Goal: Task Accomplishment & Management: Manage account settings

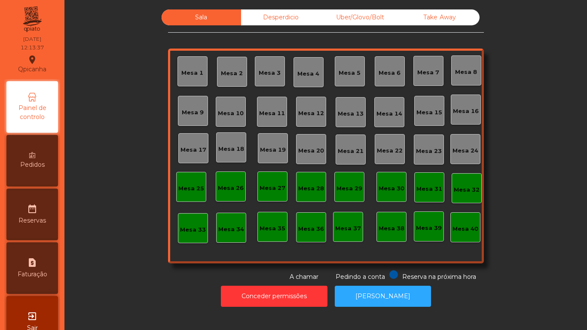
click at [229, 114] on div "Mesa 10" at bounding box center [231, 113] width 26 height 9
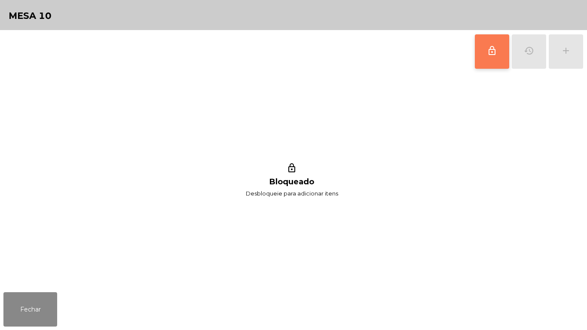
click at [486, 62] on button "lock_outline" at bounding box center [491, 51] width 34 height 34
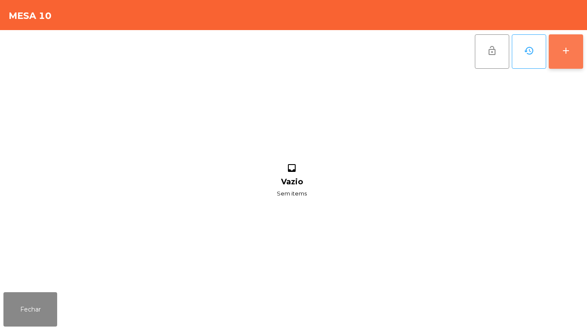
click at [565, 53] on div "add" at bounding box center [565, 51] width 10 height 10
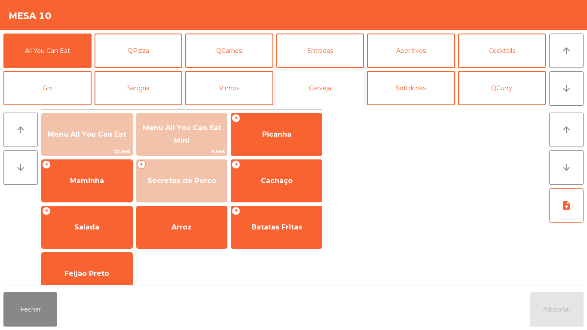
click at [328, 87] on button "Cerveja" at bounding box center [320, 88] width 88 height 34
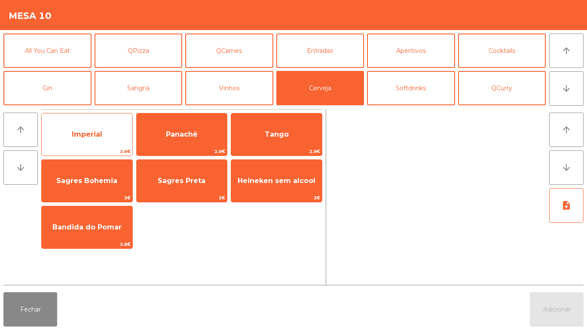
click at [103, 136] on span "Imperial" at bounding box center [87, 134] width 91 height 23
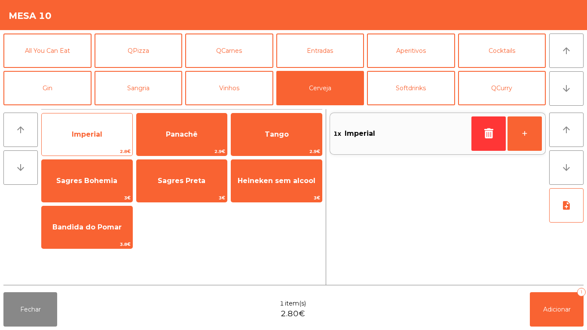
click at [101, 132] on span "Imperial" at bounding box center [87, 134] width 30 height 8
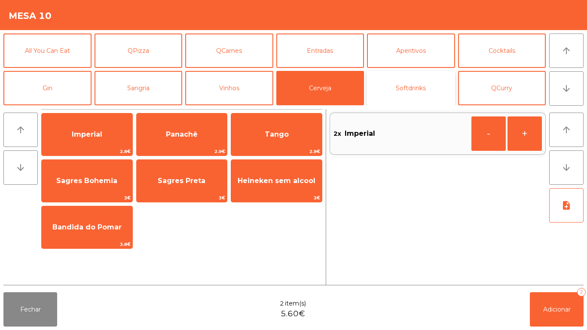
click at [415, 82] on button "Softdrinks" at bounding box center [411, 88] width 88 height 34
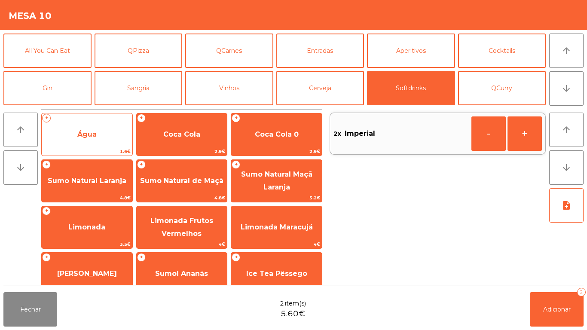
click at [101, 136] on span "Água" at bounding box center [87, 134] width 91 height 23
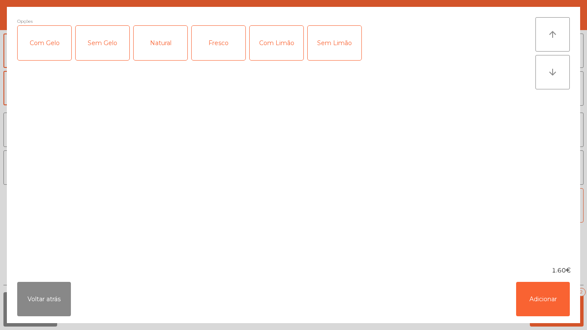
click at [169, 43] on div "Natural" at bounding box center [161, 43] width 54 height 34
click at [546, 292] on button "Adicionar" at bounding box center [543, 299] width 54 height 34
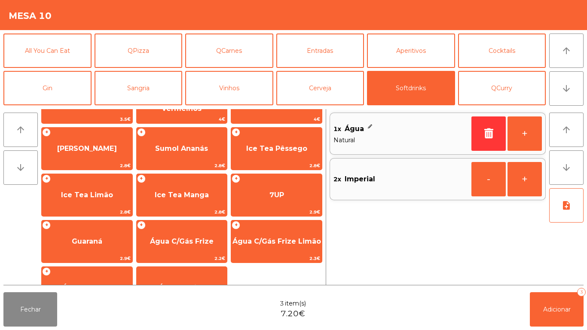
scroll to position [125, 0]
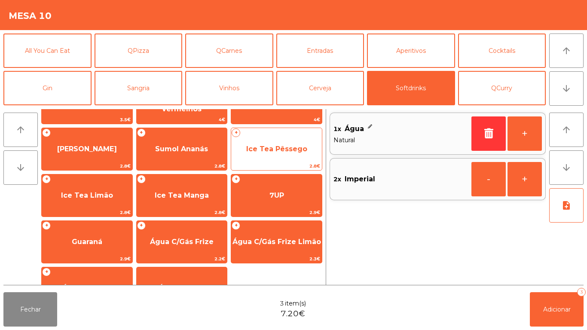
click at [281, 146] on span "Ice Tea Pêssego" at bounding box center [276, 149] width 61 height 8
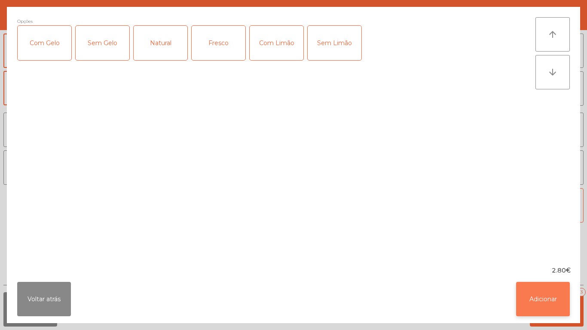
click at [548, 294] on button "Adicionar" at bounding box center [543, 299] width 54 height 34
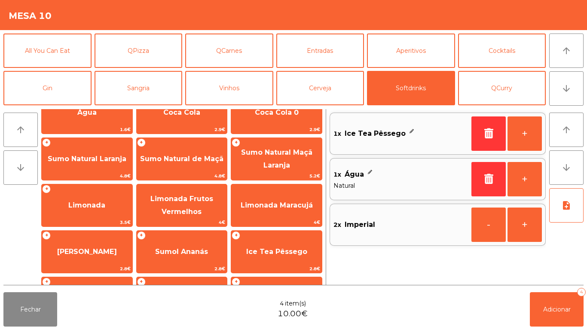
scroll to position [0, 0]
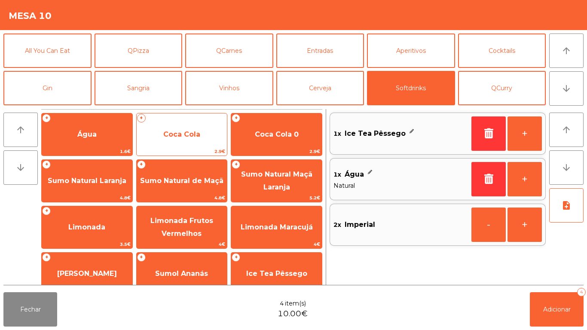
click at [201, 139] on span "Coca Cola" at bounding box center [182, 134] width 91 height 23
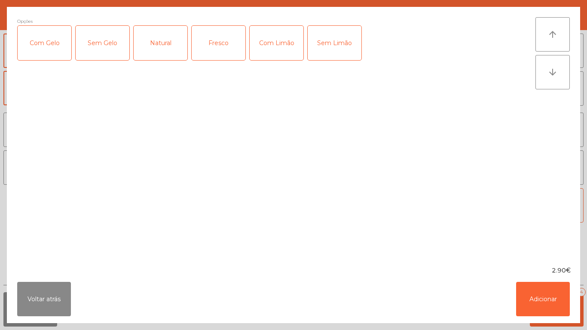
click at [49, 44] on div "Com Gelo" at bounding box center [45, 43] width 54 height 34
click at [546, 296] on button "Adicionar" at bounding box center [543, 299] width 54 height 34
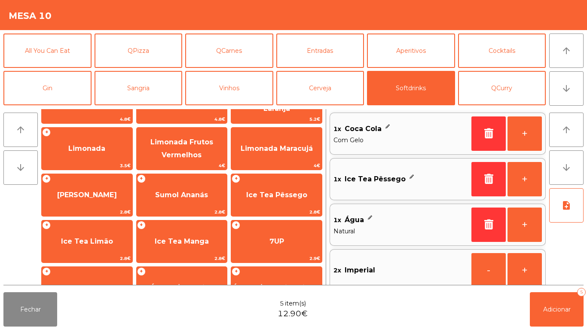
scroll to position [153, 0]
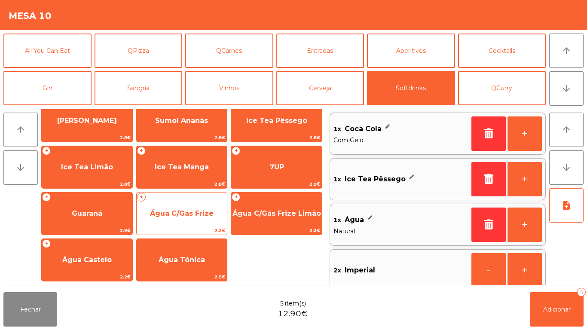
click at [188, 200] on div "+ Água C/Gás Frize 2.2€" at bounding box center [181, 213] width 91 height 43
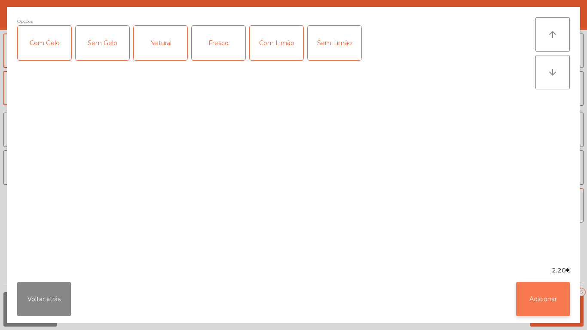
click at [548, 292] on button "Adicionar" at bounding box center [543, 299] width 54 height 34
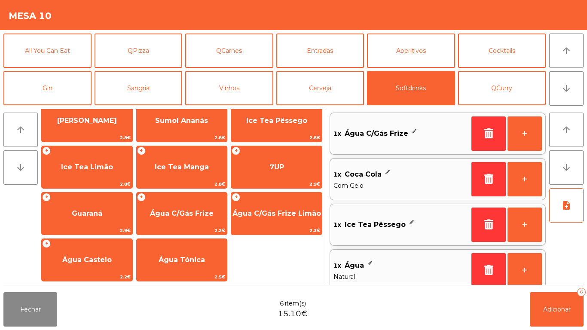
scroll to position [55, 0]
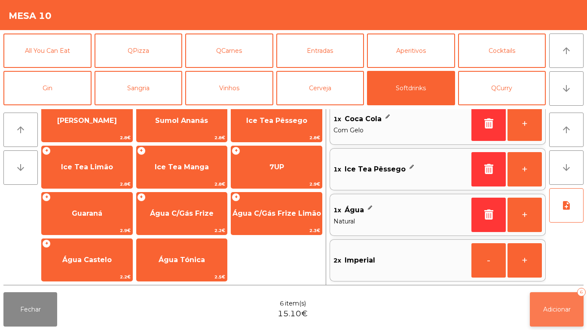
click at [552, 307] on span "Adicionar" at bounding box center [556, 309] width 27 height 8
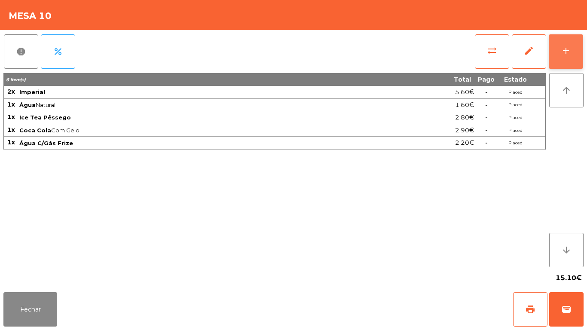
click at [566, 56] on button "add" at bounding box center [565, 51] width 34 height 34
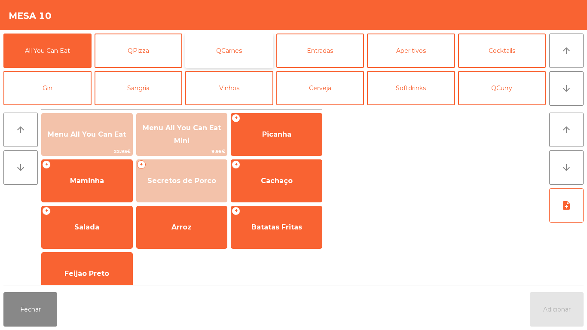
click at [225, 51] on button "QCarnes" at bounding box center [229, 50] width 88 height 34
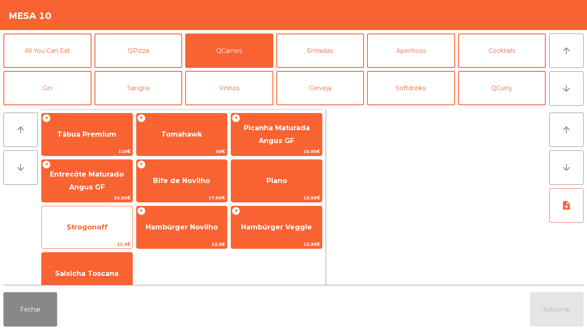
click at [109, 220] on span "Strogonoff" at bounding box center [87, 227] width 91 height 23
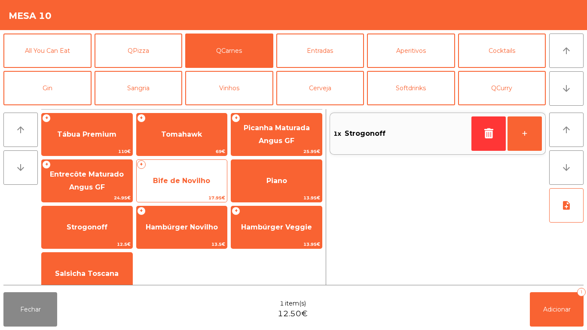
click at [194, 192] on span "Bife de Novilho" at bounding box center [182, 180] width 91 height 23
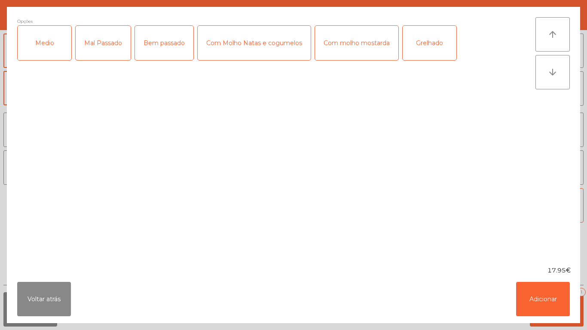
click at [99, 49] on div "Mal Passado" at bounding box center [103, 43] width 55 height 34
click at [540, 297] on button "Adicionar" at bounding box center [543, 299] width 54 height 34
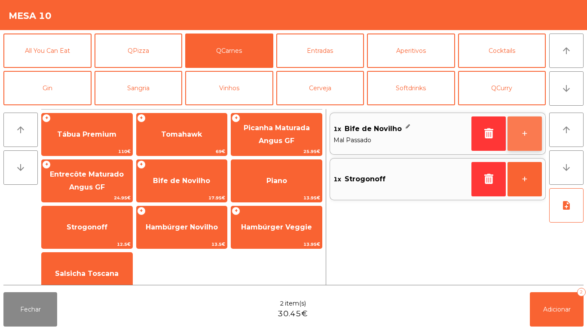
click at [520, 137] on button "+" at bounding box center [524, 133] width 34 height 34
click at [518, 136] on button "+" at bounding box center [524, 133] width 34 height 34
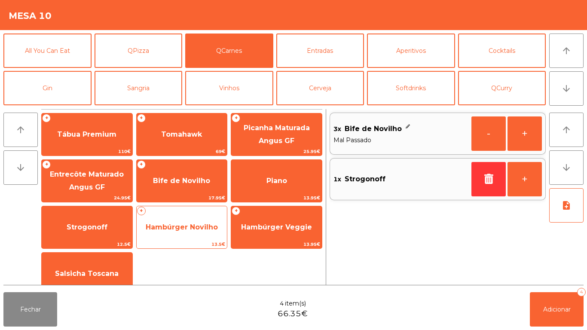
click at [195, 225] on span "Hambúrger Novilho" at bounding box center [182, 227] width 72 height 8
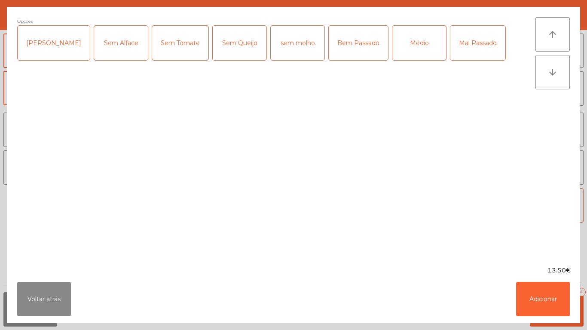
click at [394, 51] on div "Médio" at bounding box center [419, 43] width 54 height 34
click at [341, 51] on div "Bem Passado" at bounding box center [357, 43] width 59 height 34
click at [528, 287] on button "Adicionar" at bounding box center [543, 299] width 54 height 34
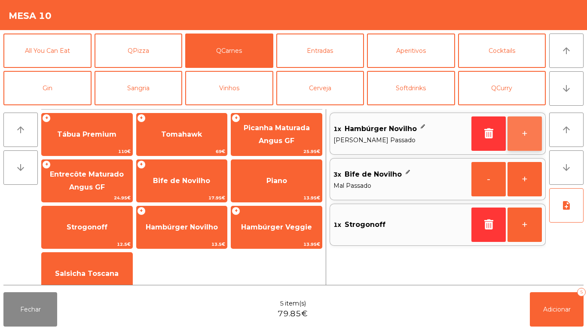
click at [521, 136] on button "+" at bounding box center [524, 133] width 34 height 34
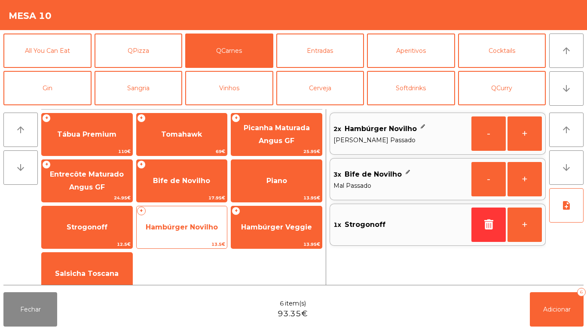
click at [198, 230] on span "Hambúrger Novilho" at bounding box center [182, 227] width 72 height 8
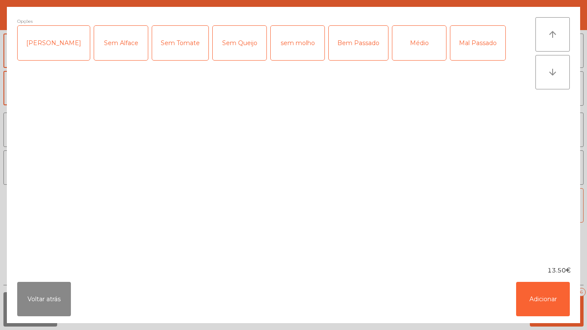
click at [344, 50] on div "Bem Passado" at bounding box center [357, 43] width 59 height 34
click at [539, 300] on button "Adicionar" at bounding box center [543, 299] width 54 height 34
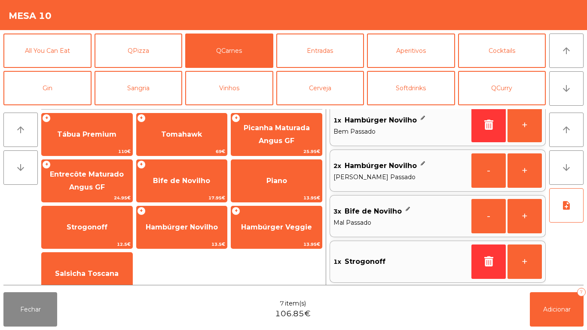
scroll to position [8, 0]
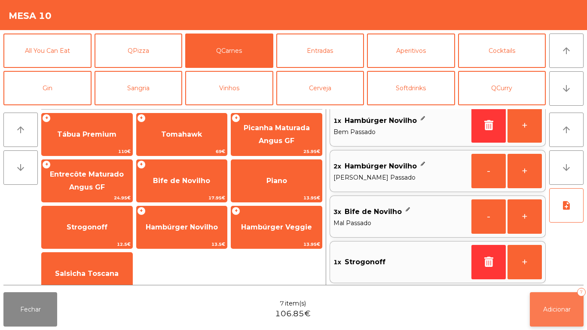
click at [560, 307] on span "Adicionar" at bounding box center [556, 309] width 27 height 8
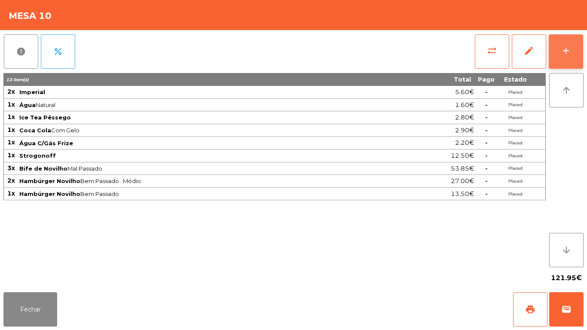
click at [560, 46] on button "add" at bounding box center [565, 51] width 34 height 34
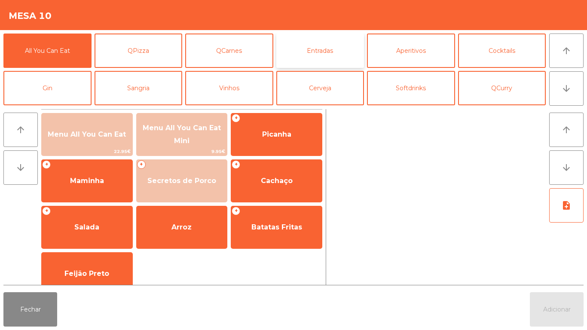
click at [316, 57] on button "Entradas" at bounding box center [320, 50] width 88 height 34
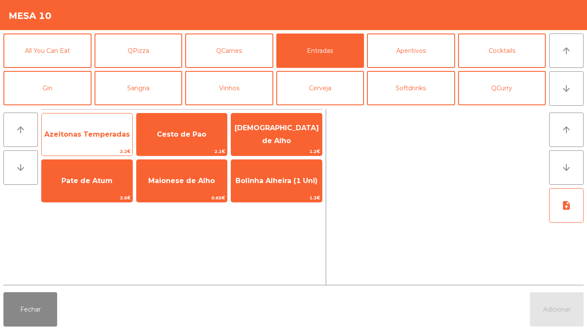
click at [100, 136] on span "Azeitonas Temperadas" at bounding box center [86, 134] width 85 height 8
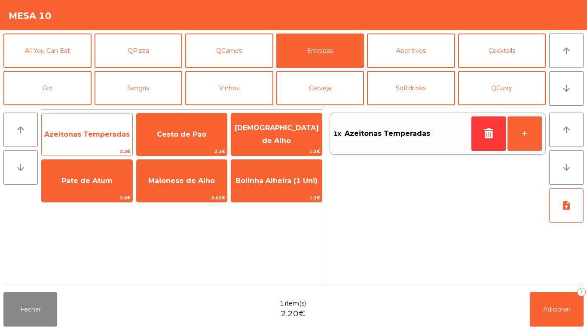
click at [91, 134] on span "Azeitonas Temperadas" at bounding box center [86, 134] width 85 height 8
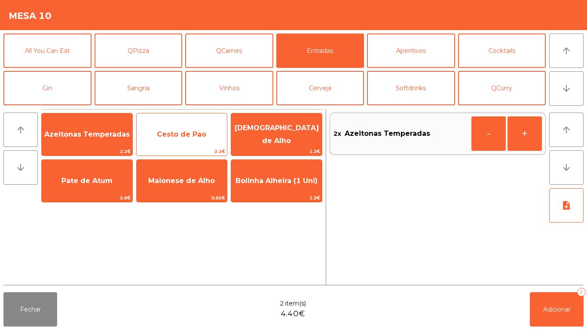
click at [179, 142] on span "Cesto de Pao" at bounding box center [182, 134] width 91 height 23
click at [176, 137] on span "Cesto de Pao" at bounding box center [181, 134] width 49 height 8
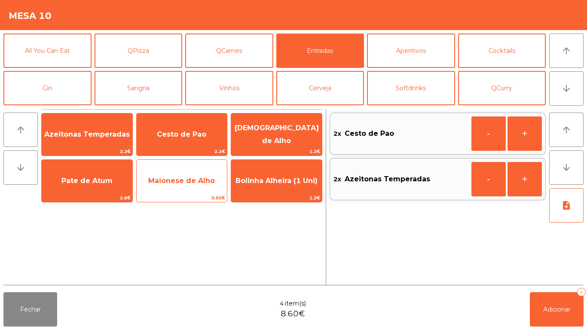
click at [177, 185] on span "Maionese de Alho" at bounding box center [182, 180] width 91 height 23
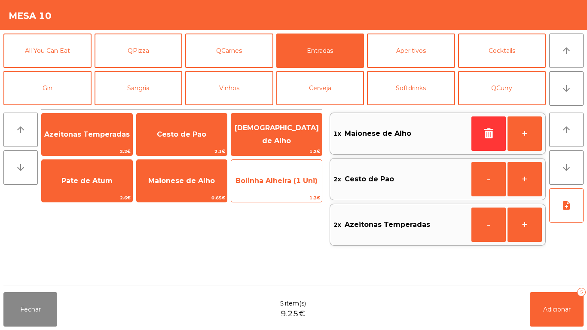
click at [277, 183] on span "Bolinha Alheira (1 Uni)" at bounding box center [276, 180] width 82 height 8
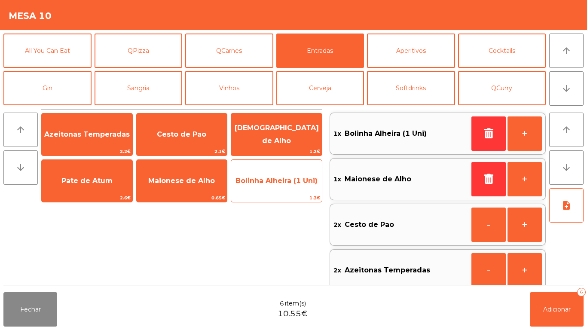
click at [273, 179] on span "Bolinha Alheira (1 Uni)" at bounding box center [276, 180] width 82 height 8
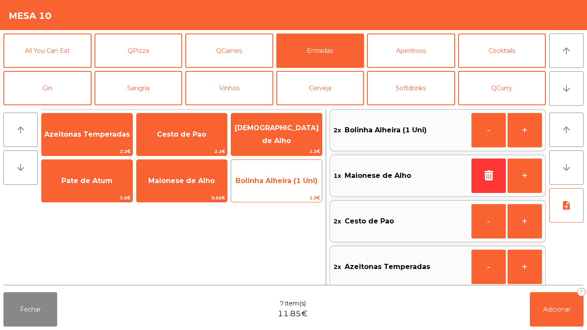
click at [266, 182] on span "Bolinha Alheira (1 Uni)" at bounding box center [276, 180] width 82 height 8
click at [265, 185] on span "Bolinha Alheira (1 Uni)" at bounding box center [276, 180] width 91 height 23
click at [264, 186] on span "Bolinha Alheira (1 Uni)" at bounding box center [276, 180] width 91 height 23
click at [268, 185] on span "Bolinha Alheira (1 Uni)" at bounding box center [276, 180] width 91 height 23
click at [267, 186] on span "Bolinha Alheira (1 Uni)" at bounding box center [276, 180] width 91 height 23
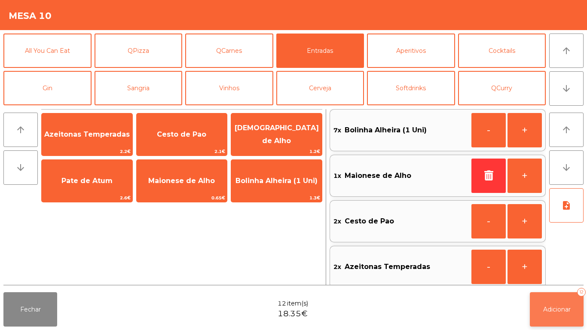
click at [556, 308] on span "Adicionar" at bounding box center [556, 309] width 27 height 8
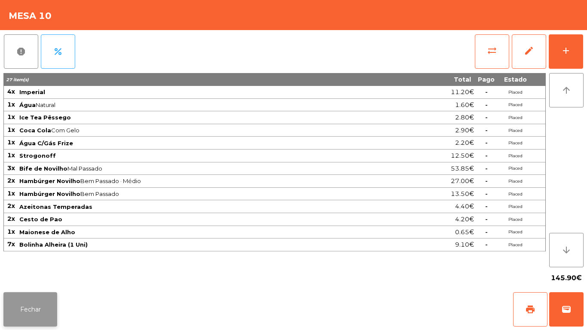
click at [53, 294] on button "Fechar" at bounding box center [30, 309] width 54 height 34
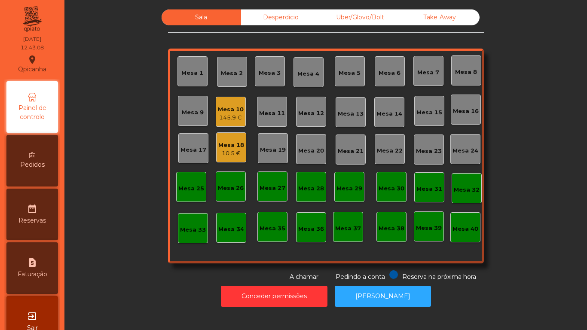
click at [225, 146] on div "Mesa 18" at bounding box center [231, 145] width 26 height 9
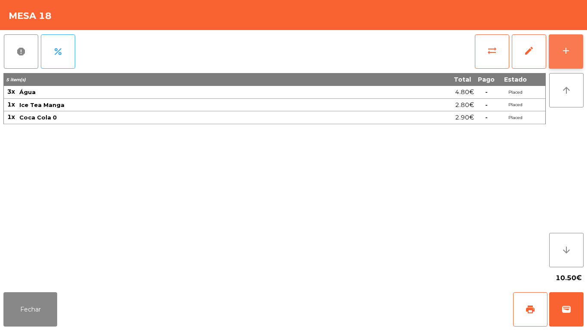
click at [563, 47] on div "add" at bounding box center [565, 51] width 10 height 10
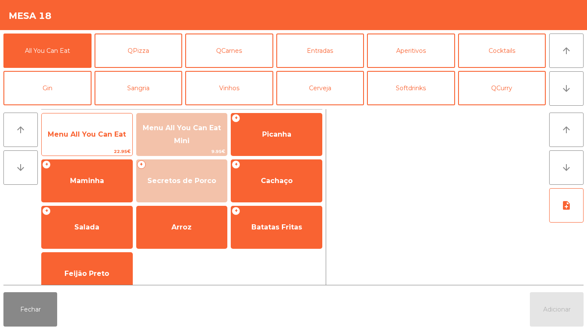
click at [101, 147] on div "Menu All You Can Eat 22.95€" at bounding box center [86, 134] width 91 height 43
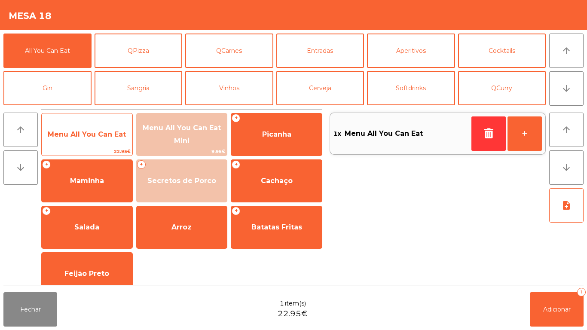
click at [100, 131] on span "Menu All You Can Eat" at bounding box center [87, 134] width 78 height 8
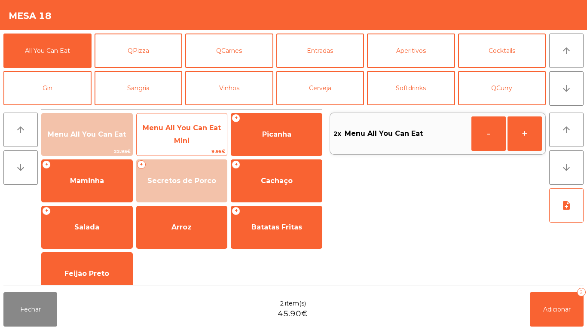
click at [179, 122] on span "Menu All You Can Eat Mini" at bounding box center [182, 134] width 91 height 36
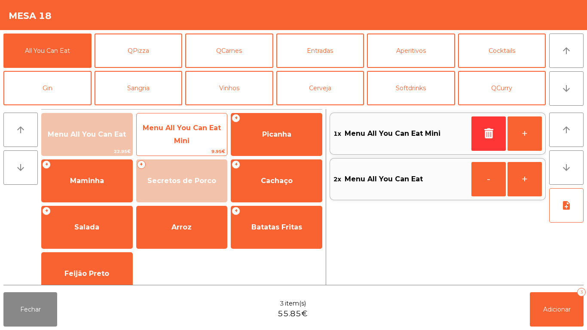
click at [175, 130] on span "Menu All You Can Eat Mini" at bounding box center [182, 134] width 78 height 21
click at [173, 125] on span "Menu All You Can Eat Mini" at bounding box center [182, 134] width 78 height 21
click at [173, 126] on span "Menu All You Can Eat Mini" at bounding box center [182, 134] width 78 height 21
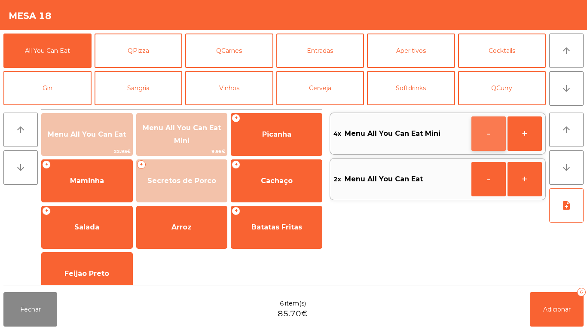
click at [480, 128] on button "-" at bounding box center [488, 133] width 34 height 34
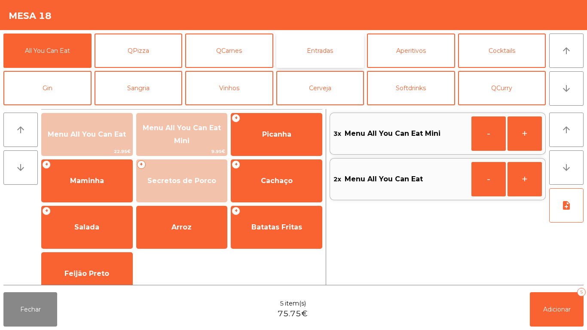
click at [329, 56] on button "Entradas" at bounding box center [320, 50] width 88 height 34
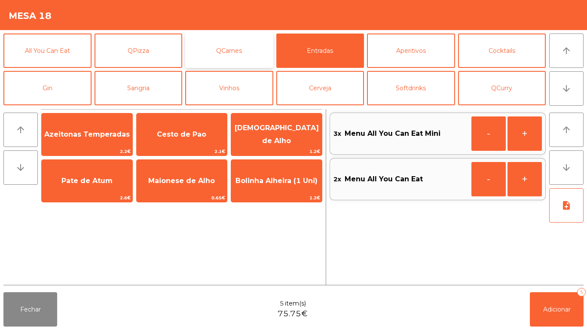
click at [238, 47] on button "QCarnes" at bounding box center [229, 50] width 88 height 34
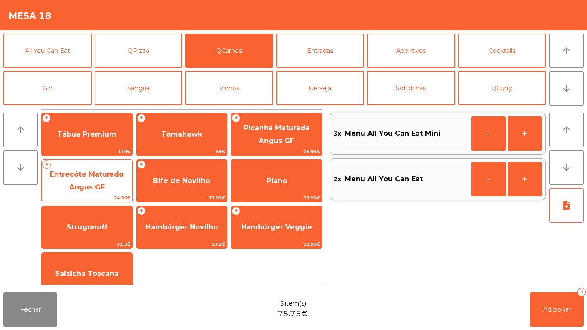
click at [103, 186] on span "Entrecôte Maturado Angus GF" at bounding box center [87, 180] width 74 height 21
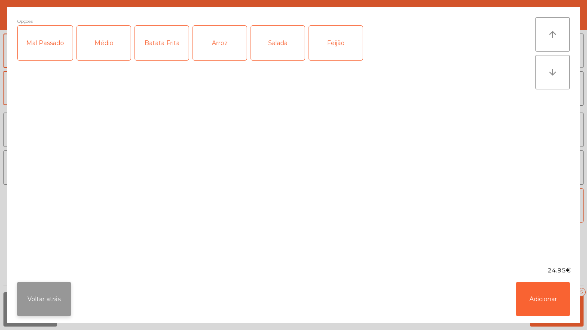
click at [53, 295] on button "Voltar atrás" at bounding box center [44, 299] width 54 height 34
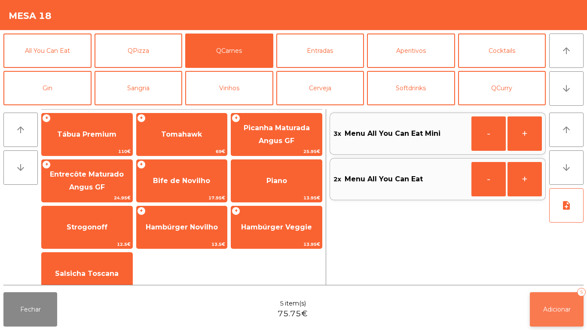
click at [563, 316] on button "Adicionar 5" at bounding box center [556, 309] width 54 height 34
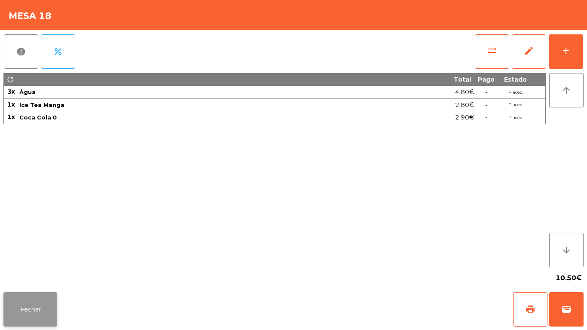
click at [40, 301] on button "Fechar" at bounding box center [30, 309] width 54 height 34
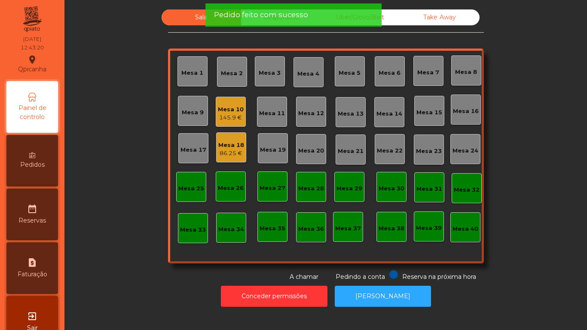
click at [358, 78] on div "Mesa 5" at bounding box center [349, 71] width 30 height 30
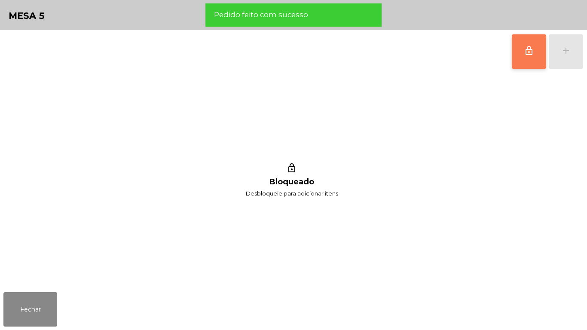
click at [522, 57] on button "lock_outline" at bounding box center [528, 51] width 34 height 34
click at [571, 66] on button "add" at bounding box center [565, 51] width 34 height 34
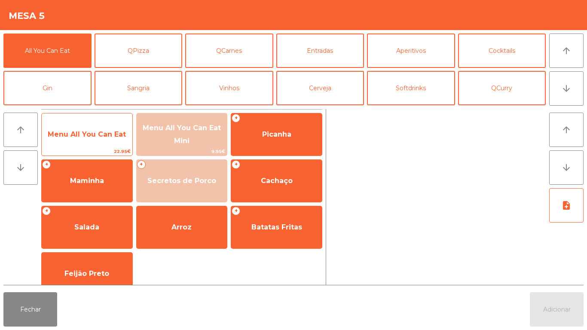
click at [102, 134] on span "Menu All You Can Eat" at bounding box center [87, 134] width 78 height 8
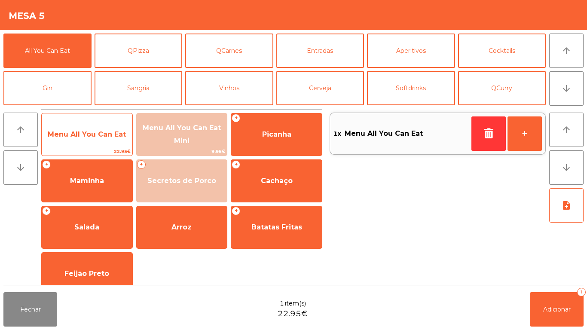
click at [102, 139] on span "Menu All You Can Eat" at bounding box center [87, 134] width 91 height 23
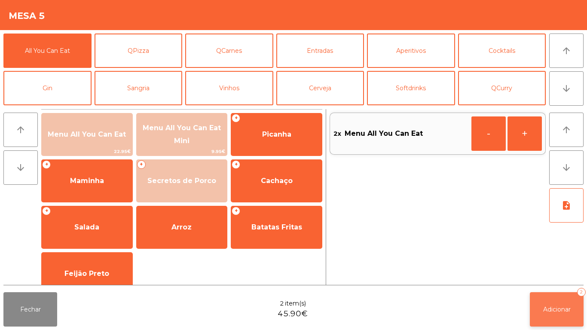
click at [566, 309] on span "Adicionar" at bounding box center [556, 309] width 27 height 8
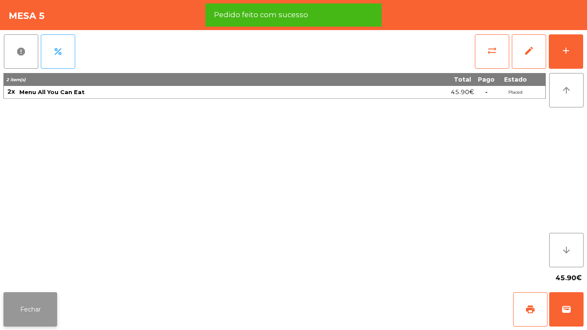
click at [41, 301] on button "Fechar" at bounding box center [30, 309] width 54 height 34
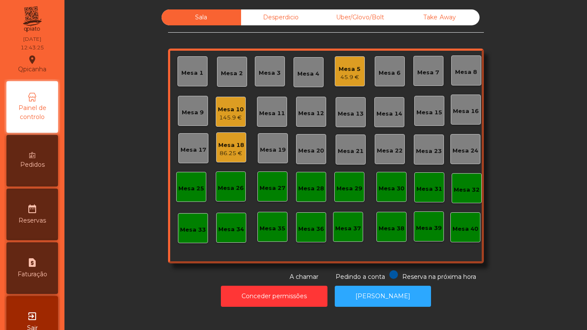
click at [228, 145] on div "Mesa 18" at bounding box center [231, 145] width 26 height 9
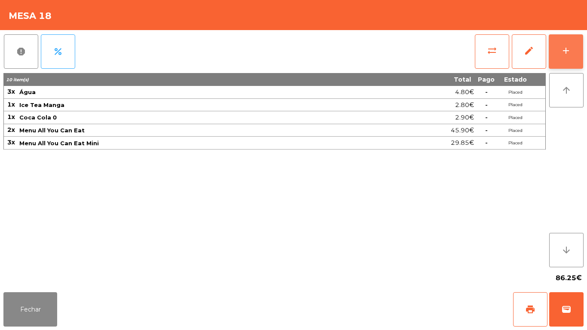
click at [561, 55] on div "add" at bounding box center [565, 51] width 10 height 10
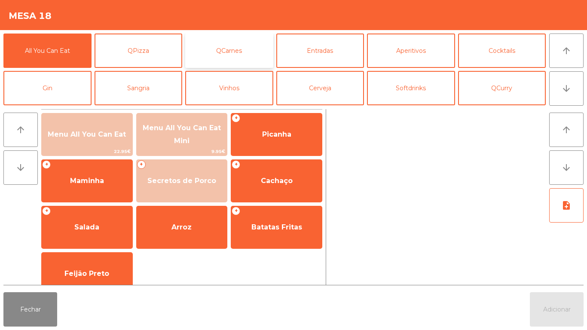
click at [246, 45] on button "QCarnes" at bounding box center [229, 50] width 88 height 34
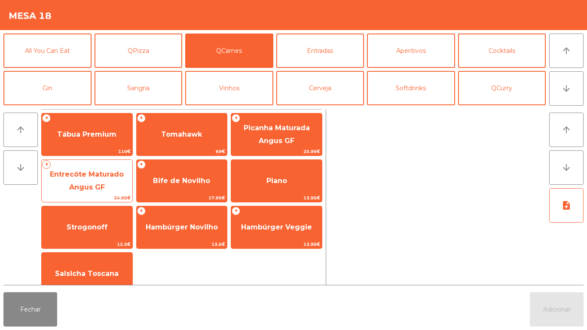
click at [103, 179] on span "Entrecôte Maturado Angus GF" at bounding box center [87, 181] width 91 height 36
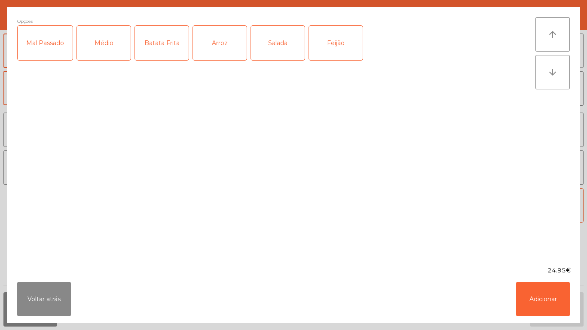
click at [181, 49] on div "Batata Frita" at bounding box center [162, 43] width 54 height 34
click at [225, 45] on div "Arroz" at bounding box center [220, 43] width 54 height 34
click at [544, 305] on button "Adicionar" at bounding box center [543, 299] width 54 height 34
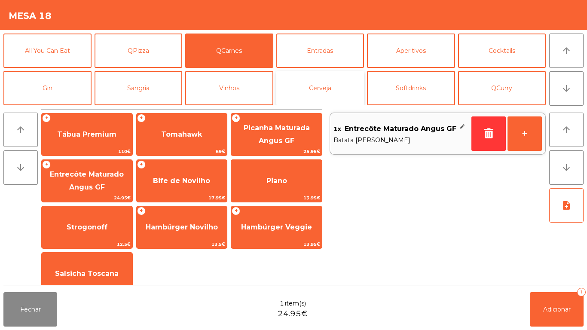
click at [330, 85] on button "Cerveja" at bounding box center [320, 88] width 88 height 34
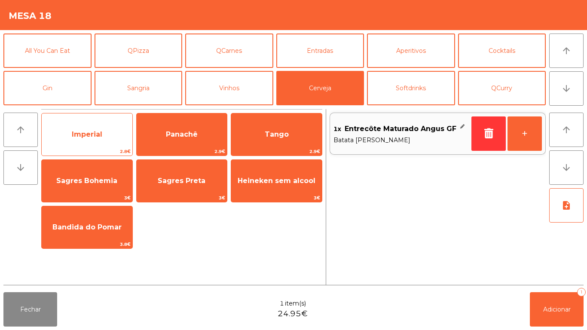
click at [101, 117] on div "Imperial 2.8€" at bounding box center [86, 134] width 91 height 43
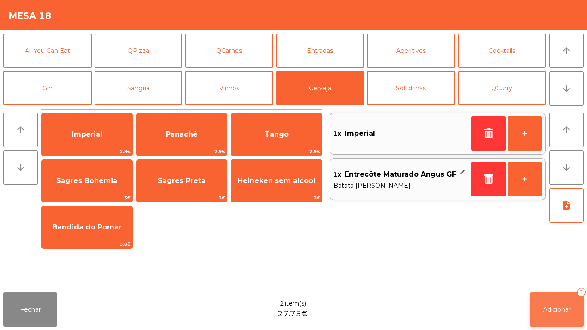
click at [565, 319] on button "Adicionar 2" at bounding box center [556, 309] width 54 height 34
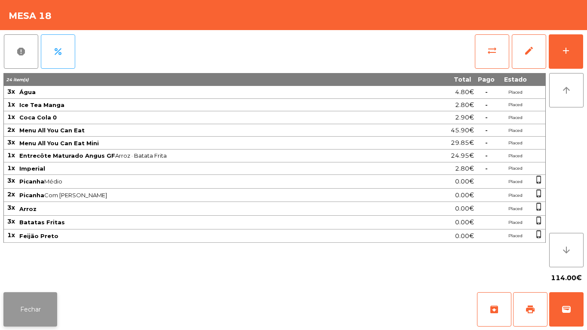
click at [29, 304] on button "Fechar" at bounding box center [30, 309] width 54 height 34
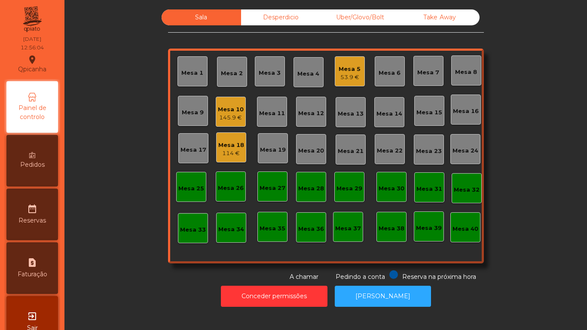
click at [232, 161] on div "Mesa 18 114 €" at bounding box center [231, 147] width 30 height 30
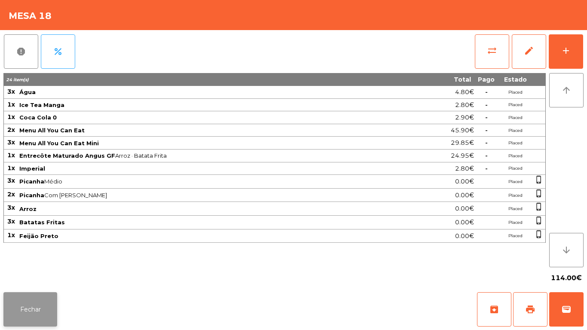
click at [28, 297] on button "Fechar" at bounding box center [30, 309] width 54 height 34
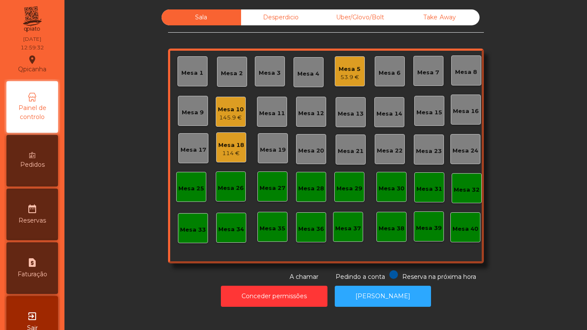
click at [348, 74] on div "53.9 €" at bounding box center [349, 77] width 22 height 9
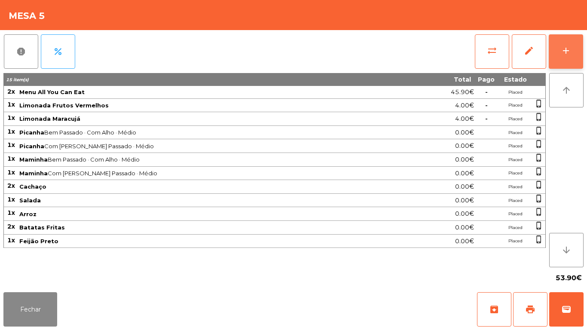
click at [560, 62] on button "add" at bounding box center [565, 51] width 34 height 34
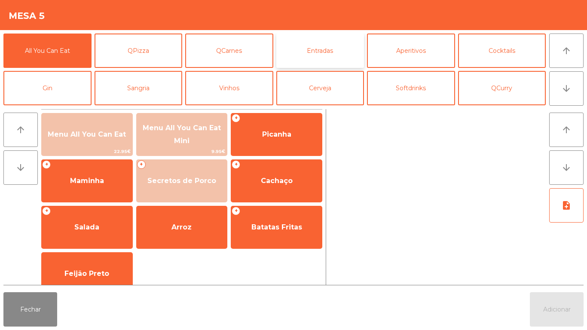
click at [319, 50] on button "Entradas" at bounding box center [320, 50] width 88 height 34
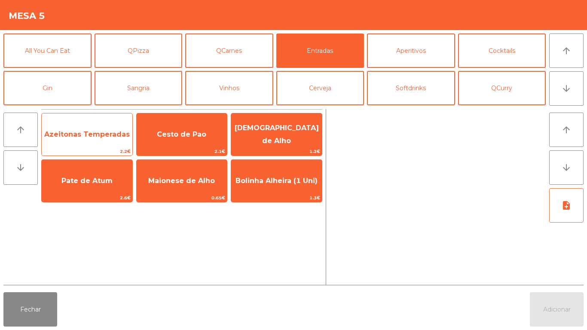
click at [103, 140] on span "Azeitonas Temperadas" at bounding box center [87, 134] width 91 height 23
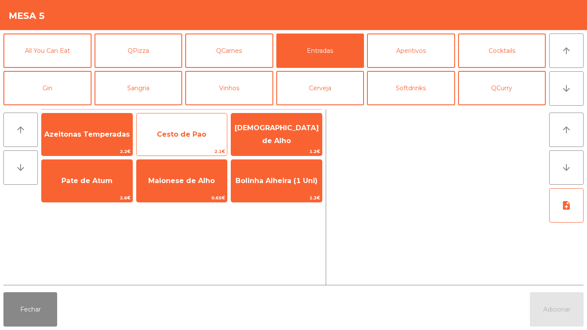
click at [177, 143] on span "Cesto de Pao" at bounding box center [182, 134] width 91 height 23
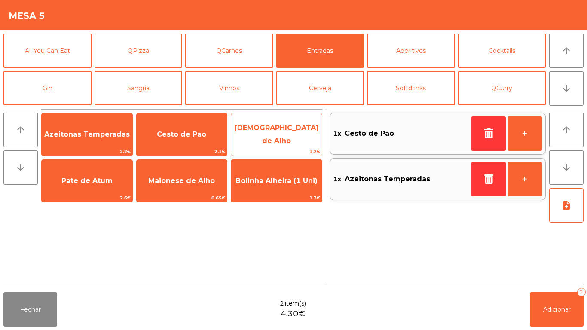
click at [271, 136] on span "[DEMOGRAPHIC_DATA] de Alho" at bounding box center [276, 134] width 84 height 21
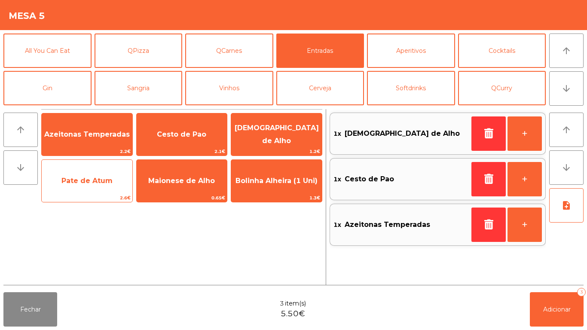
click at [83, 190] on span "Pate de Atum" at bounding box center [87, 180] width 91 height 23
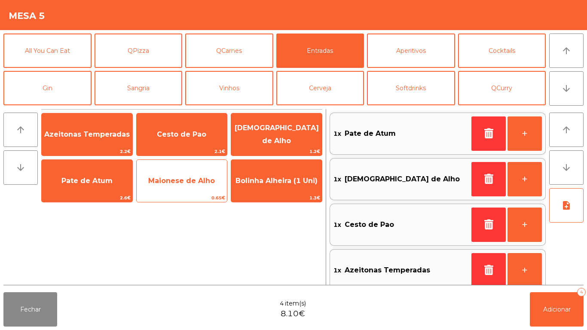
click at [189, 185] on span "Maionese de Alho" at bounding box center [182, 180] width 91 height 23
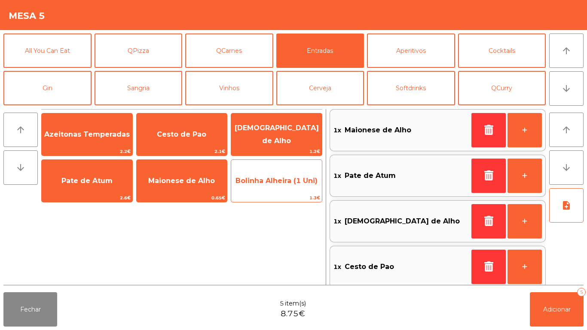
click at [294, 195] on span "1.3€" at bounding box center [276, 198] width 91 height 8
click at [279, 198] on span "1.3€" at bounding box center [276, 198] width 91 height 8
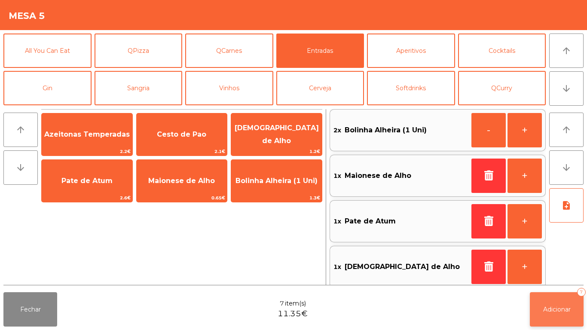
click at [553, 307] on span "Adicionar" at bounding box center [556, 309] width 27 height 8
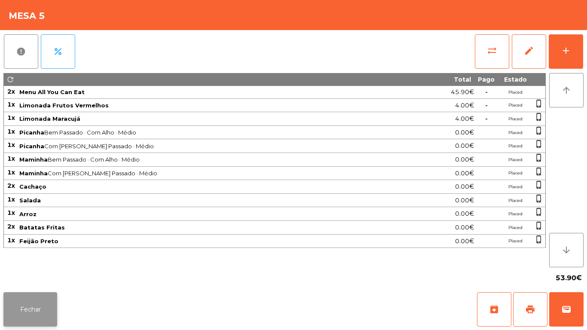
click at [45, 309] on button "Fechar" at bounding box center [30, 309] width 54 height 34
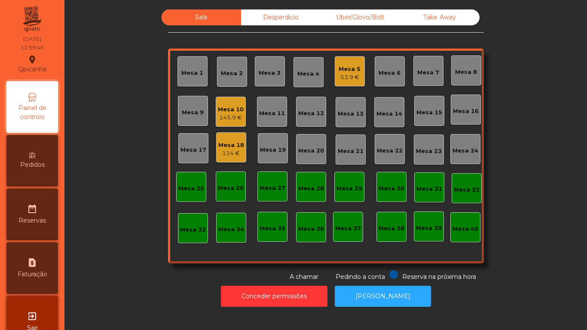
click at [233, 152] on div "114 €" at bounding box center [231, 153] width 26 height 9
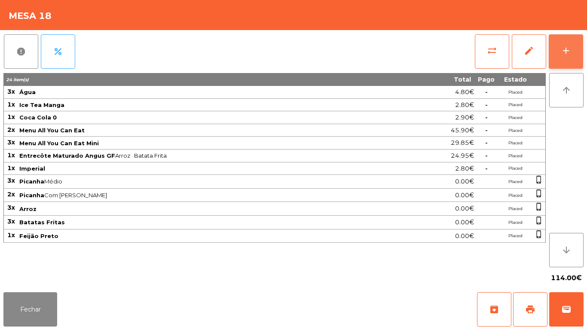
click at [565, 47] on div "add" at bounding box center [565, 51] width 10 height 10
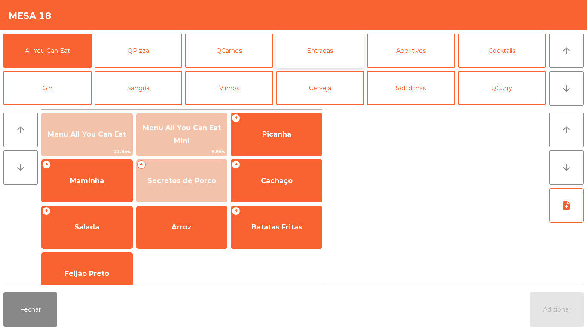
click at [320, 61] on button "Entradas" at bounding box center [320, 50] width 88 height 34
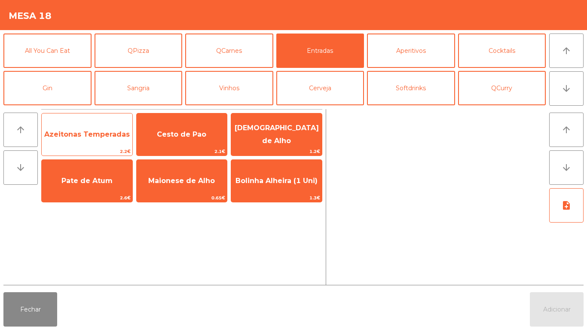
click at [106, 140] on span "Azeitonas Temperadas" at bounding box center [87, 134] width 91 height 23
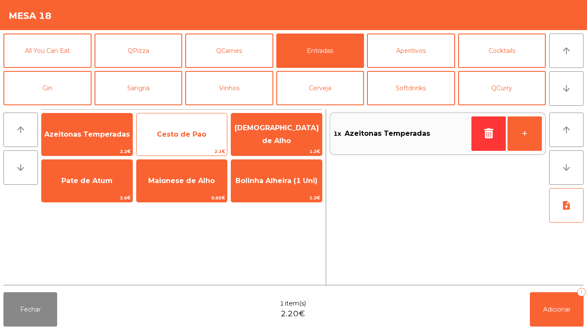
click at [193, 137] on span "Cesto de Pao" at bounding box center [181, 134] width 49 height 8
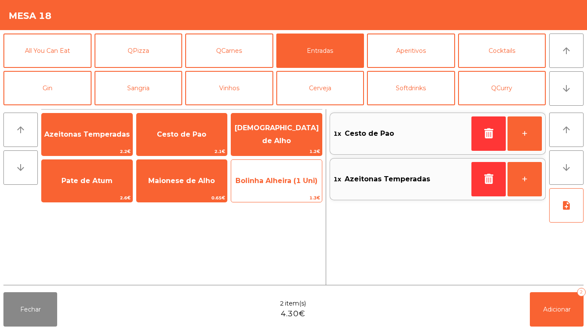
click at [286, 177] on span "Bolinha Alheira (1 Uni)" at bounding box center [276, 180] width 82 height 8
click at [281, 176] on span "Bolinha Alheira (1 Uni)" at bounding box center [276, 180] width 82 height 8
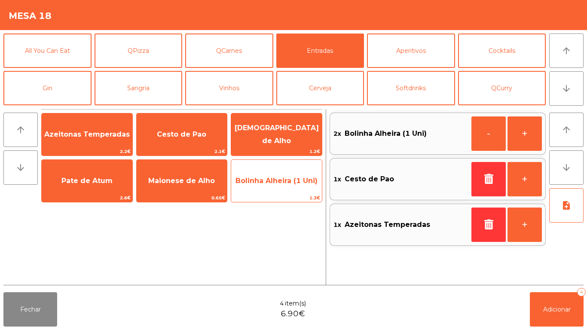
click at [281, 178] on span "Bolinha Alheira (1 Uni)" at bounding box center [276, 180] width 82 height 8
click at [285, 180] on span "Bolinha Alheira (1 Uni)" at bounding box center [276, 180] width 82 height 8
click at [285, 184] on span "Bolinha Alheira (1 Uni)" at bounding box center [276, 180] width 82 height 8
click at [282, 193] on div "Bolinha Alheira (1 Uni) 1.3€" at bounding box center [276, 180] width 91 height 43
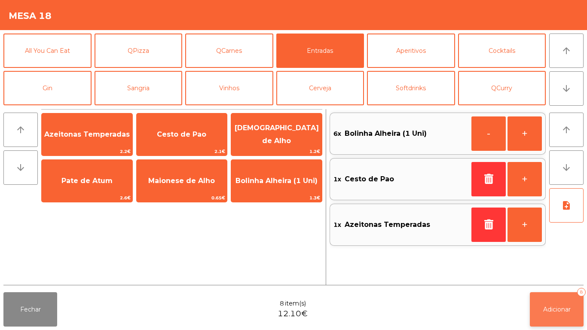
click at [561, 304] on button "Adicionar 8" at bounding box center [556, 309] width 54 height 34
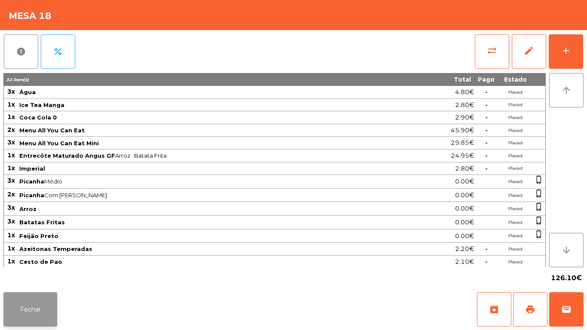
click at [27, 293] on button "Fechar" at bounding box center [30, 309] width 54 height 34
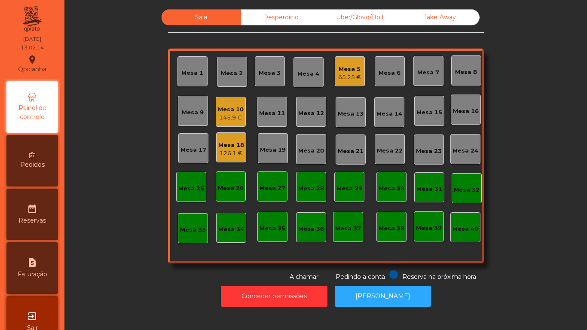
click at [228, 110] on div "Mesa 10" at bounding box center [231, 109] width 26 height 9
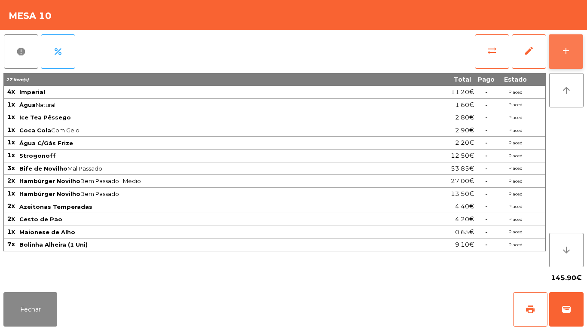
click at [557, 54] on button "add" at bounding box center [565, 51] width 34 height 34
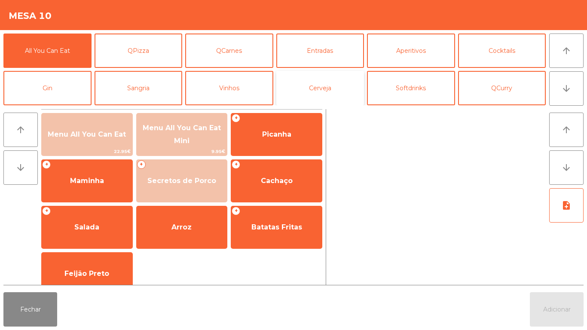
click at [324, 91] on button "Cerveja" at bounding box center [320, 88] width 88 height 34
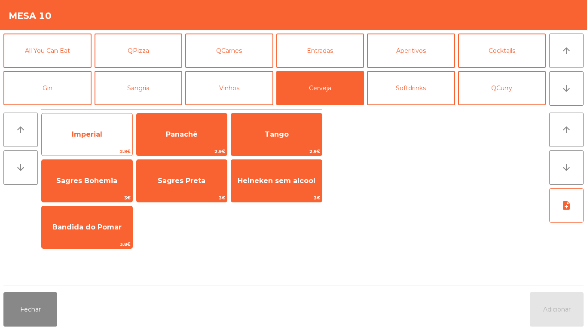
click at [95, 139] on span "Imperial" at bounding box center [87, 134] width 91 height 23
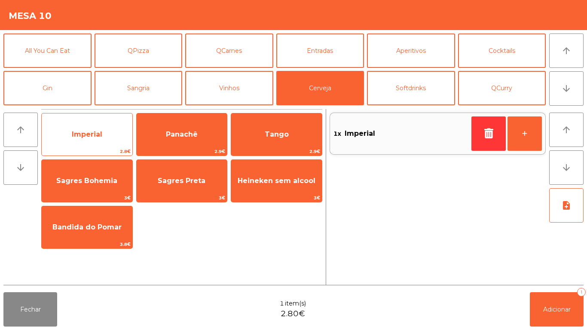
click at [95, 138] on span "Imperial" at bounding box center [87, 134] width 91 height 23
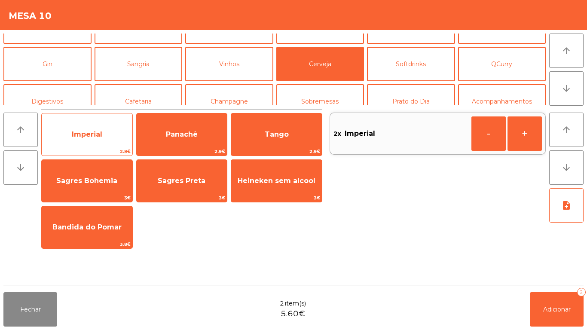
scroll to position [42, 0]
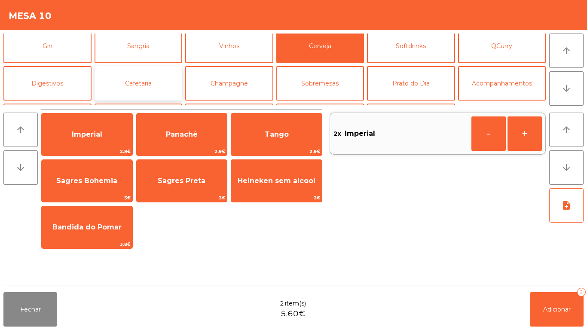
click at [153, 85] on button "Cafetaria" at bounding box center [138, 83] width 88 height 34
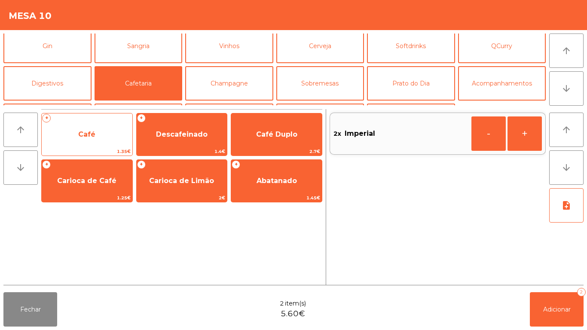
click at [105, 141] on span "Café" at bounding box center [87, 134] width 91 height 23
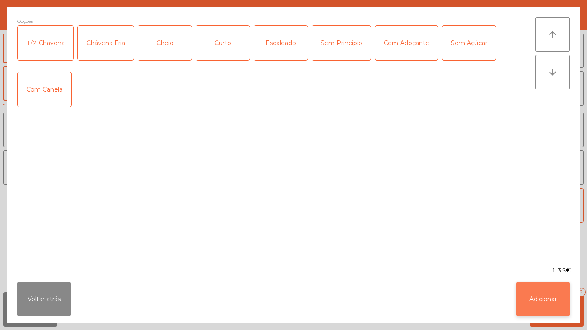
click at [548, 286] on button "Adicionar" at bounding box center [543, 299] width 54 height 34
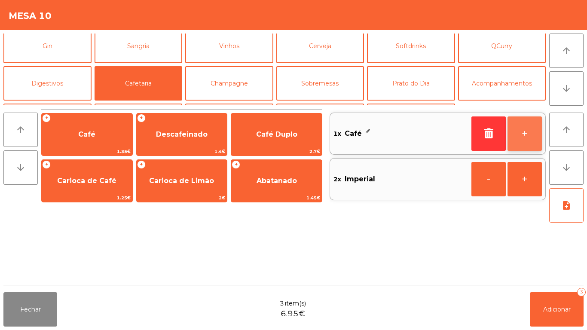
click at [520, 132] on button "+" at bounding box center [524, 133] width 34 height 34
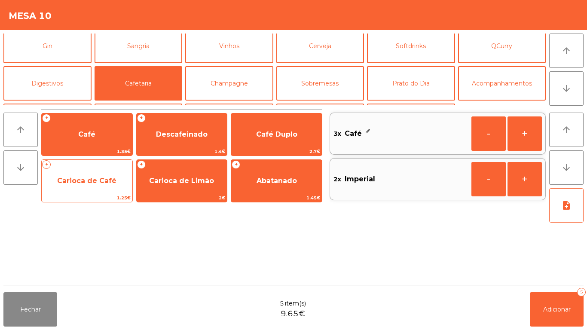
click at [102, 177] on span "Carioca de Café" at bounding box center [86, 180] width 59 height 8
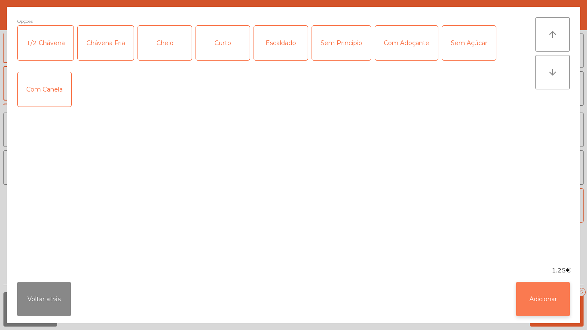
click at [536, 292] on button "Adicionar" at bounding box center [543, 299] width 54 height 34
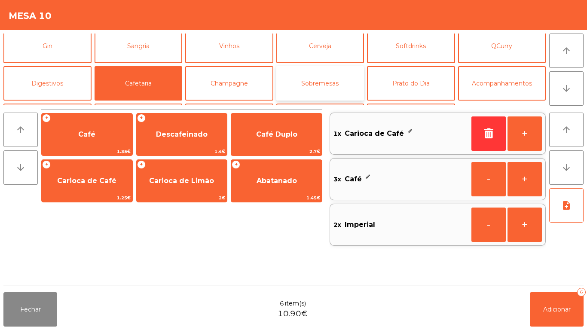
click at [330, 85] on button "Sobremesas" at bounding box center [320, 83] width 88 height 34
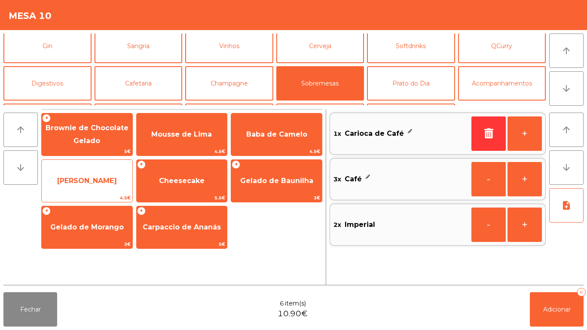
click at [105, 173] on span "[PERSON_NAME]" at bounding box center [87, 180] width 91 height 23
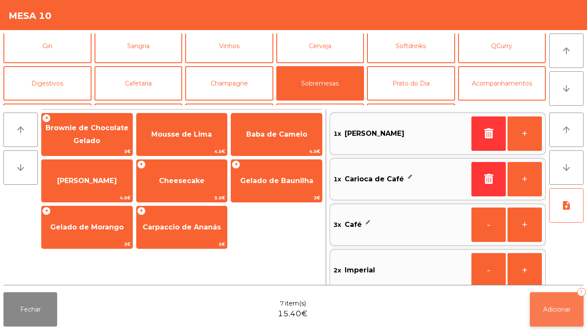
click at [553, 303] on button "Adicionar 7" at bounding box center [556, 309] width 54 height 34
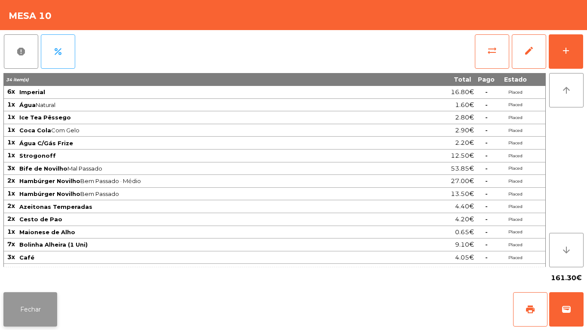
click at [40, 306] on button "Fechar" at bounding box center [30, 309] width 54 height 34
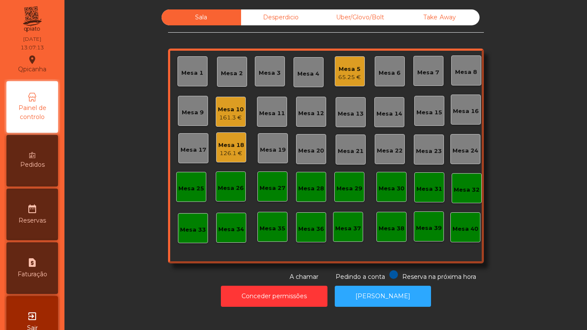
click at [349, 66] on div "Mesa 5" at bounding box center [349, 69] width 23 height 9
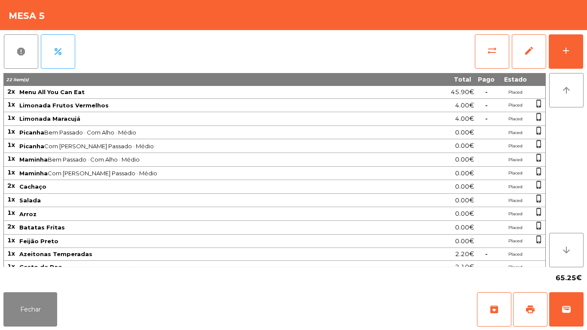
scroll to position [0, 0]
click at [30, 329] on div "Fechar archive print wallet" at bounding box center [293, 309] width 587 height 41
click at [35, 308] on button "Fechar" at bounding box center [30, 309] width 54 height 34
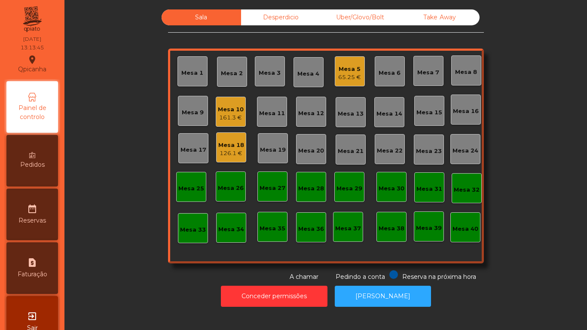
click at [226, 116] on div "161.3 €" at bounding box center [231, 117] width 26 height 9
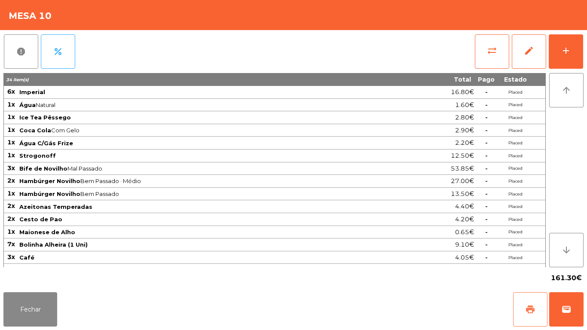
click at [524, 308] on button "print" at bounding box center [530, 309] width 34 height 34
click at [54, 299] on button "Fechar" at bounding box center [30, 309] width 54 height 34
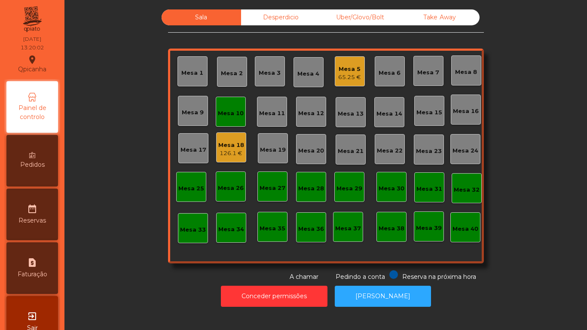
click at [221, 66] on div "Mesa 2" at bounding box center [232, 72] width 22 height 12
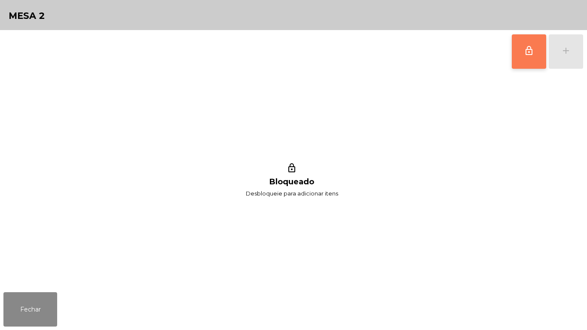
click at [518, 51] on button "lock_outline" at bounding box center [528, 51] width 34 height 34
click at [527, 55] on span "lock_outline" at bounding box center [528, 51] width 10 height 10
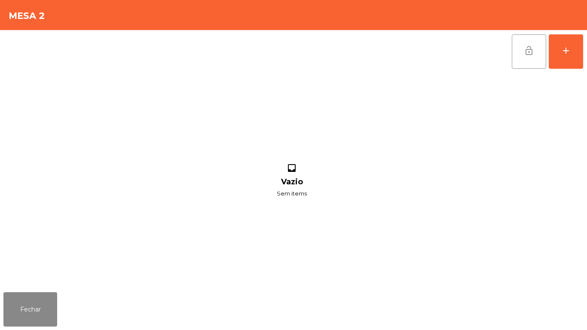
click at [586, 82] on div "lock_open add inbox Vazio Sem items" at bounding box center [293, 159] width 587 height 258
click at [564, 58] on button "add" at bounding box center [565, 51] width 34 height 34
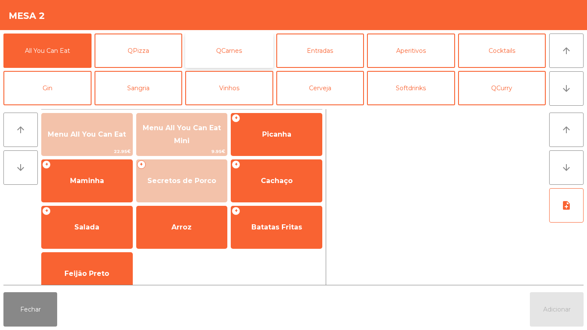
click at [237, 54] on button "QCarnes" at bounding box center [229, 50] width 88 height 34
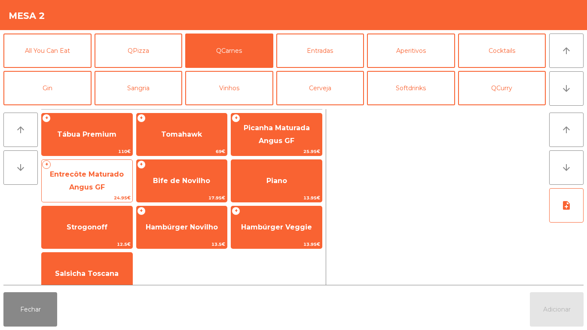
click at [113, 175] on span "Entrecôte Maturado Angus GF" at bounding box center [87, 180] width 74 height 21
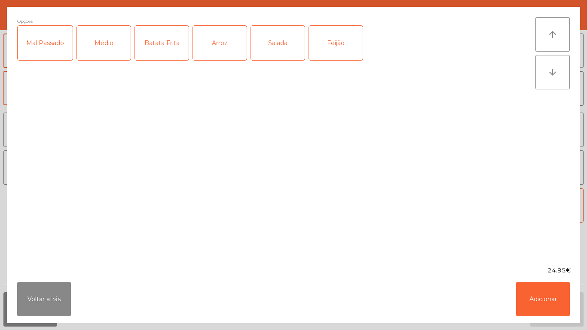
click at [106, 54] on div "Médio" at bounding box center [104, 43] width 54 height 34
click at [171, 48] on div "Batata Frita" at bounding box center [162, 43] width 54 height 34
click at [283, 46] on div "Salada" at bounding box center [278, 43] width 54 height 34
click at [553, 306] on button "Adicionar" at bounding box center [543, 299] width 54 height 34
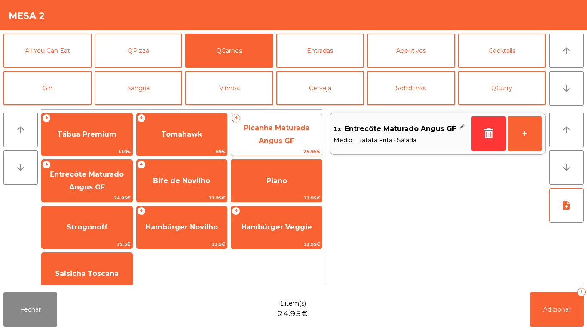
click at [293, 136] on span "Picanha Maturada Angus GF" at bounding box center [276, 134] width 91 height 36
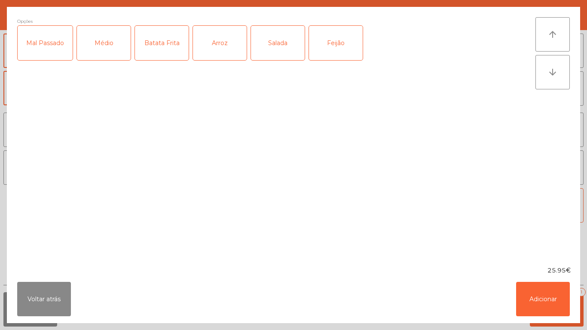
click at [103, 43] on div "Médio" at bounding box center [104, 43] width 54 height 34
click at [165, 45] on div "Batata Frita" at bounding box center [162, 43] width 54 height 34
click at [278, 46] on div "Salada" at bounding box center [278, 43] width 54 height 34
click at [550, 303] on button "Adicionar" at bounding box center [543, 299] width 54 height 34
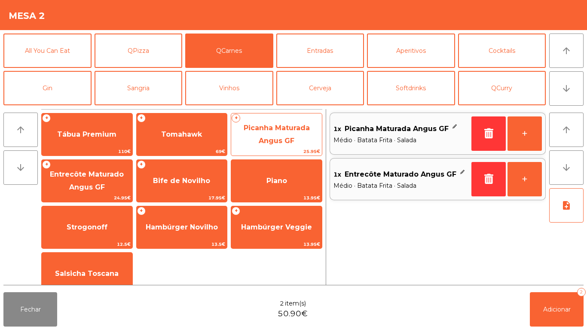
click at [283, 136] on span "Picanha Maturada Angus GF" at bounding box center [276, 134] width 91 height 36
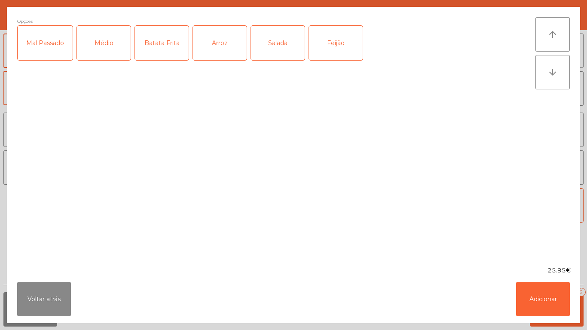
click at [108, 48] on div "Médio" at bounding box center [104, 43] width 54 height 34
click at [154, 50] on div "Batata Frita" at bounding box center [162, 43] width 54 height 34
click at [219, 40] on div "Arroz" at bounding box center [220, 43] width 54 height 34
click at [556, 298] on button "Adicionar" at bounding box center [543, 299] width 54 height 34
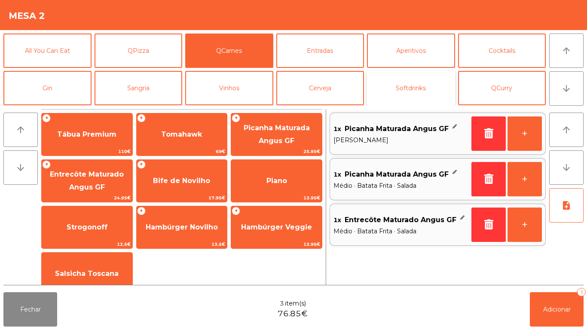
click at [415, 79] on button "Softdrinks" at bounding box center [411, 88] width 88 height 34
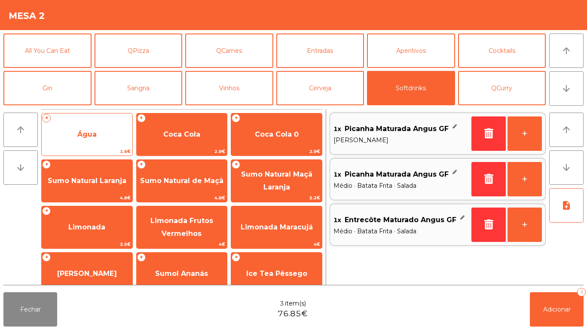
click at [97, 144] on span "Água" at bounding box center [87, 134] width 91 height 23
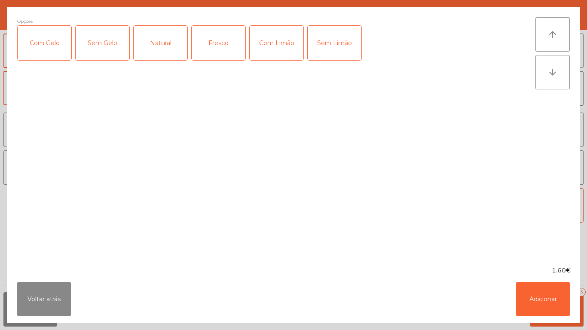
click at [226, 44] on div "Fresco" at bounding box center [219, 43] width 54 height 34
click at [551, 300] on button "Adicionar" at bounding box center [543, 299] width 54 height 34
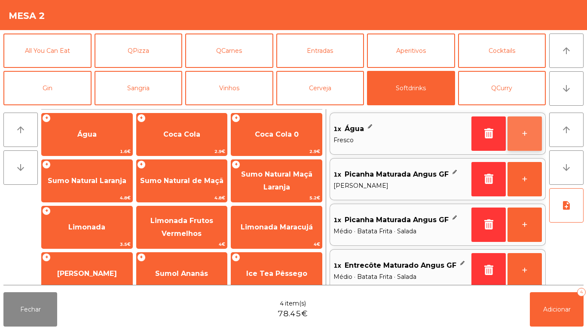
click at [522, 134] on button "+" at bounding box center [524, 133] width 34 height 34
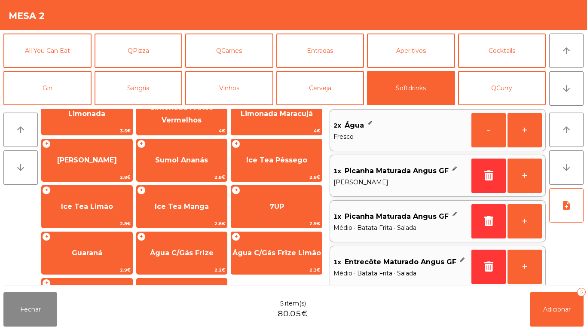
scroll to position [112, 0]
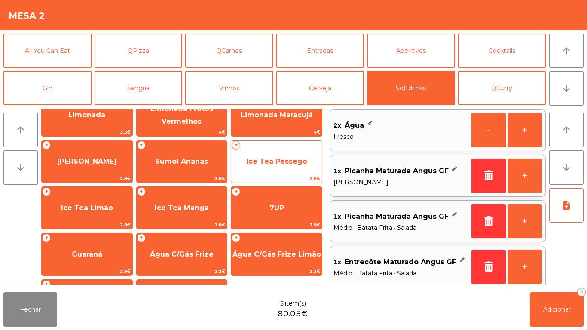
click at [278, 164] on span "Ice Tea Pêssego" at bounding box center [276, 161] width 61 height 8
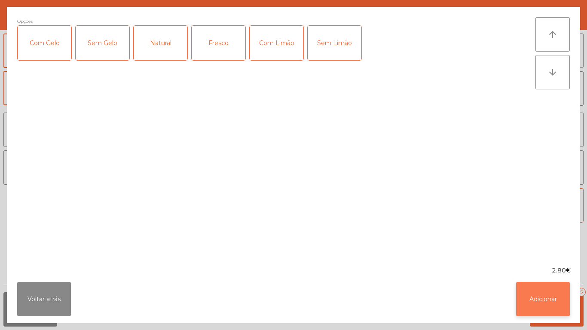
click at [542, 297] on button "Adicionar" at bounding box center [543, 299] width 54 height 34
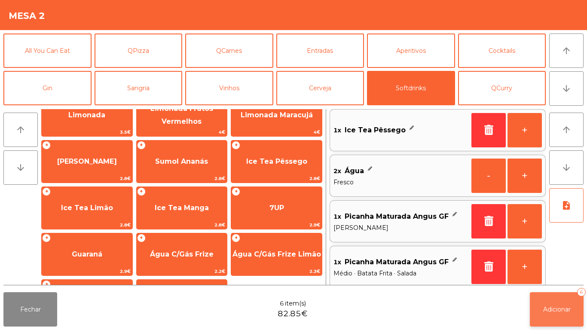
click at [557, 308] on span "Adicionar" at bounding box center [556, 309] width 27 height 8
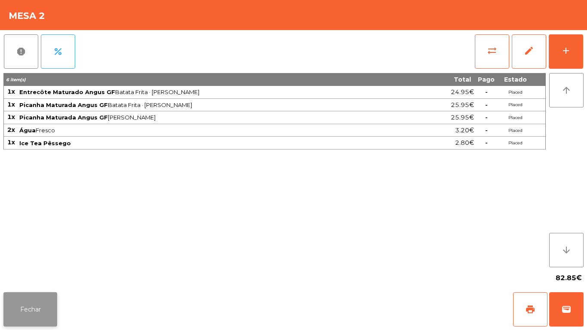
click at [46, 310] on button "Fechar" at bounding box center [30, 309] width 54 height 34
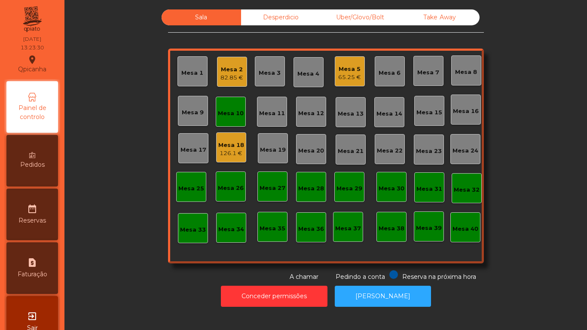
click at [230, 153] on div "126.1 €" at bounding box center [231, 153] width 26 height 9
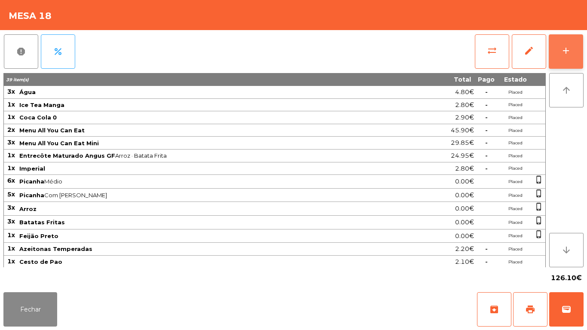
click at [570, 51] on div "add" at bounding box center [565, 51] width 10 height 10
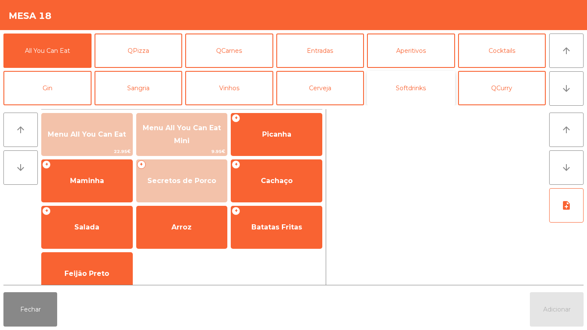
click at [407, 85] on button "Softdrinks" at bounding box center [411, 88] width 88 height 34
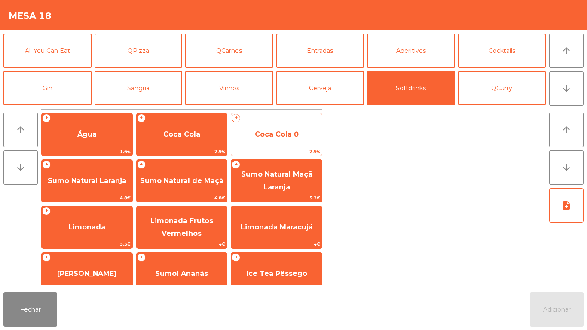
click at [274, 133] on span "Coca Cola 0" at bounding box center [277, 134] width 44 height 8
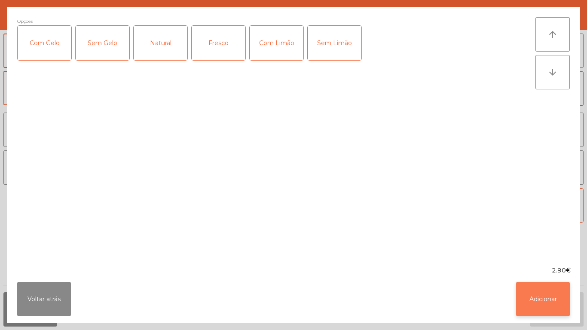
click at [538, 289] on button "Adicionar" at bounding box center [543, 299] width 54 height 34
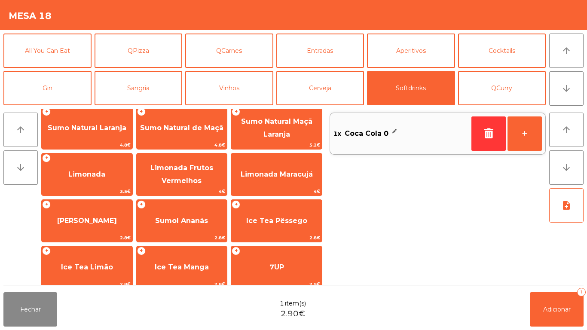
scroll to position [65, 0]
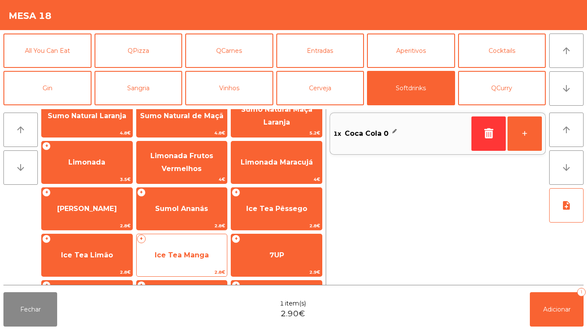
click at [176, 253] on span "Ice Tea Manga" at bounding box center [182, 255] width 54 height 8
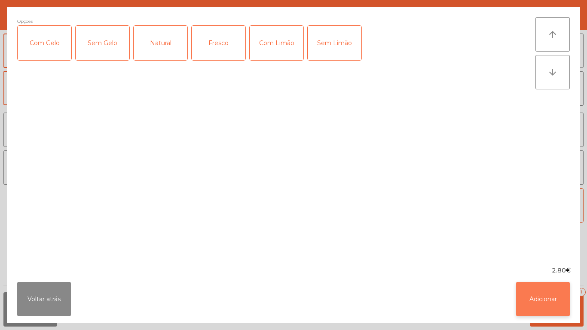
click at [541, 295] on button "Adicionar" at bounding box center [543, 299] width 54 height 34
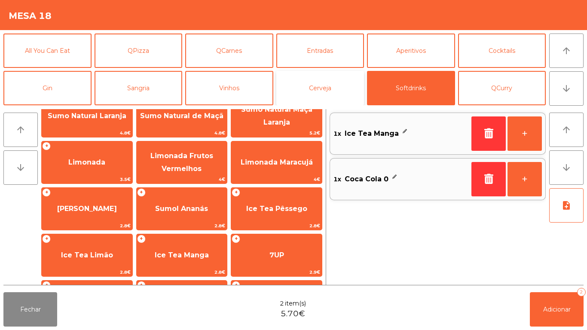
click at [324, 94] on button "Cerveja" at bounding box center [320, 88] width 88 height 34
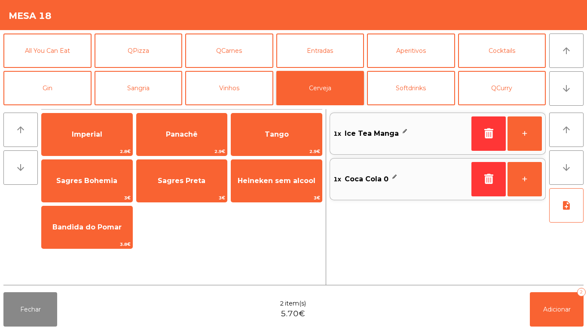
scroll to position [0, 0]
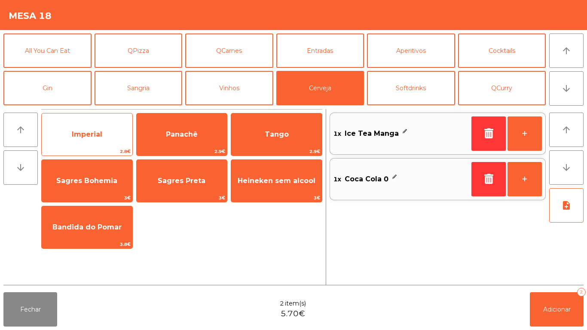
click at [106, 143] on span "Imperial" at bounding box center [87, 134] width 91 height 23
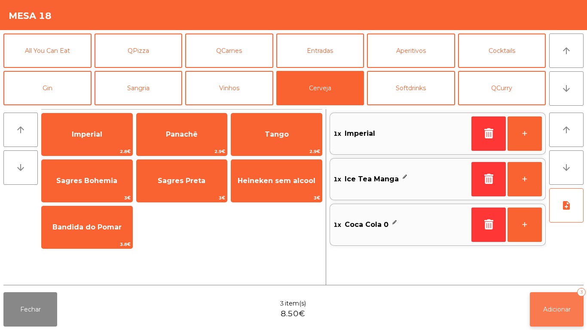
click at [547, 297] on button "Adicionar 3" at bounding box center [556, 309] width 54 height 34
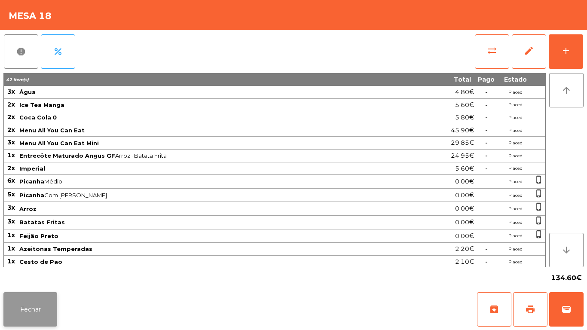
click at [22, 297] on button "Fechar" at bounding box center [30, 309] width 54 height 34
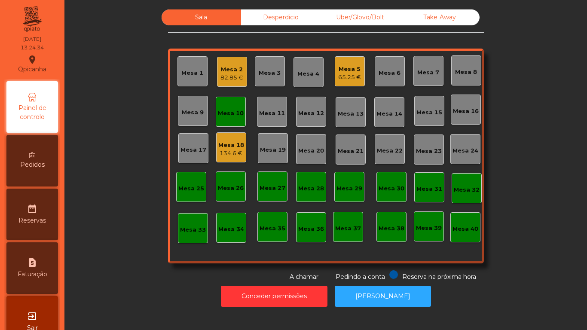
click at [220, 81] on div "82.85 €" at bounding box center [231, 77] width 23 height 9
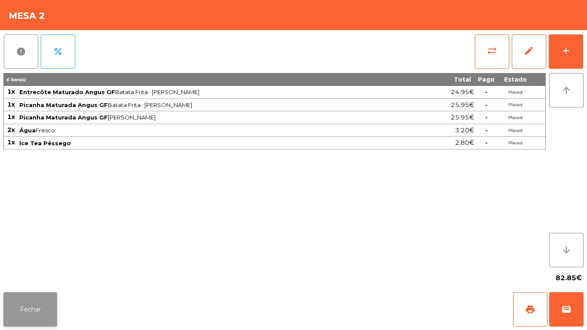
click at [39, 306] on button "Fechar" at bounding box center [30, 309] width 54 height 34
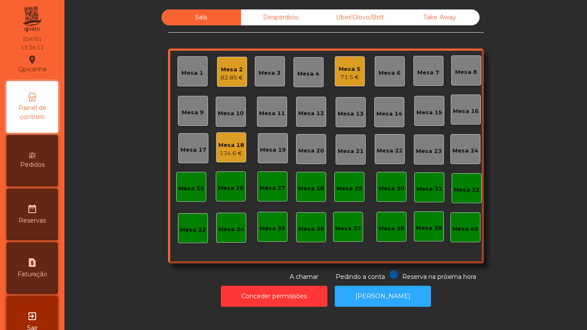
click at [225, 71] on div "Mesa 2" at bounding box center [231, 69] width 23 height 9
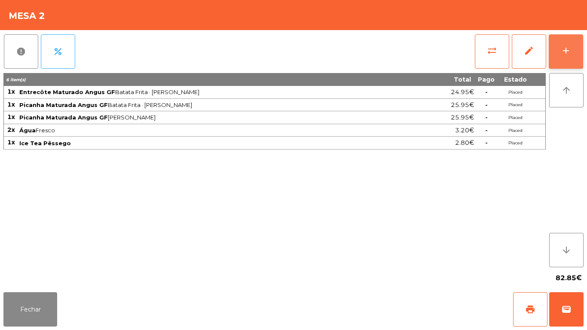
click at [574, 37] on button "add" at bounding box center [565, 51] width 34 height 34
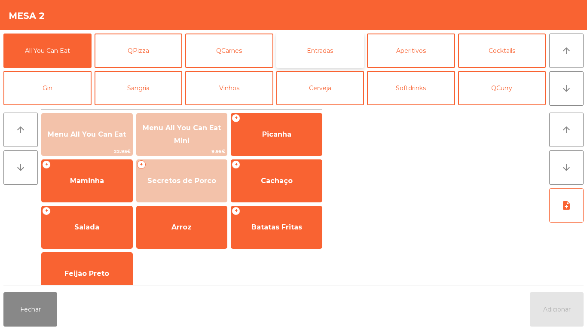
click at [322, 55] on button "Entradas" at bounding box center [320, 50] width 88 height 34
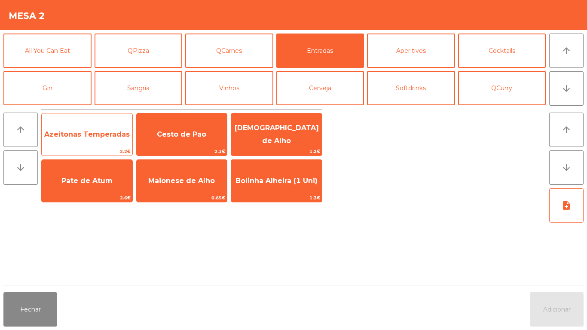
click at [94, 134] on span "Azeitonas Temperadas" at bounding box center [86, 134] width 85 height 8
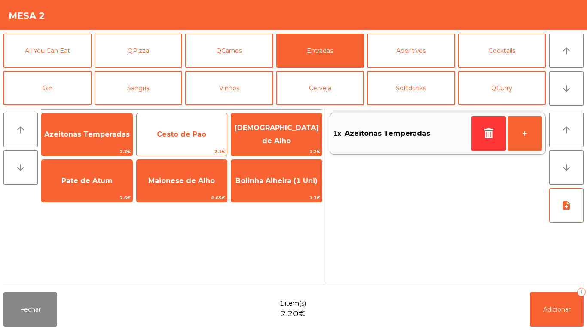
click at [176, 136] on span "Cesto de Pao" at bounding box center [181, 134] width 49 height 8
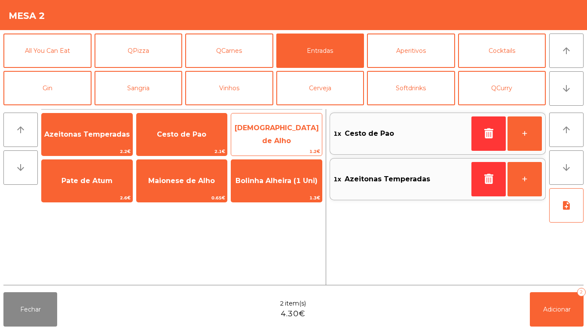
click at [275, 146] on span "[DEMOGRAPHIC_DATA] de Alho" at bounding box center [276, 134] width 91 height 36
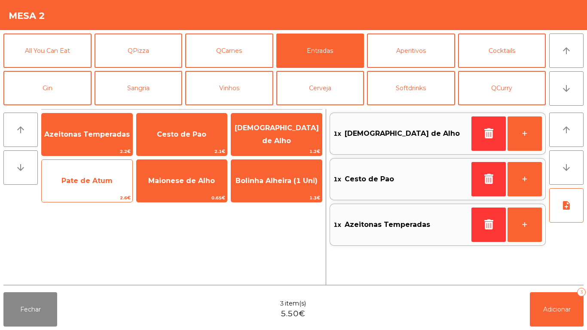
click at [103, 176] on span "Pate de Atum" at bounding box center [87, 180] width 91 height 23
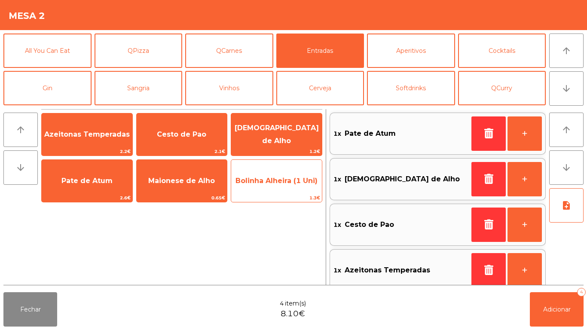
click at [286, 182] on span "Bolinha Alheira (1 Uni)" at bounding box center [276, 180] width 82 height 8
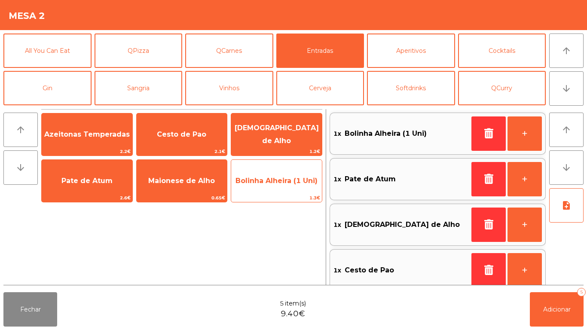
scroll to position [3, 0]
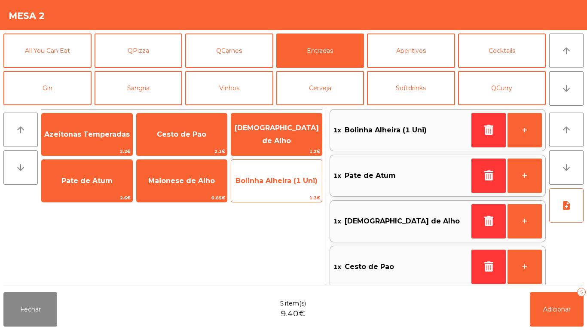
click at [281, 189] on span "Bolinha Alheira (1 Uni)" at bounding box center [276, 180] width 91 height 23
click at [283, 183] on span "Bolinha Alheira (1 Uni)" at bounding box center [276, 180] width 82 height 8
click at [283, 180] on span "Bolinha Alheira (1 Uni)" at bounding box center [276, 180] width 82 height 8
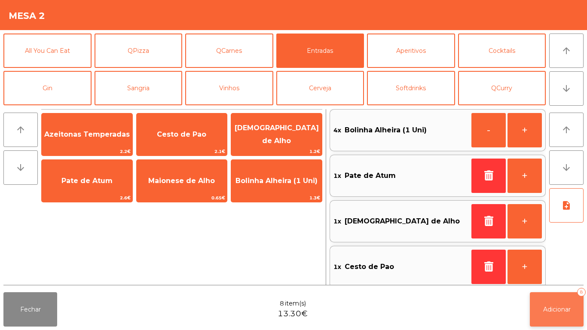
click at [570, 310] on span "Adicionar" at bounding box center [556, 309] width 27 height 8
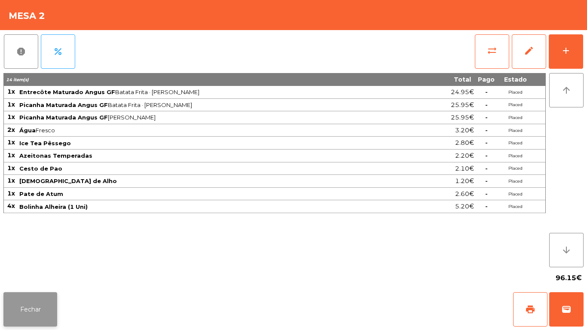
click at [22, 304] on button "Fechar" at bounding box center [30, 309] width 54 height 34
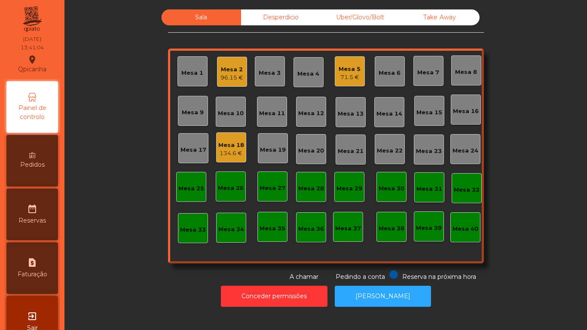
click at [216, 157] on div "Mesa 18 134.6 €" at bounding box center [231, 147] width 30 height 30
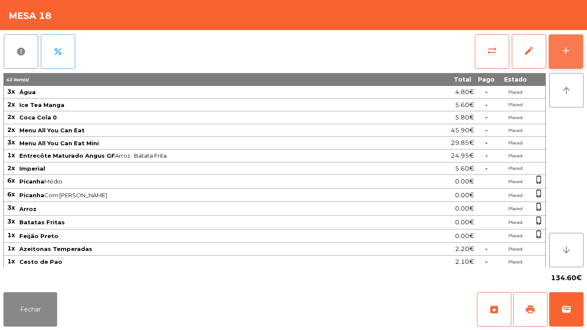
click at [562, 44] on button "add" at bounding box center [565, 51] width 34 height 34
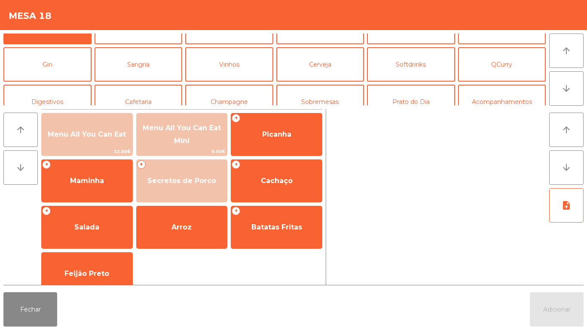
scroll to position [25, 0]
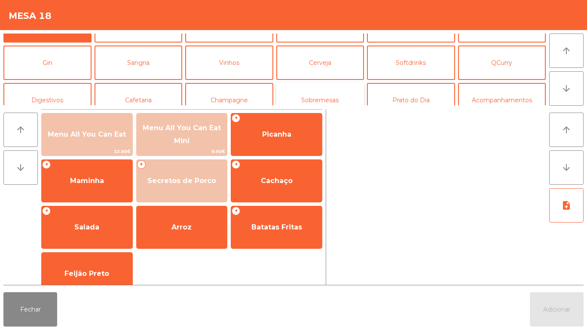
click at [337, 97] on button "Sobremesas" at bounding box center [320, 100] width 88 height 34
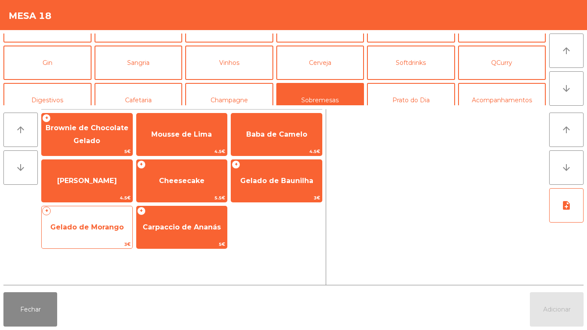
click at [103, 227] on span "Gelado de Morango" at bounding box center [86, 227] width 73 height 8
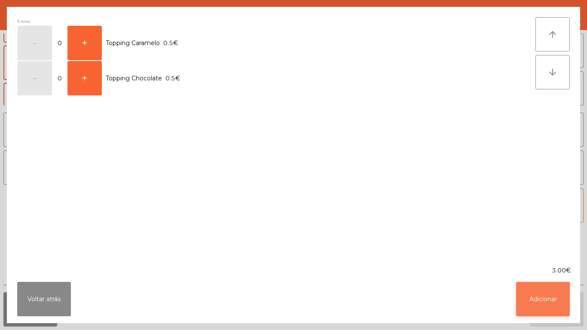
click at [535, 308] on button "Adicionar" at bounding box center [543, 299] width 54 height 34
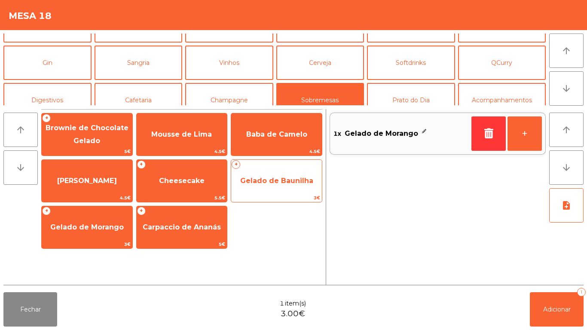
click at [271, 175] on span "Gelado de Baunilha" at bounding box center [276, 180] width 91 height 23
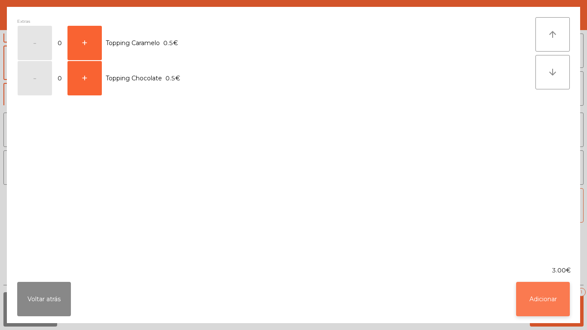
click at [536, 293] on button "Adicionar" at bounding box center [543, 299] width 54 height 34
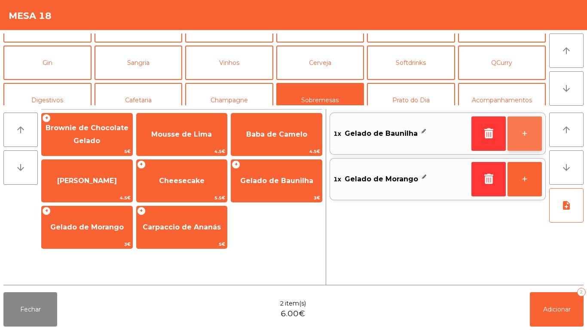
click at [515, 132] on button "+" at bounding box center [524, 133] width 34 height 34
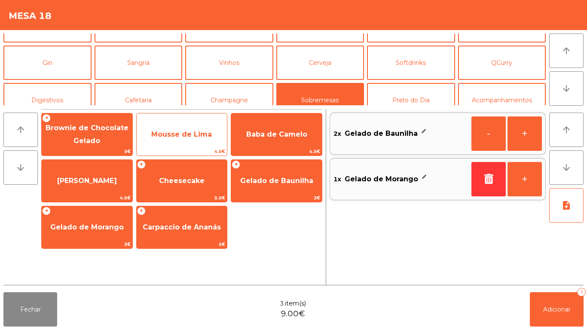
click at [176, 136] on span "Mousse de Lima" at bounding box center [181, 134] width 61 height 8
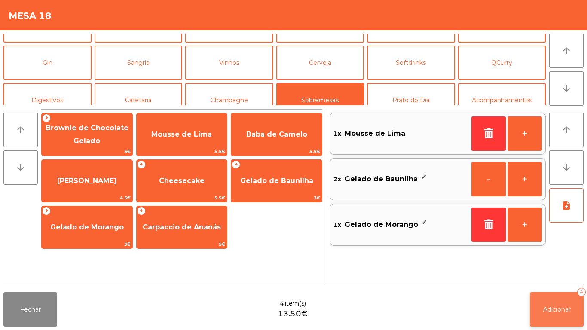
click at [553, 309] on span "Adicionar" at bounding box center [556, 309] width 27 height 8
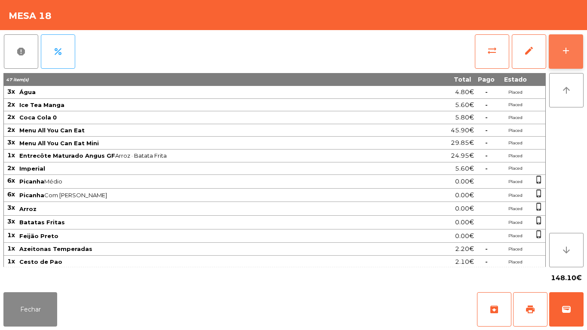
click at [565, 40] on button "add" at bounding box center [565, 51] width 34 height 34
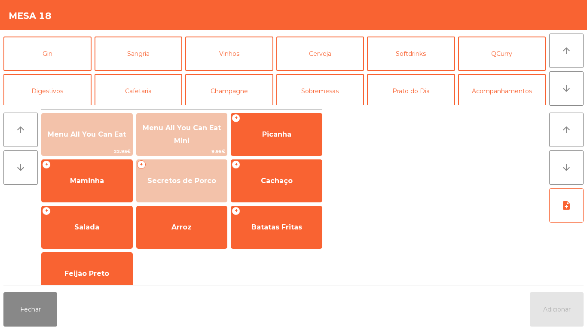
scroll to position [39, 0]
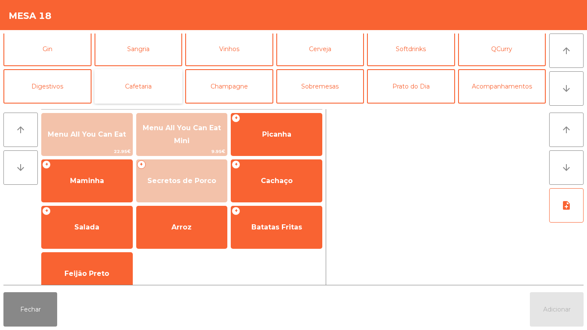
click at [151, 86] on button "Cafetaria" at bounding box center [138, 86] width 88 height 34
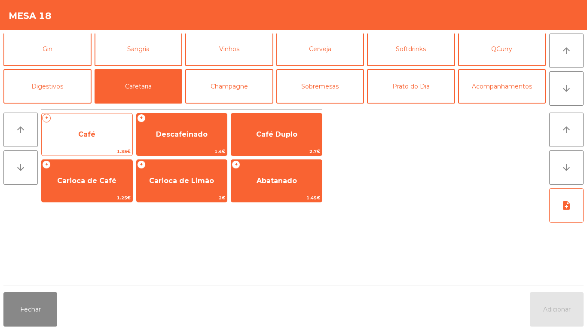
click at [91, 143] on span "Café" at bounding box center [87, 134] width 91 height 23
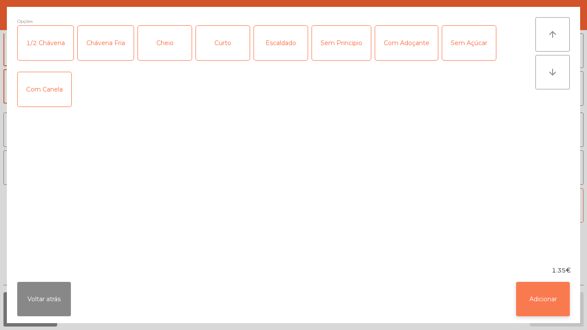
click at [534, 287] on button "Adicionar" at bounding box center [543, 299] width 54 height 34
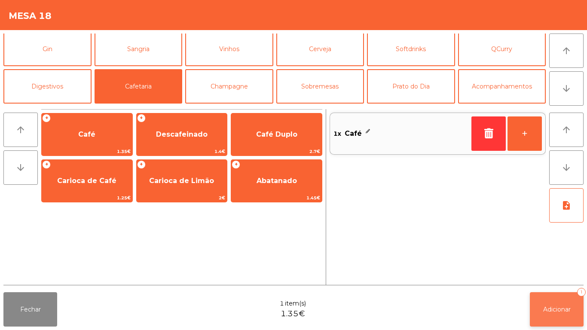
click at [553, 302] on button "Adicionar 1" at bounding box center [556, 309] width 54 height 34
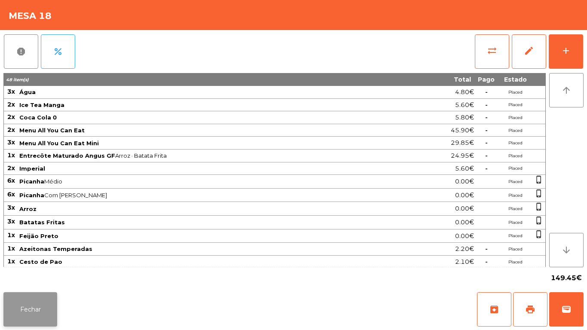
click at [36, 313] on button "Fechar" at bounding box center [30, 309] width 54 height 34
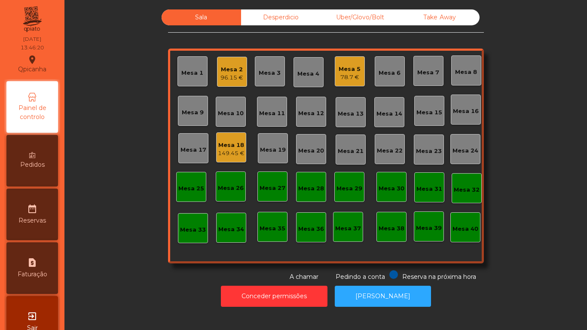
click at [348, 119] on div "Mesa 13" at bounding box center [350, 112] width 30 height 30
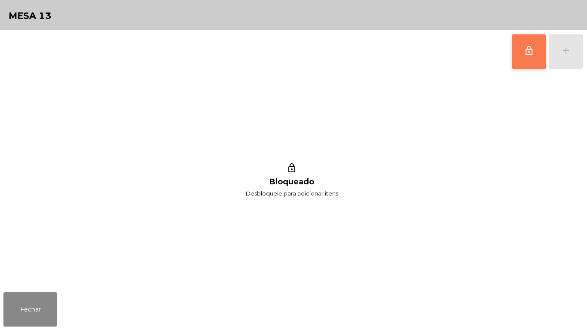
click at [526, 43] on button "lock_outline" at bounding box center [528, 51] width 34 height 34
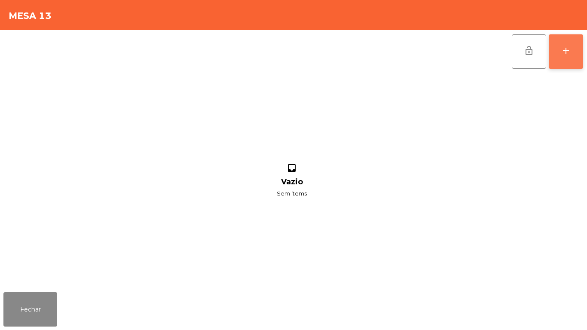
click at [565, 50] on div "add" at bounding box center [565, 51] width 10 height 10
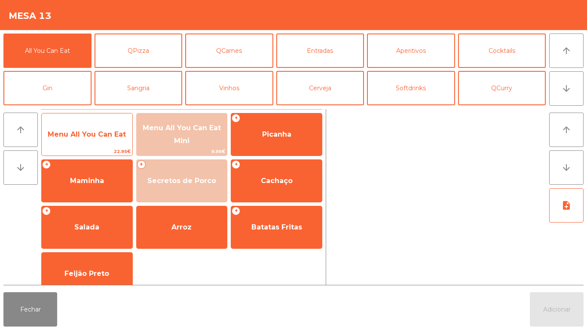
click at [108, 136] on span "Menu All You Can Eat" at bounding box center [87, 134] width 78 height 8
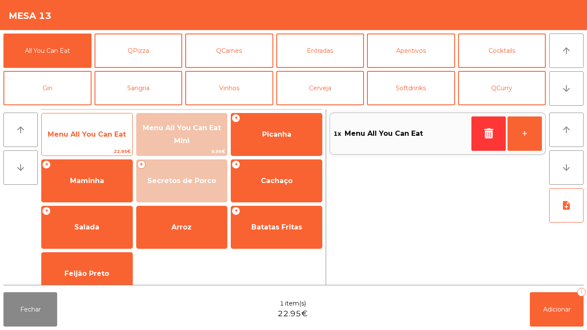
click at [106, 137] on span "Menu All You Can Eat" at bounding box center [87, 134] width 78 height 8
click at [108, 127] on span "Menu All You Can Eat" at bounding box center [87, 134] width 91 height 23
click at [104, 128] on span "Menu All You Can Eat" at bounding box center [87, 134] width 91 height 23
click at [106, 126] on span "Menu All You Can Eat" at bounding box center [87, 134] width 91 height 23
click at [111, 128] on span "Menu All You Can Eat" at bounding box center [87, 134] width 91 height 23
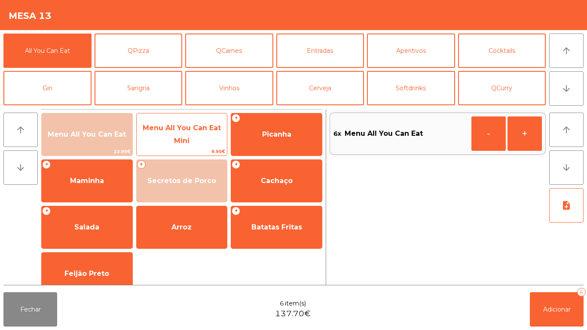
click at [189, 136] on span "Menu All You Can Eat Mini" at bounding box center [182, 134] width 91 height 36
click at [190, 130] on span "Menu All You Can Eat Mini" at bounding box center [182, 134] width 78 height 21
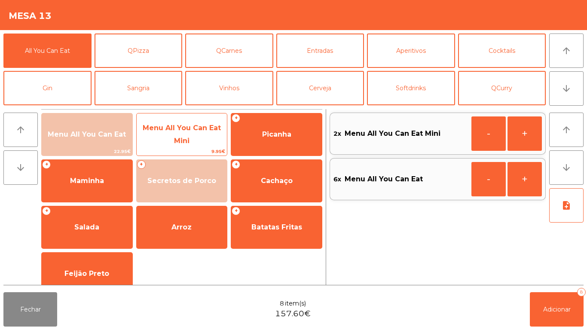
click at [186, 131] on span "Menu All You Can Eat Mini" at bounding box center [182, 134] width 78 height 21
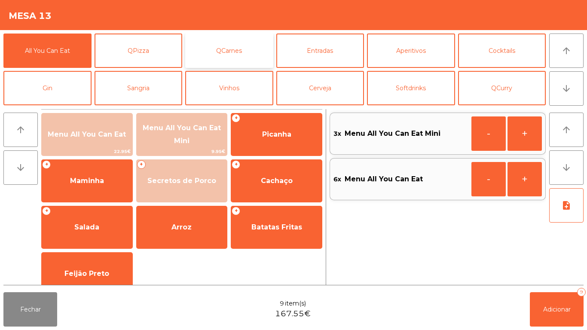
click at [256, 50] on button "QCarnes" at bounding box center [229, 50] width 88 height 34
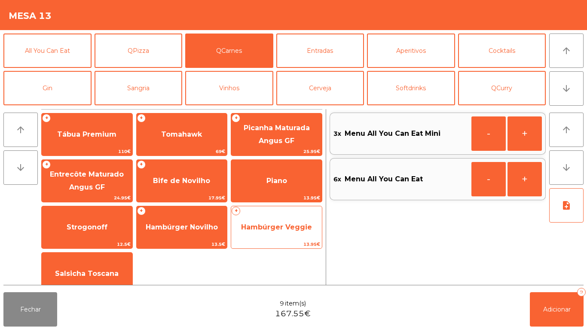
click at [287, 219] on span "Hambúrger Veggie" at bounding box center [276, 227] width 91 height 23
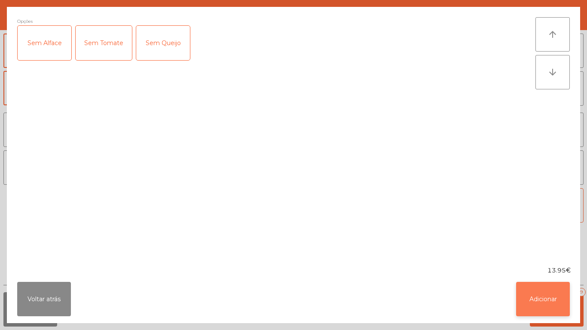
click at [543, 294] on button "Adicionar" at bounding box center [543, 299] width 54 height 34
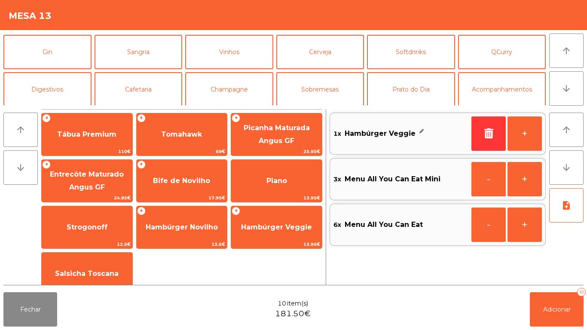
scroll to position [42, 0]
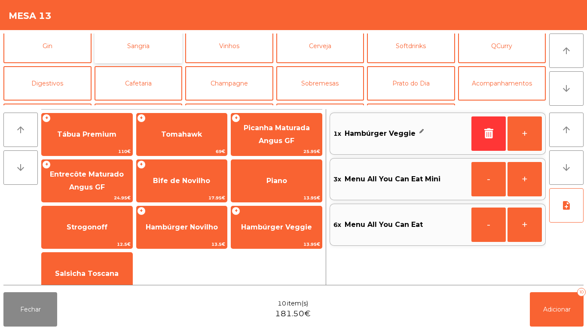
click at [154, 48] on button "Sangria" at bounding box center [138, 46] width 88 height 34
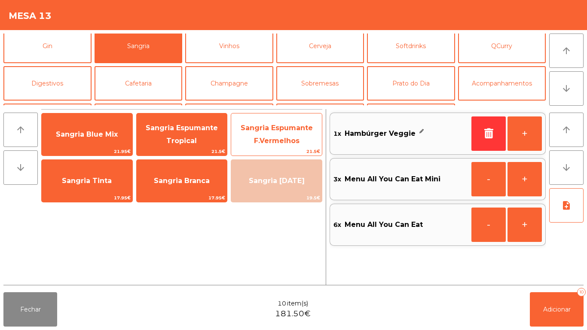
click at [287, 129] on span "Sangria Espumante F.Vermelhos" at bounding box center [276, 134] width 72 height 21
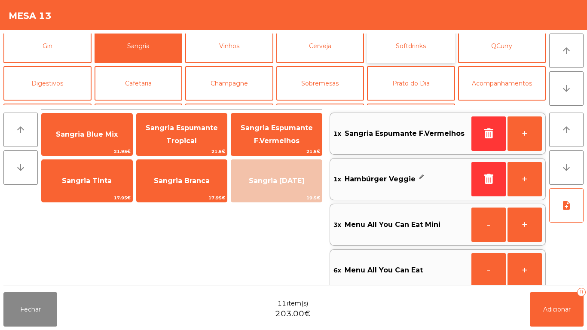
click at [423, 49] on button "Softdrinks" at bounding box center [411, 46] width 88 height 34
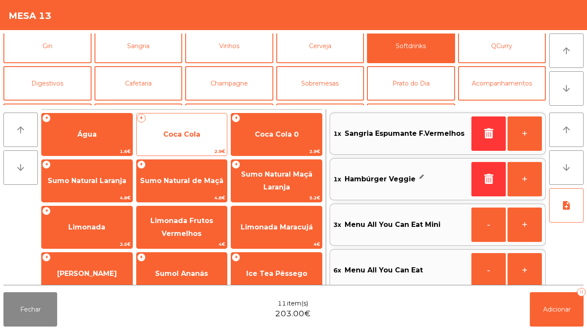
click at [203, 136] on span "Coca Cola" at bounding box center [182, 134] width 91 height 23
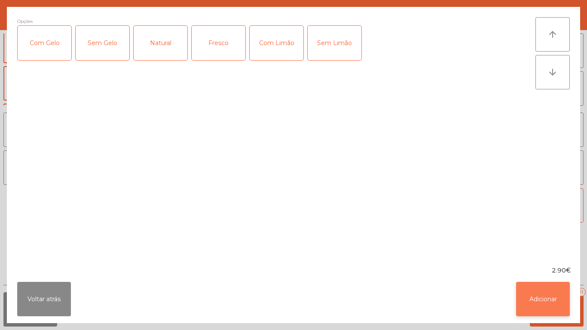
click at [534, 300] on button "Adicionar" at bounding box center [543, 299] width 54 height 34
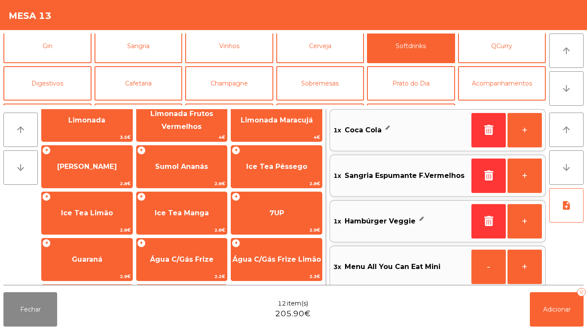
scroll to position [107, 0]
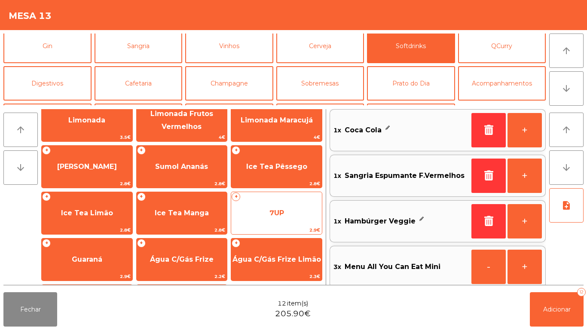
click at [274, 209] on span "7UP" at bounding box center [276, 213] width 15 height 8
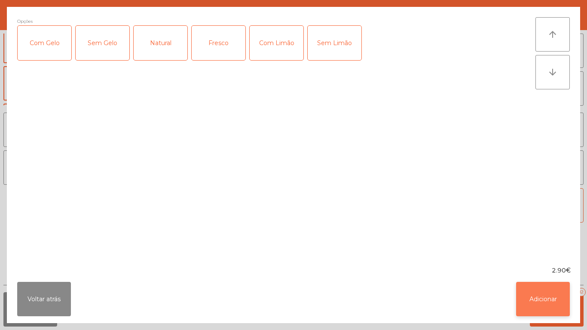
click at [536, 292] on button "Adicionar" at bounding box center [543, 299] width 54 height 34
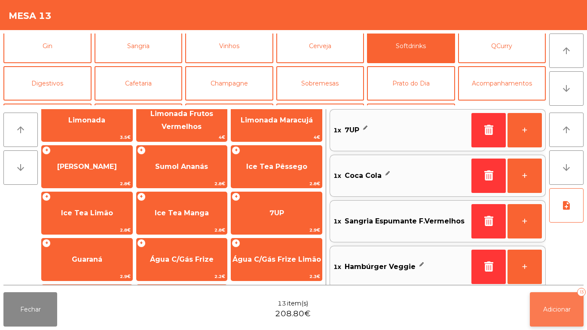
click at [558, 307] on span "Adicionar" at bounding box center [556, 309] width 27 height 8
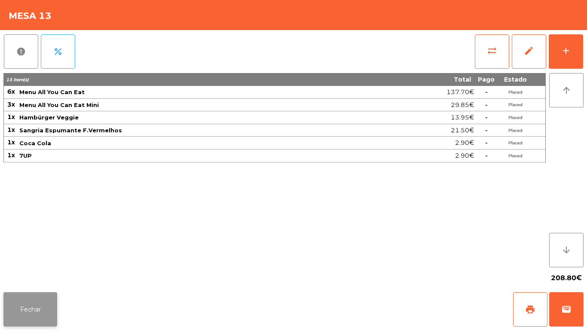
click at [40, 295] on button "Fechar" at bounding box center [30, 309] width 54 height 34
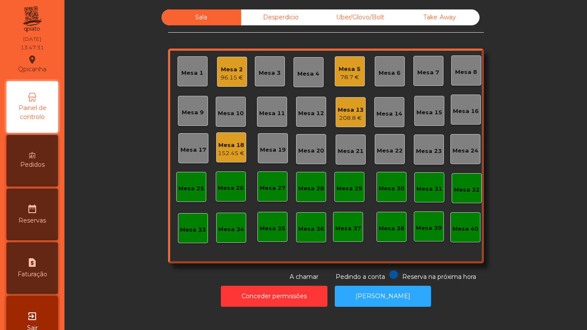
click at [195, 112] on div "Mesa 9" at bounding box center [193, 112] width 22 height 9
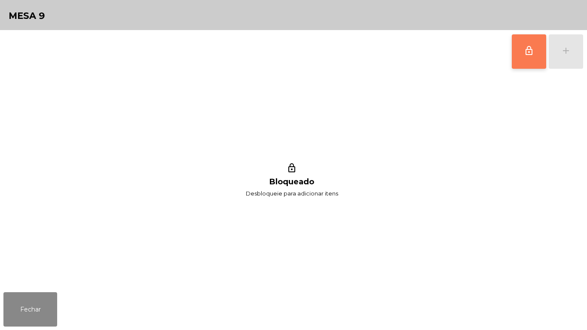
click at [513, 54] on button "lock_outline" at bounding box center [528, 51] width 34 height 34
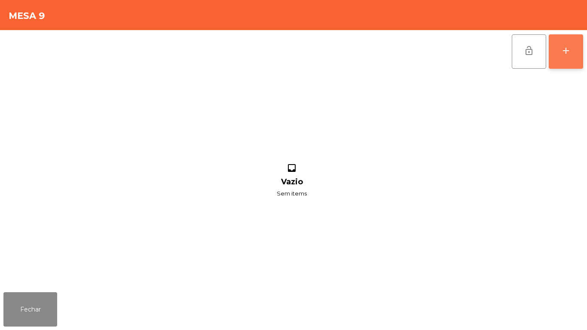
click at [565, 58] on button "add" at bounding box center [565, 51] width 34 height 34
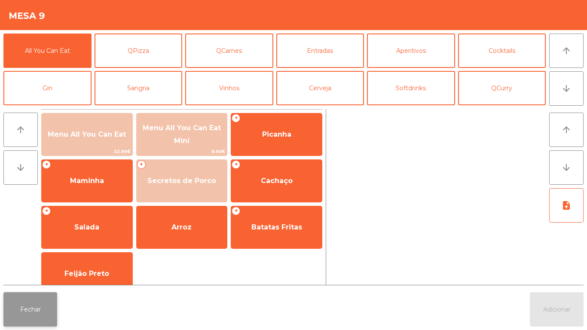
click at [37, 300] on button "Fechar" at bounding box center [30, 309] width 54 height 34
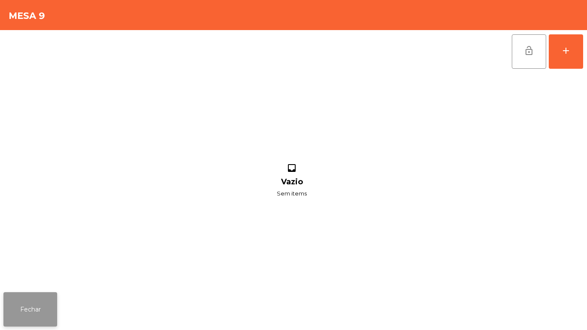
click at [41, 299] on button "Fechar" at bounding box center [30, 309] width 54 height 34
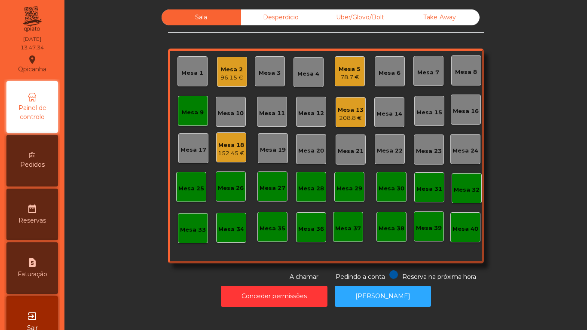
click at [350, 120] on div "208.8 €" at bounding box center [351, 118] width 26 height 9
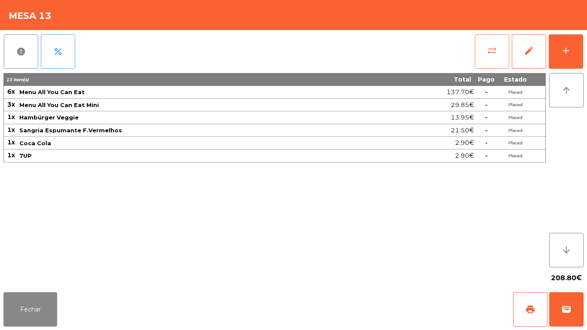
click at [487, 51] on span "sync_alt" at bounding box center [492, 51] width 10 height 10
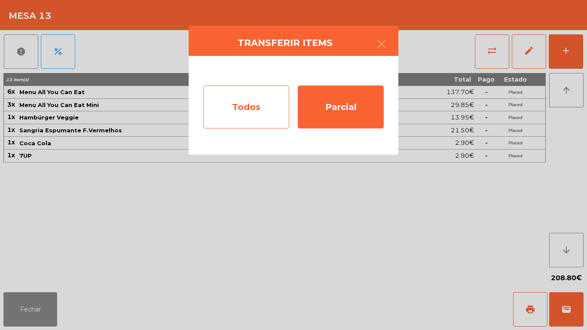
click at [230, 105] on div "Todos" at bounding box center [246, 106] width 86 height 43
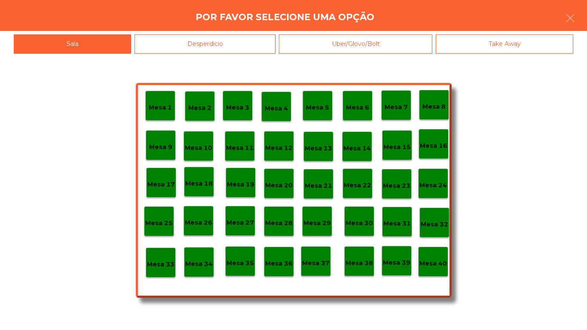
click at [172, 148] on div "Mesa 9" at bounding box center [161, 145] width 30 height 30
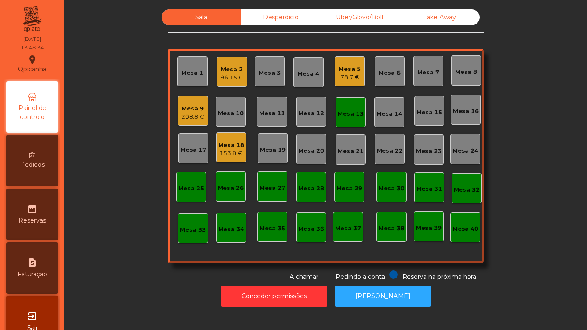
click at [198, 83] on div "Mesa 1" at bounding box center [192, 71] width 30 height 30
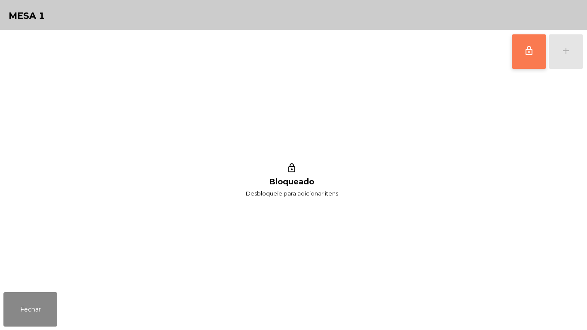
click at [514, 51] on button "lock_outline" at bounding box center [528, 51] width 34 height 34
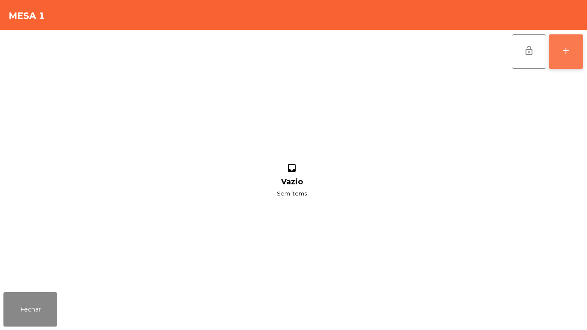
click at [564, 62] on button "add" at bounding box center [565, 51] width 34 height 34
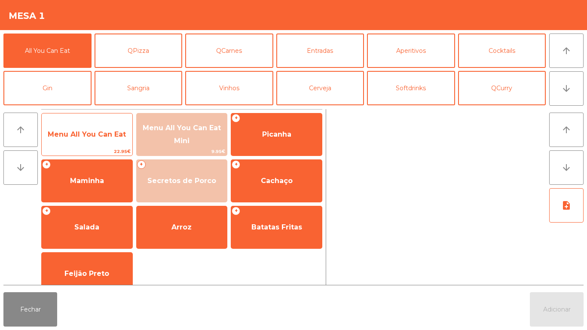
click at [102, 135] on span "Menu All You Can Eat" at bounding box center [87, 134] width 78 height 8
click at [104, 133] on span "Menu All You Can Eat" at bounding box center [87, 134] width 78 height 8
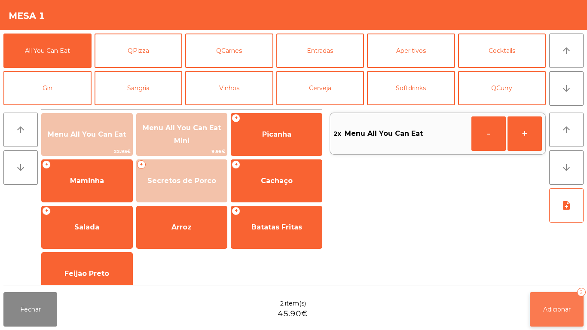
click at [562, 309] on span "Adicionar" at bounding box center [556, 309] width 27 height 8
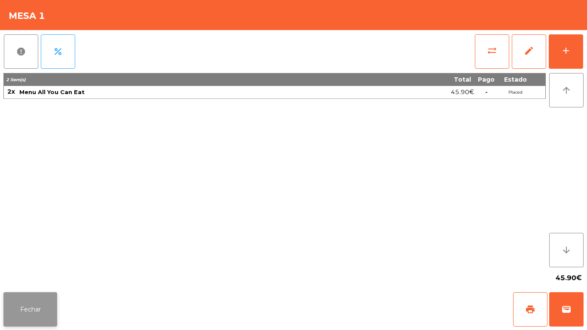
click at [38, 292] on button "Fechar" at bounding box center [30, 309] width 54 height 34
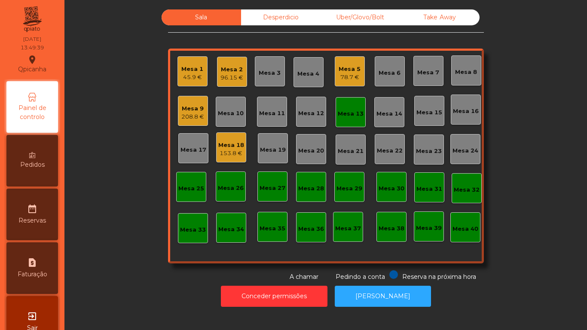
click at [193, 111] on div "Mesa 9" at bounding box center [192, 108] width 23 height 9
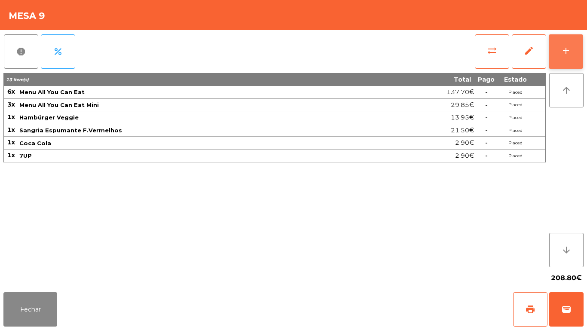
click at [555, 43] on button "add" at bounding box center [565, 51] width 34 height 34
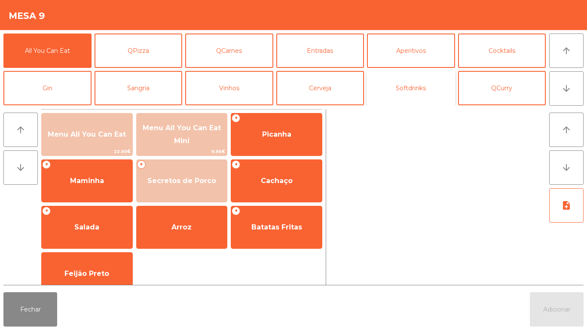
click at [417, 85] on button "Softdrinks" at bounding box center [411, 88] width 88 height 34
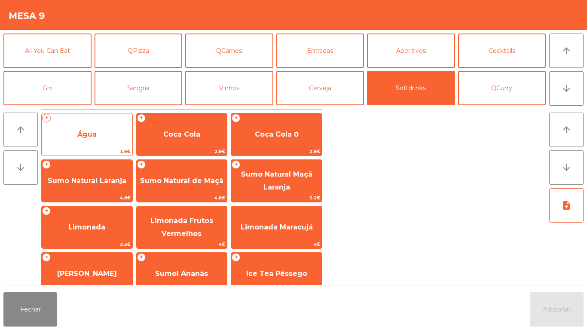
click at [103, 142] on span "Água" at bounding box center [87, 134] width 91 height 23
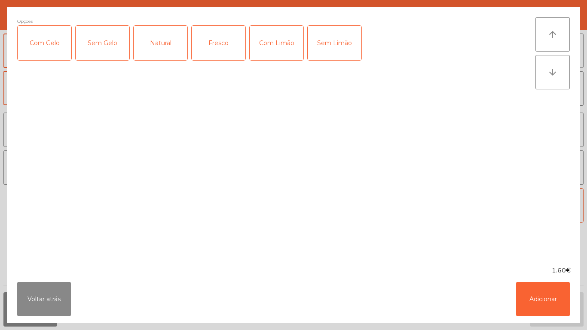
click at [155, 40] on div "Natural" at bounding box center [161, 43] width 54 height 34
click at [552, 294] on button "Adicionar" at bounding box center [543, 299] width 54 height 34
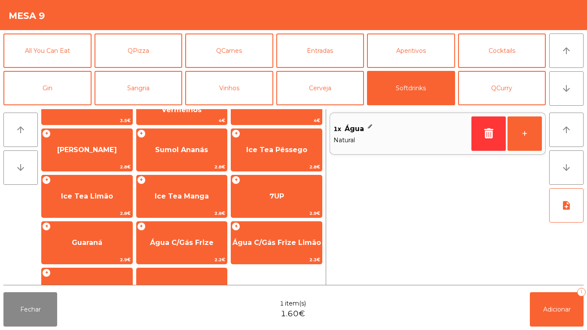
scroll to position [123, 0]
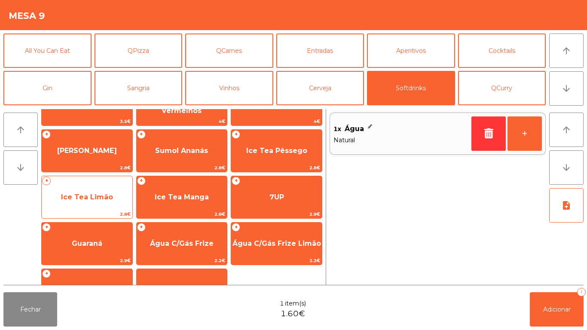
click at [92, 195] on span "Ice Tea Limão" at bounding box center [87, 197] width 52 height 8
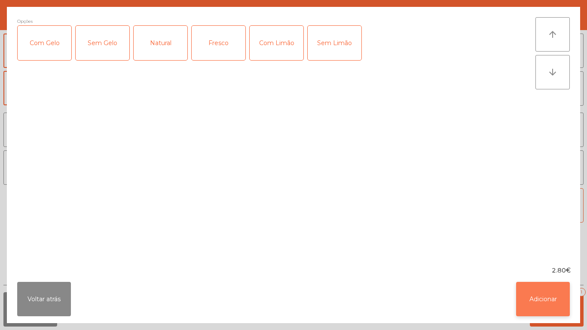
click at [550, 287] on button "Adicionar" at bounding box center [543, 299] width 54 height 34
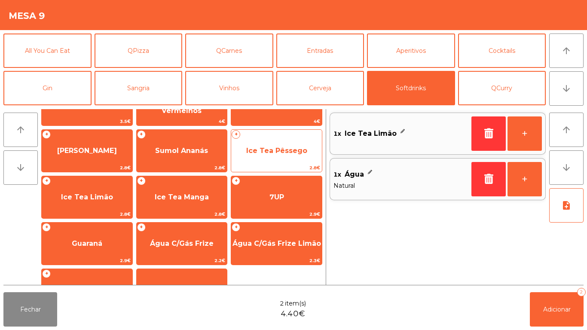
click at [282, 149] on span "Ice Tea Pêssego" at bounding box center [276, 150] width 61 height 8
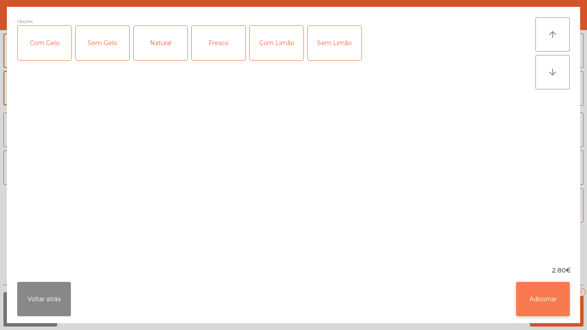
click at [532, 291] on button "Adicionar" at bounding box center [543, 299] width 54 height 34
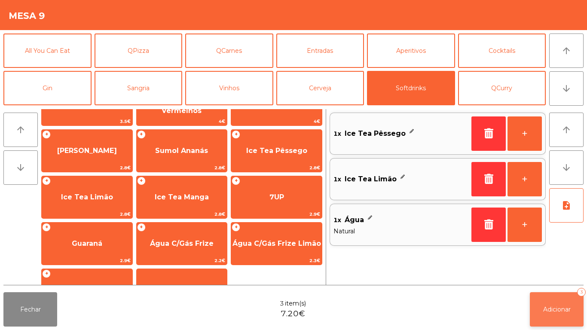
click at [566, 305] on span "Adicionar" at bounding box center [556, 309] width 27 height 8
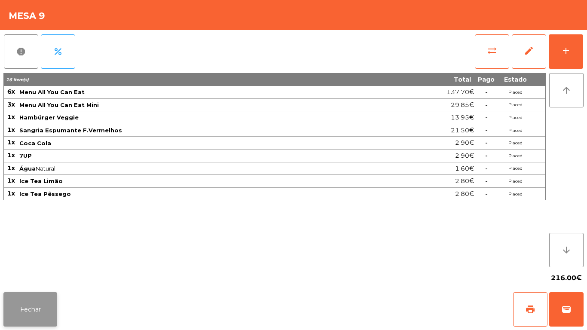
click at [38, 294] on button "Fechar" at bounding box center [30, 309] width 54 height 34
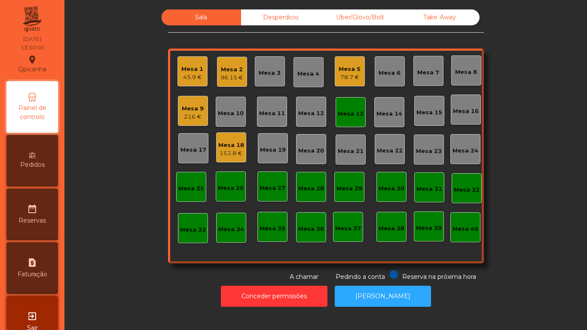
click at [198, 74] on div "45.9 €" at bounding box center [192, 77] width 22 height 9
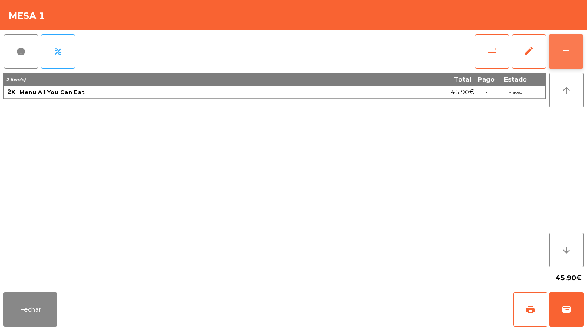
click at [557, 49] on button "add" at bounding box center [565, 51] width 34 height 34
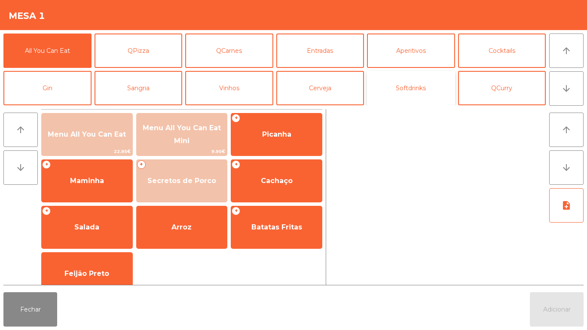
click at [410, 81] on button "Softdrinks" at bounding box center [411, 88] width 88 height 34
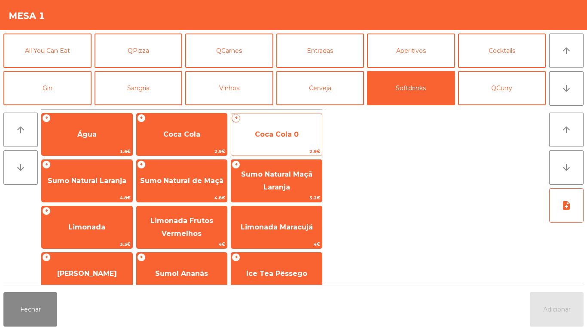
click at [275, 140] on span "Coca Cola 0" at bounding box center [276, 134] width 91 height 23
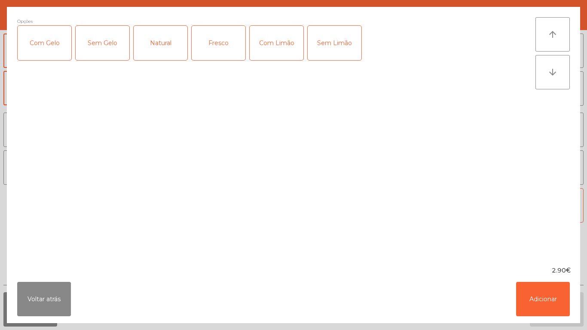
click at [55, 50] on div "Com Gelo" at bounding box center [45, 43] width 54 height 34
click at [283, 50] on div "Com Limão" at bounding box center [276, 43] width 54 height 34
click at [540, 297] on button "Adicionar" at bounding box center [543, 299] width 54 height 34
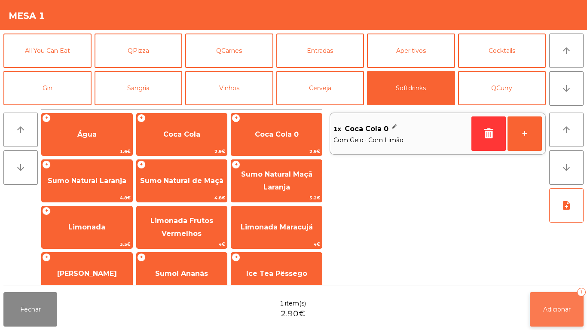
click at [564, 307] on span "Adicionar" at bounding box center [556, 309] width 27 height 8
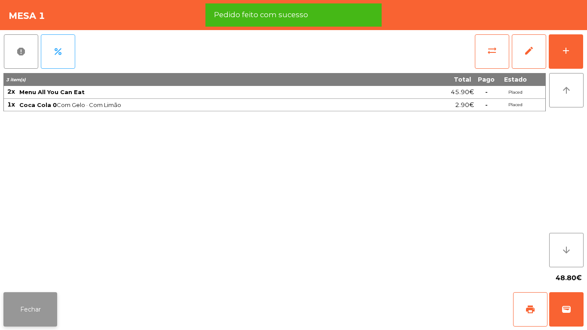
click at [42, 311] on button "Fechar" at bounding box center [30, 309] width 54 height 34
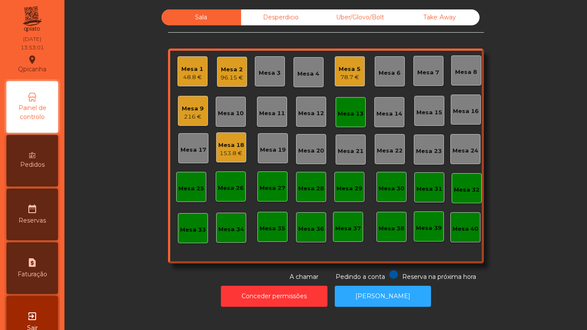
click at [202, 70] on div "Mesa 1 48.8 €" at bounding box center [192, 71] width 30 height 30
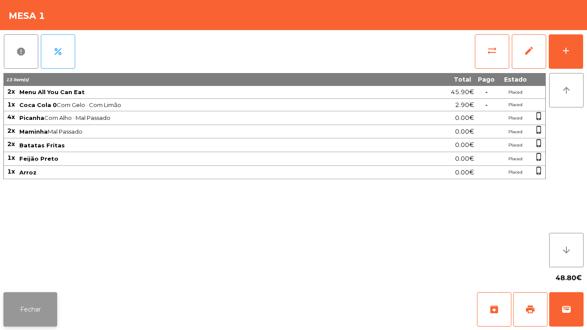
click at [31, 309] on button "Fechar" at bounding box center [30, 309] width 54 height 34
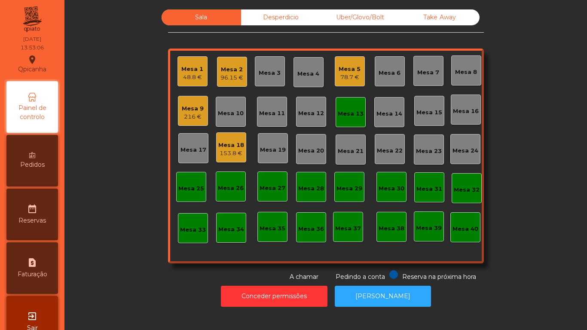
click at [192, 116] on div "216 €" at bounding box center [193, 117] width 22 height 9
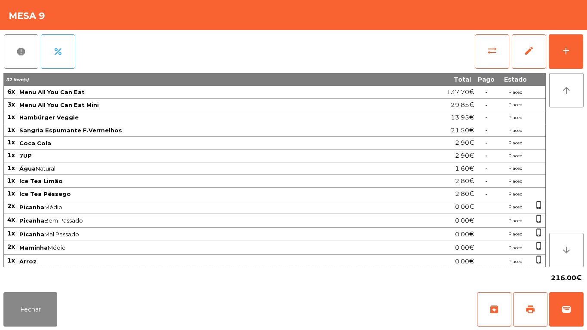
scroll to position [42, 0]
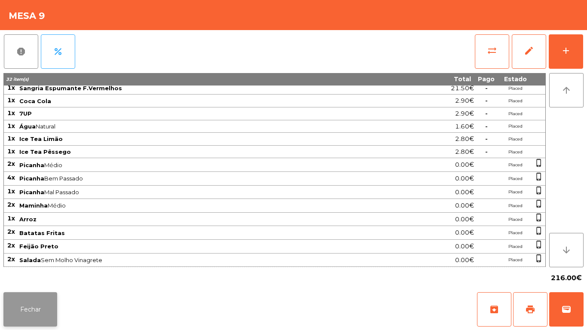
click at [54, 309] on button "Fechar" at bounding box center [30, 309] width 54 height 34
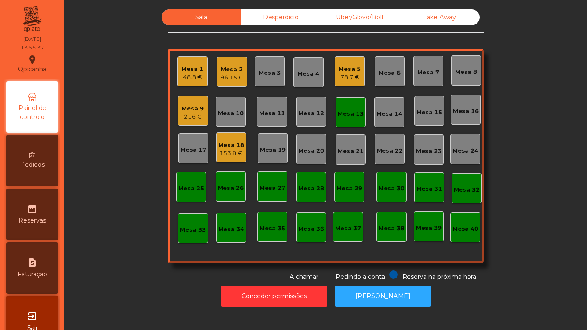
click at [222, 161] on div "Mesa 18 153.8 €" at bounding box center [231, 147] width 30 height 30
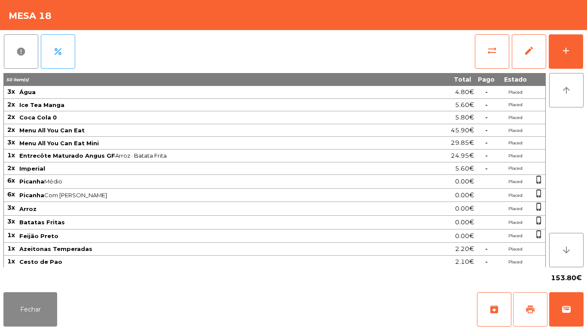
click at [526, 310] on span "print" at bounding box center [530, 309] width 10 height 10
click at [58, 328] on div "Fechar archive print wallet" at bounding box center [293, 309] width 587 height 41
click at [31, 301] on button "Fechar" at bounding box center [30, 309] width 54 height 34
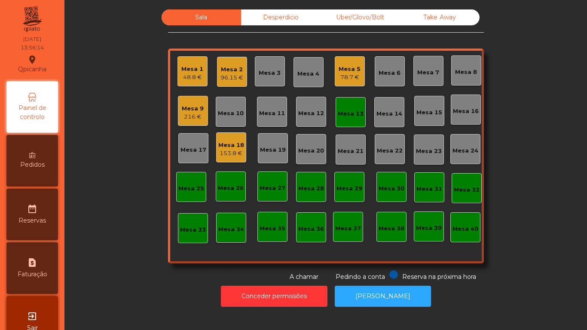
click at [340, 122] on div "Mesa 13" at bounding box center [350, 112] width 30 height 30
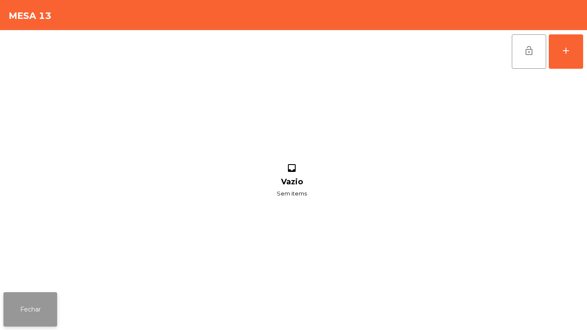
click at [33, 313] on button "Fechar" at bounding box center [30, 309] width 54 height 34
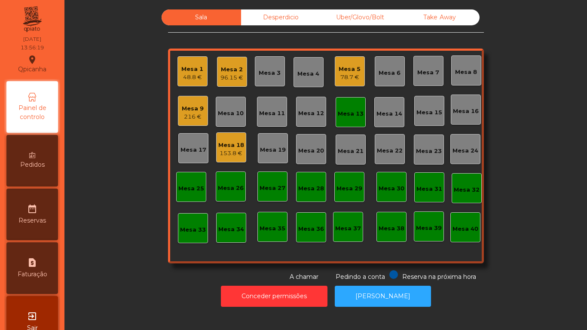
click at [353, 116] on div "Mesa 13" at bounding box center [351, 113] width 26 height 9
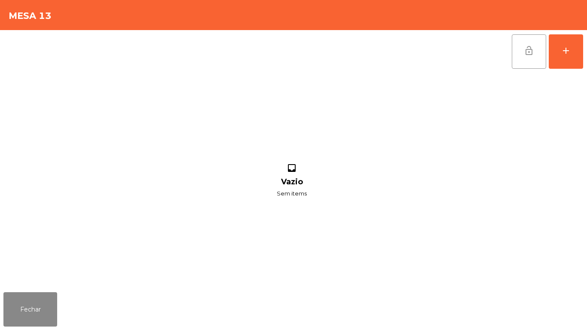
click at [524, 51] on span "lock_open" at bounding box center [528, 51] width 10 height 10
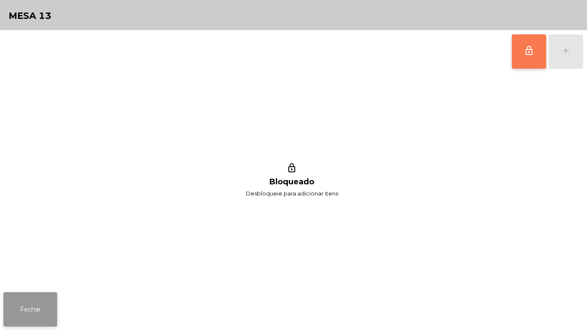
click at [34, 300] on button "Fechar" at bounding box center [30, 309] width 54 height 34
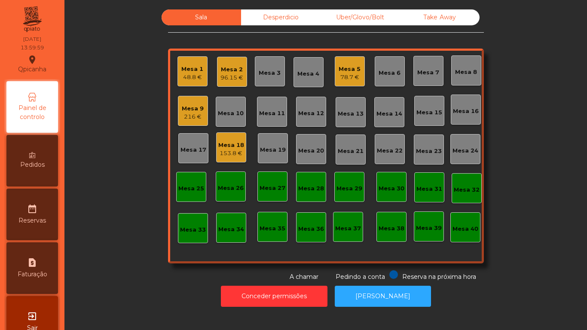
click at [192, 73] on div "48.8 €" at bounding box center [192, 77] width 22 height 9
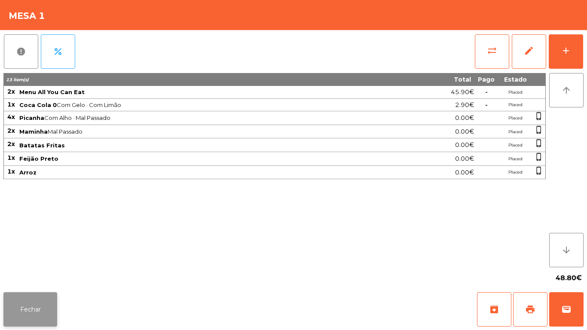
click at [30, 298] on button "Fechar" at bounding box center [30, 309] width 54 height 34
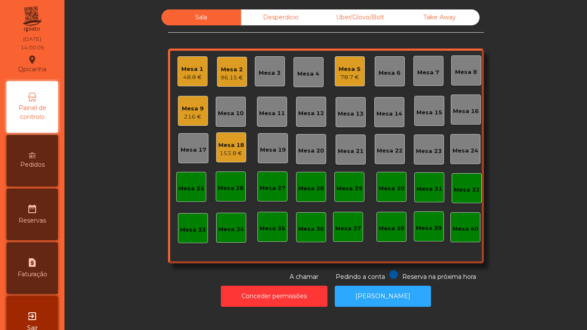
click at [189, 113] on div "216 €" at bounding box center [193, 117] width 22 height 9
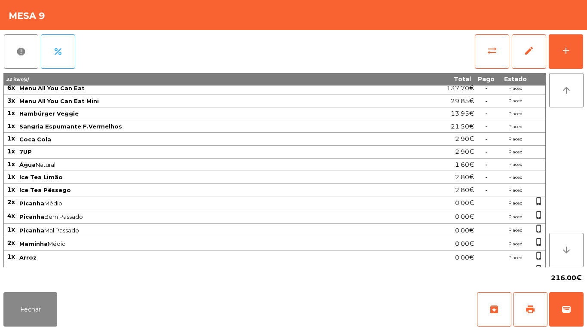
scroll to position [5, 0]
click at [29, 308] on button "Fechar" at bounding box center [30, 309] width 54 height 34
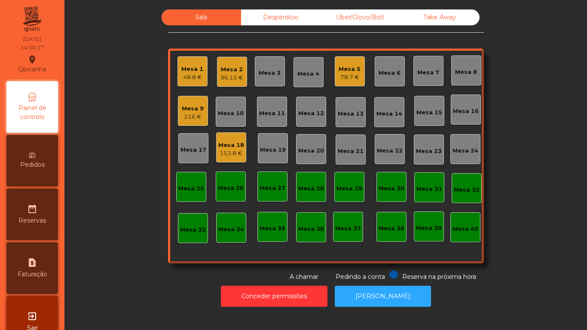
click at [191, 114] on div "216 €" at bounding box center [193, 117] width 22 height 9
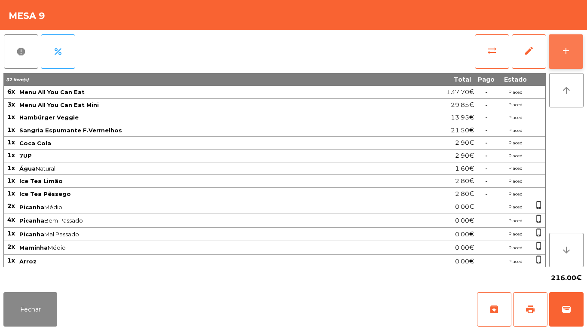
click at [556, 45] on button "add" at bounding box center [565, 51] width 34 height 34
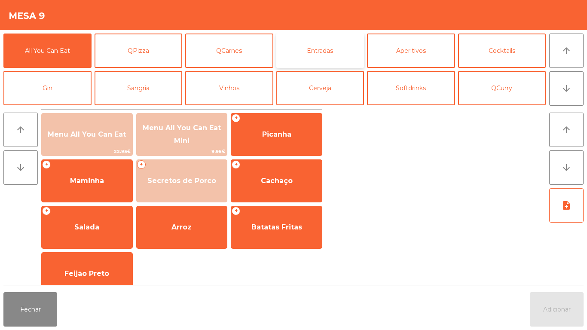
click at [308, 50] on button "Entradas" at bounding box center [320, 50] width 88 height 34
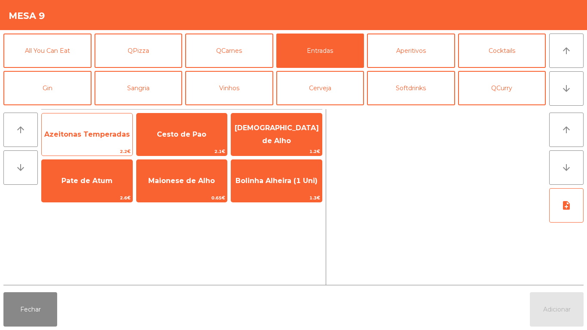
click at [85, 142] on span "Azeitonas Temperadas" at bounding box center [87, 134] width 91 height 23
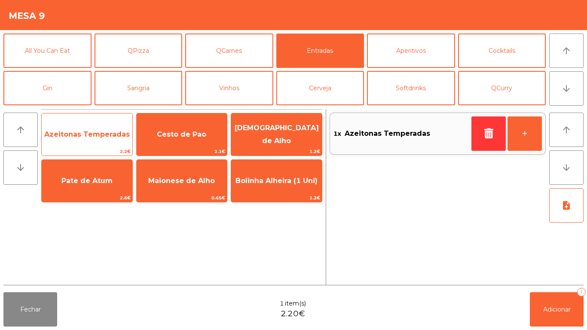
click at [82, 140] on span "Azeitonas Temperadas" at bounding box center [87, 134] width 91 height 23
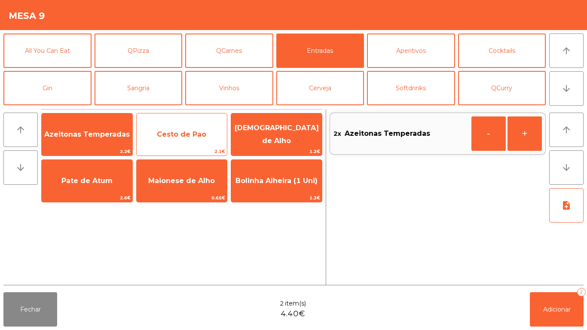
click at [170, 136] on span "Cesto de Pao" at bounding box center [181, 134] width 49 height 8
click at [178, 136] on span "Cesto de Pao" at bounding box center [181, 134] width 49 height 8
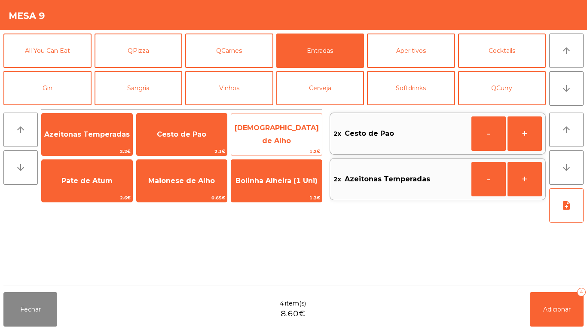
click at [264, 135] on span "[DEMOGRAPHIC_DATA] de Alho" at bounding box center [276, 134] width 84 height 21
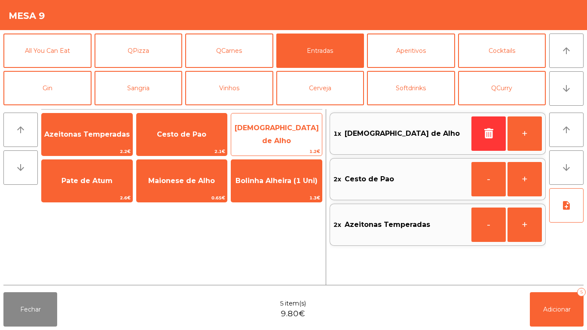
click at [264, 133] on span "[DEMOGRAPHIC_DATA] de Alho" at bounding box center [276, 134] width 84 height 21
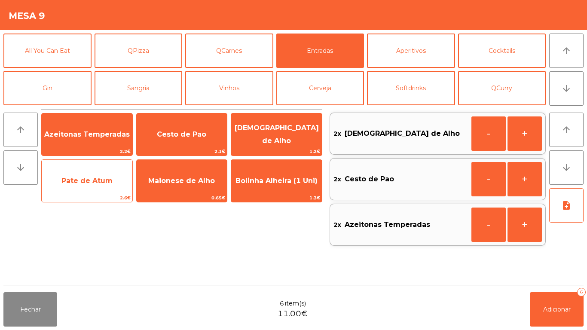
click at [77, 180] on span "Pate de Atum" at bounding box center [86, 180] width 51 height 8
click at [82, 177] on span "Pate de Atum" at bounding box center [86, 180] width 51 height 8
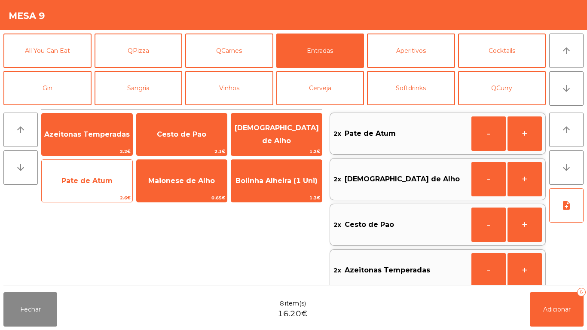
scroll to position [3, 0]
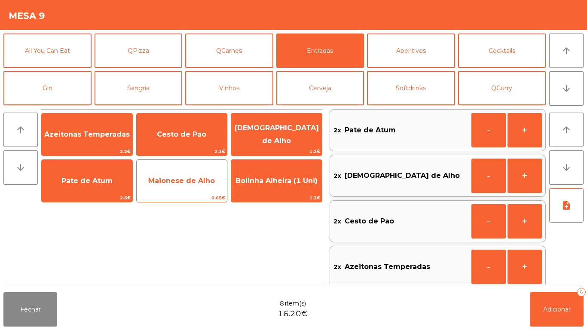
click at [178, 182] on span "Maionese de Alho" at bounding box center [181, 180] width 67 height 8
click at [176, 180] on span "Maionese de Alho" at bounding box center [181, 180] width 67 height 8
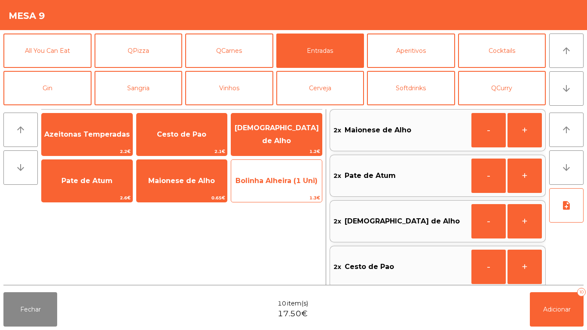
click at [264, 185] on span "Bolinha Alheira (1 Uni)" at bounding box center [276, 180] width 91 height 23
click at [264, 184] on span "Bolinha Alheira (1 Uni)" at bounding box center [276, 180] width 82 height 8
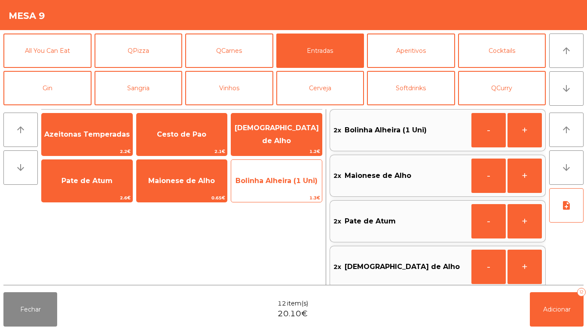
click at [258, 185] on span "Bolinha Alheira (1 Uni)" at bounding box center [276, 180] width 91 height 23
click at [254, 187] on span "Bolinha Alheira (1 Uni)" at bounding box center [276, 180] width 91 height 23
click at [254, 191] on span "Bolinha Alheira (1 Uni)" at bounding box center [276, 180] width 91 height 23
click at [255, 194] on span "1.3€" at bounding box center [276, 198] width 91 height 8
click at [258, 194] on span "1.3€" at bounding box center [276, 198] width 91 height 8
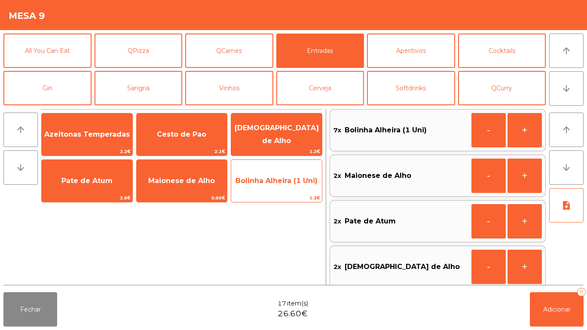
click at [263, 192] on span "Bolinha Alheira (1 Uni)" at bounding box center [276, 180] width 91 height 23
click at [264, 189] on span "Bolinha Alheira (1 Uni)" at bounding box center [276, 180] width 91 height 23
click at [258, 186] on span "Bolinha Alheira (1 Uni)" at bounding box center [276, 180] width 91 height 23
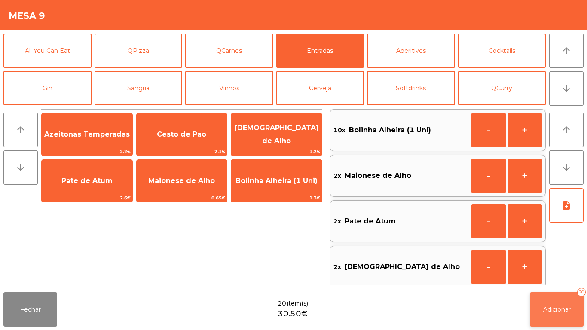
click at [558, 301] on button "Adicionar 20" at bounding box center [556, 309] width 54 height 34
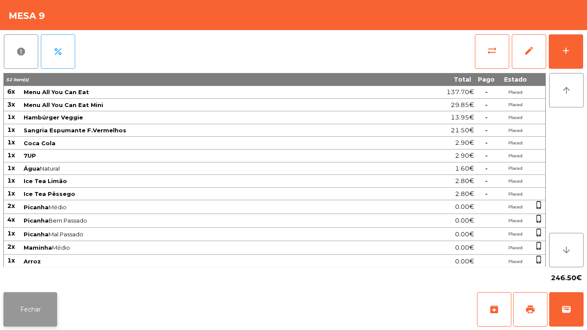
click at [41, 310] on button "Fechar" at bounding box center [30, 309] width 54 height 34
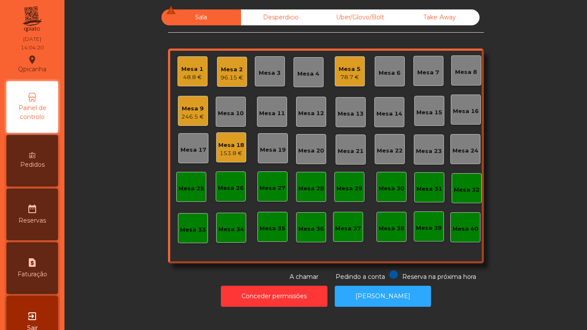
click at [346, 72] on div "Mesa 5" at bounding box center [349, 69] width 22 height 9
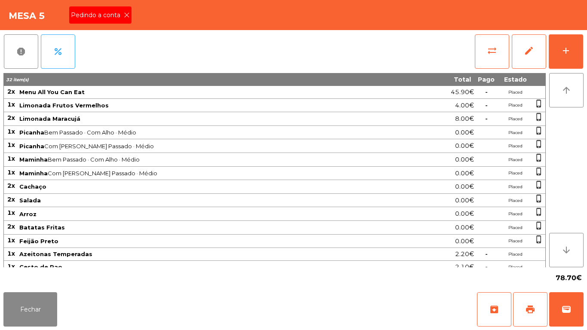
click at [126, 15] on icon at bounding box center [127, 15] width 6 height 6
click at [524, 305] on button "print" at bounding box center [530, 309] width 34 height 34
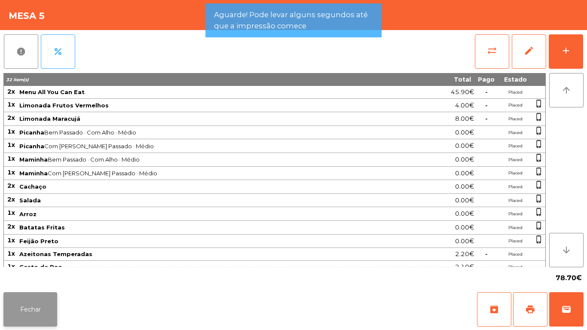
click at [34, 305] on button "Fechar" at bounding box center [30, 309] width 54 height 34
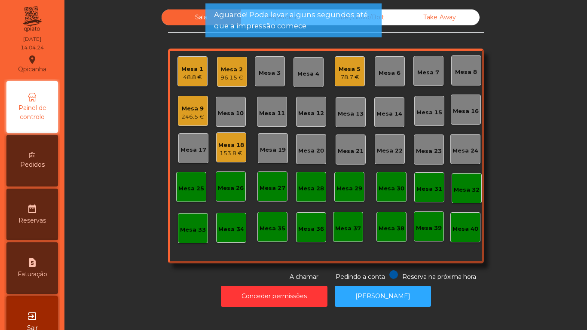
click at [237, 76] on div "96.15 €" at bounding box center [231, 77] width 23 height 9
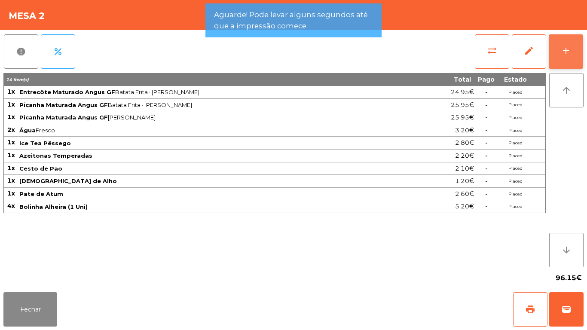
click at [564, 56] on button "add" at bounding box center [565, 51] width 34 height 34
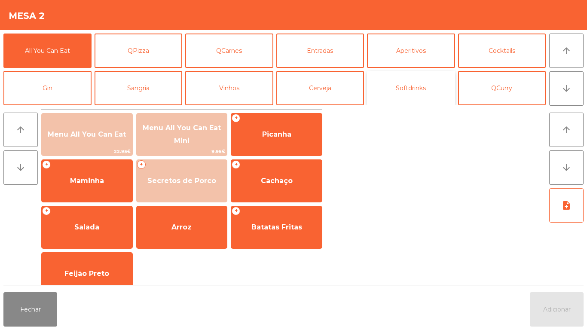
click at [416, 88] on button "Softdrinks" at bounding box center [411, 88] width 88 height 34
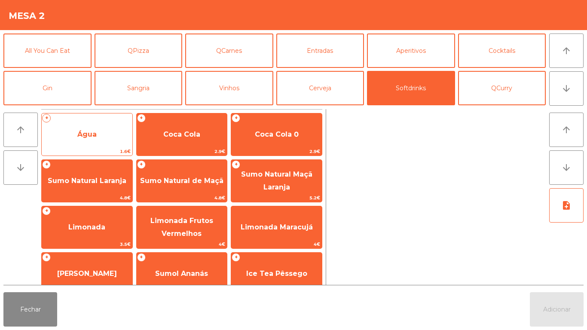
click at [96, 140] on span "Água" at bounding box center [87, 134] width 91 height 23
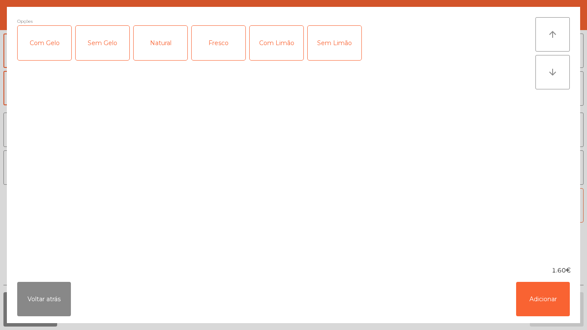
click at [224, 48] on div "Fresco" at bounding box center [219, 43] width 54 height 34
click at [550, 309] on button "Adicionar" at bounding box center [543, 299] width 54 height 34
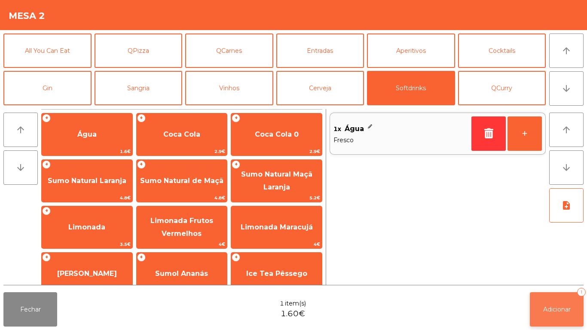
click at [559, 305] on span "Adicionar" at bounding box center [556, 309] width 27 height 8
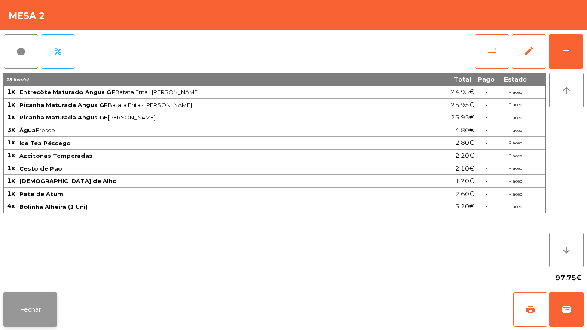
click at [39, 302] on button "Fechar" at bounding box center [30, 309] width 54 height 34
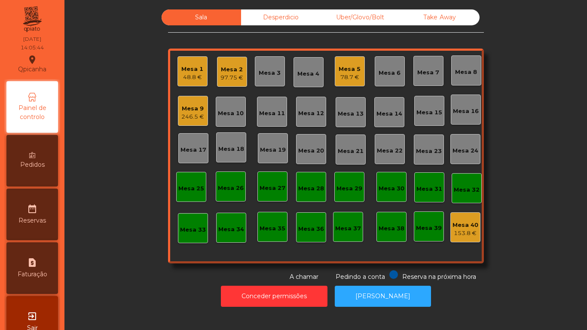
click at [195, 79] on div "48.8 €" at bounding box center [192, 77] width 22 height 9
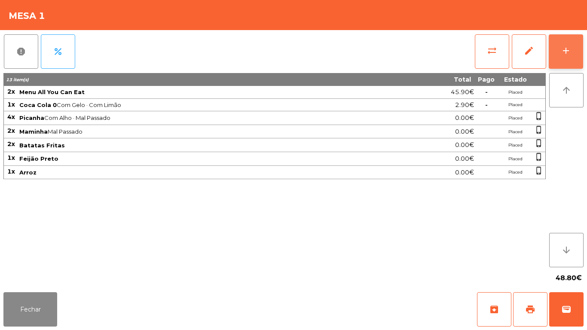
click at [569, 55] on div "add" at bounding box center [565, 51] width 10 height 10
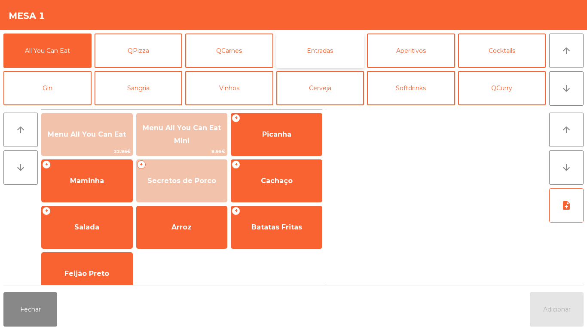
click at [314, 46] on button "Entradas" at bounding box center [320, 50] width 88 height 34
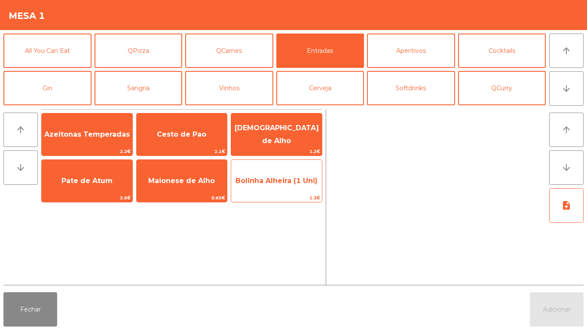
click at [276, 179] on span "Bolinha Alheira (1 Uni)" at bounding box center [276, 180] width 82 height 8
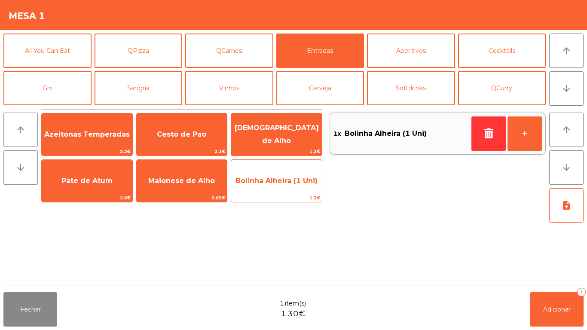
click at [271, 179] on span "Bolinha Alheira (1 Uni)" at bounding box center [276, 180] width 82 height 8
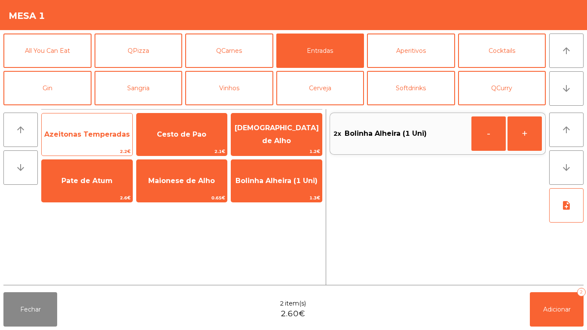
click at [88, 131] on span "Azeitonas Temperadas" at bounding box center [86, 134] width 85 height 8
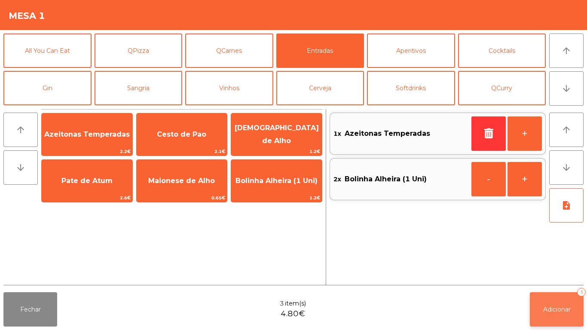
click at [564, 301] on button "Adicionar 3" at bounding box center [556, 309] width 54 height 34
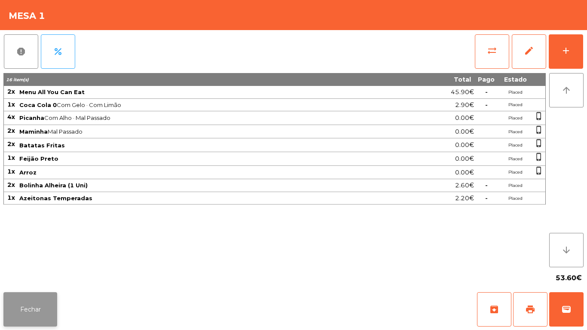
click at [33, 301] on button "Fechar" at bounding box center [30, 309] width 54 height 34
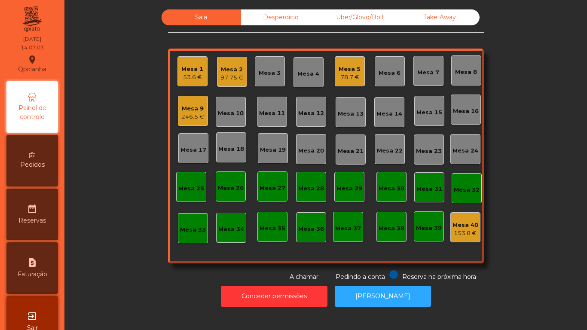
click at [232, 70] on div "Mesa 2" at bounding box center [231, 69] width 23 height 9
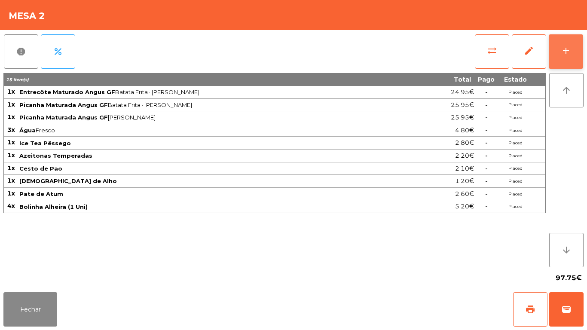
click at [578, 60] on button "add" at bounding box center [565, 51] width 34 height 34
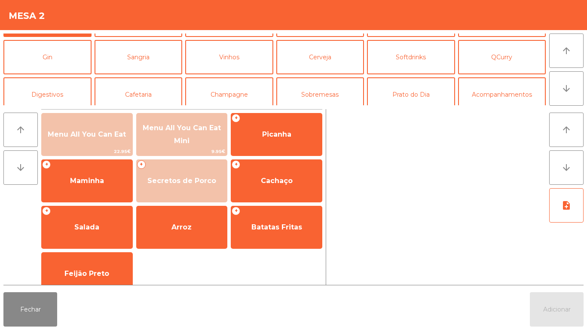
scroll to position [38, 0]
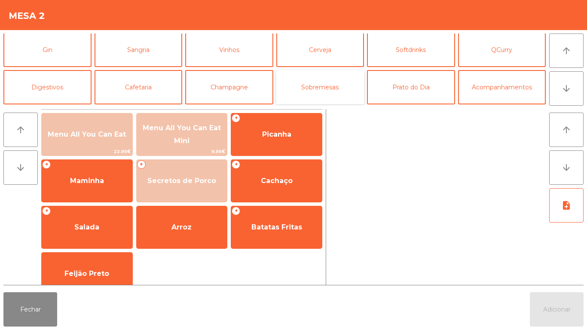
click at [331, 92] on button "Sobremesas" at bounding box center [320, 87] width 88 height 34
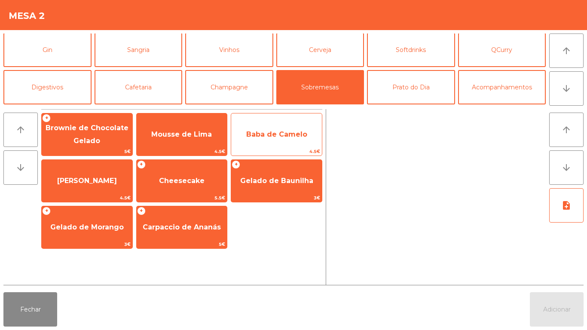
click at [266, 131] on span "Baba de Camelo" at bounding box center [276, 134] width 61 height 8
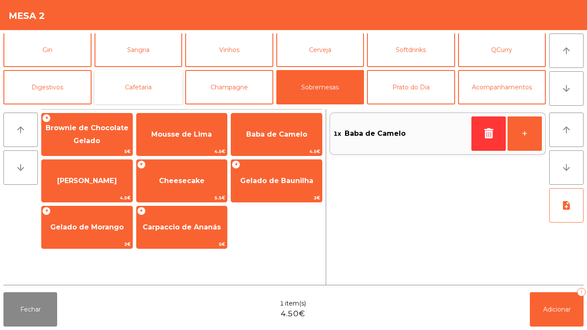
click at [157, 85] on button "Cafetaria" at bounding box center [138, 87] width 88 height 34
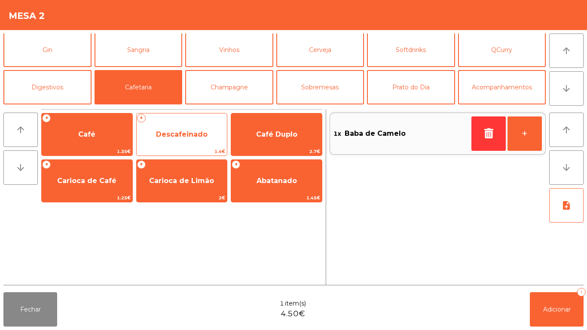
click at [199, 135] on span "Descafeinado" at bounding box center [182, 134] width 52 height 8
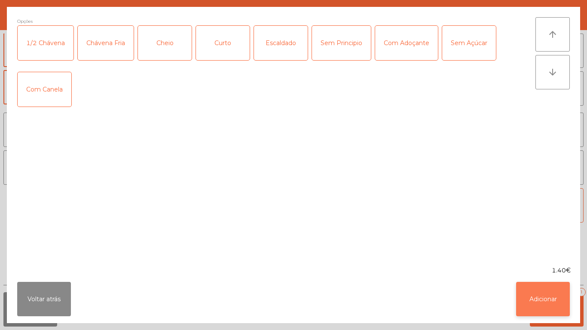
click at [544, 284] on button "Adicionar" at bounding box center [543, 299] width 54 height 34
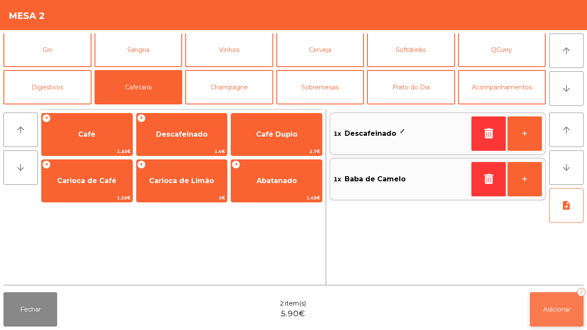
click at [565, 295] on button "Adicionar 2" at bounding box center [556, 309] width 54 height 34
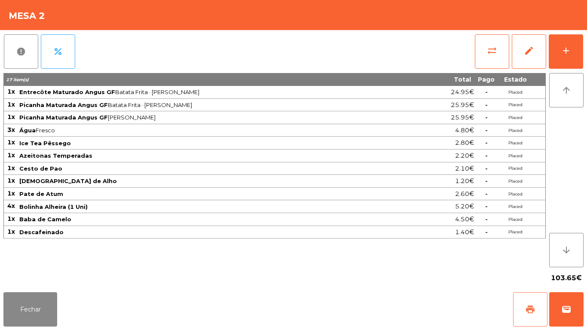
click at [513, 311] on button "print" at bounding box center [530, 309] width 34 height 34
click at [529, 304] on span "print" at bounding box center [530, 309] width 10 height 10
click at [560, 301] on button "wallet" at bounding box center [566, 309] width 34 height 34
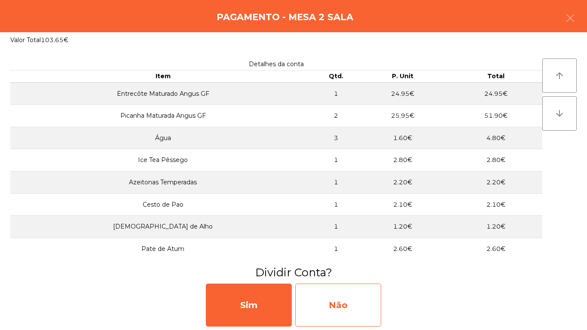
click at [350, 307] on div "Não" at bounding box center [338, 304] width 86 height 43
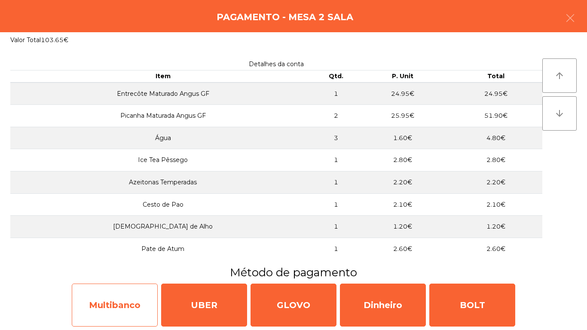
click at [125, 298] on div "Multibanco" at bounding box center [115, 304] width 86 height 43
select select "**"
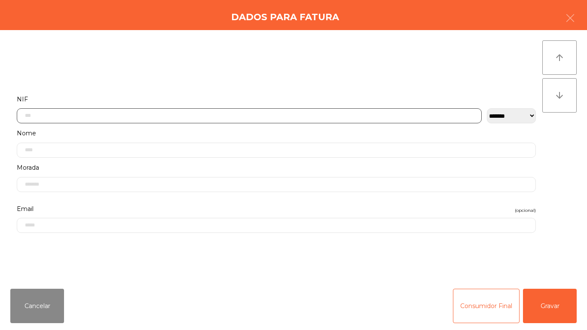
click at [162, 116] on input "text" at bounding box center [249, 115] width 465 height 15
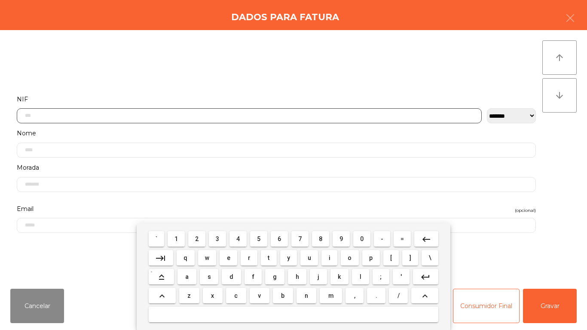
scroll to position [52, 0]
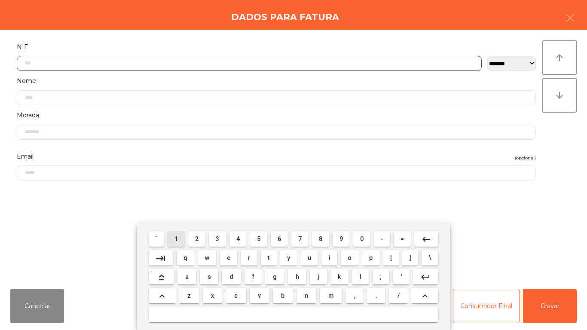
click at [177, 238] on span "1" at bounding box center [175, 238] width 3 height 7
click at [183, 239] on button "1" at bounding box center [175, 238] width 17 height 15
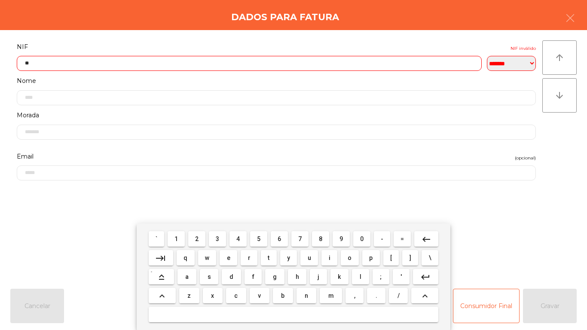
click at [342, 236] on span "9" at bounding box center [340, 238] width 3 height 7
click at [177, 235] on span "1" at bounding box center [175, 238] width 3 height 7
click at [362, 237] on span "0" at bounding box center [361, 238] width 3 height 7
click at [322, 237] on span "8" at bounding box center [320, 238] width 3 height 7
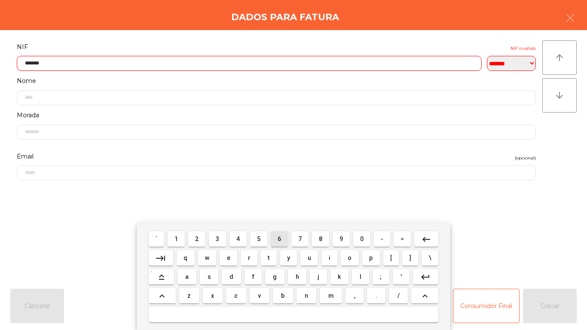
click at [279, 238] on span "6" at bounding box center [278, 238] width 3 height 7
click at [362, 237] on span "0" at bounding box center [361, 238] width 3 height 7
type input "*********"
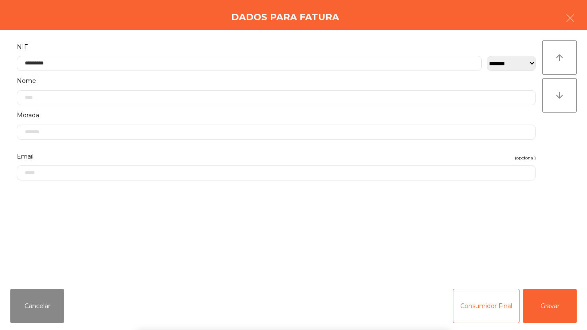
click at [560, 304] on div "` 1 2 3 4 5 6 7 8 9 0 - = keyboard_backspace keyboard_tab q w e r t y u i o p […" at bounding box center [293, 276] width 587 height 106
click at [553, 301] on div "` 1 2 3 4 5 6 7 8 9 0 - = keyboard_backspace keyboard_tab q w e r t y u i o p […" at bounding box center [293, 276] width 587 height 106
click at [552, 302] on button "Gravar" at bounding box center [550, 306] width 54 height 34
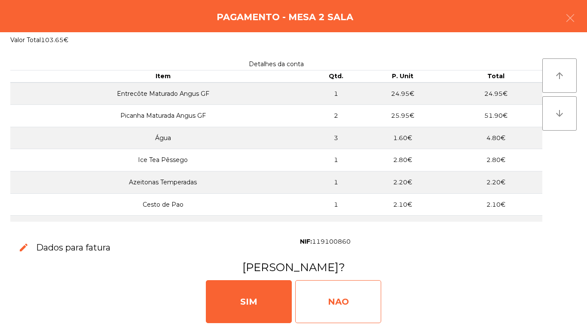
click at [349, 288] on div "NAO" at bounding box center [338, 301] width 86 height 43
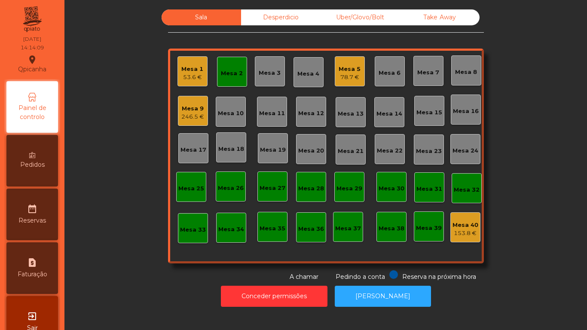
click at [235, 77] on div "Mesa 2" at bounding box center [232, 73] width 22 height 9
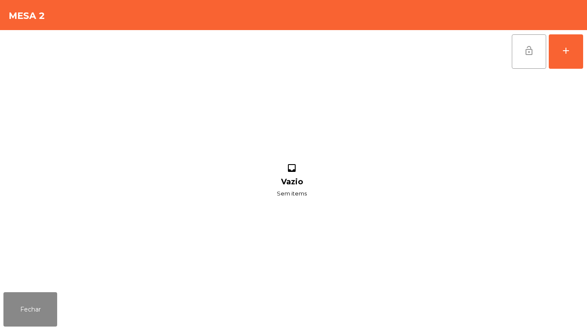
click at [520, 51] on button "lock_open" at bounding box center [528, 51] width 34 height 34
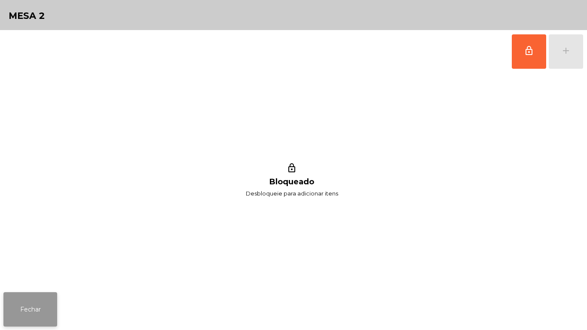
click at [41, 298] on button "Fechar" at bounding box center [30, 309] width 54 height 34
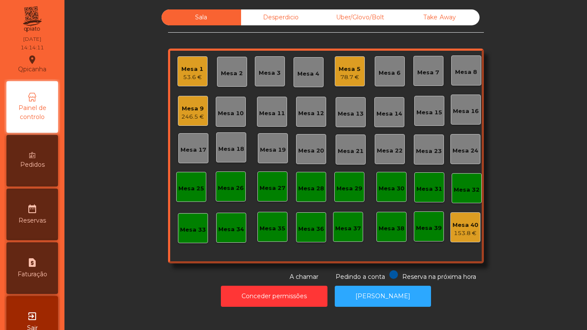
click at [359, 80] on div "Mesa 5 78.7 €" at bounding box center [349, 71] width 30 height 30
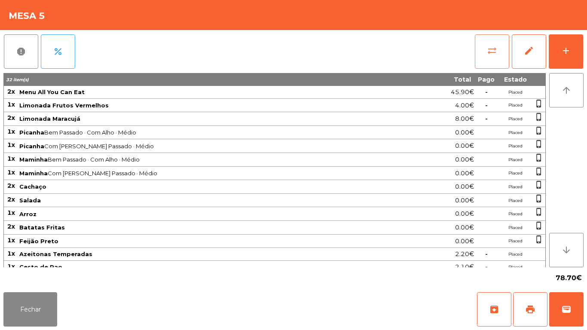
click at [491, 59] on button "sync_alt" at bounding box center [491, 51] width 34 height 34
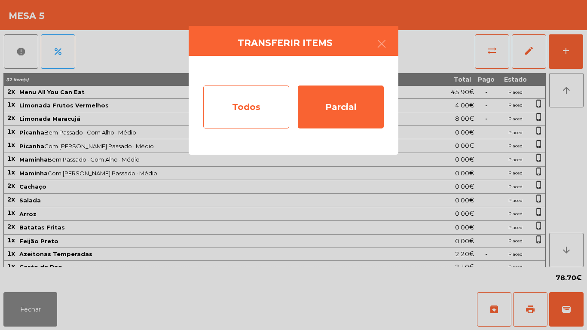
click at [246, 113] on div "Todos" at bounding box center [246, 106] width 86 height 43
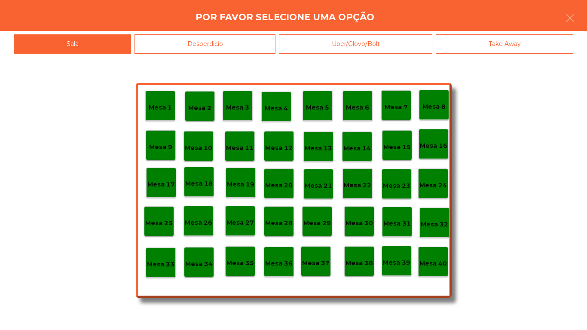
click at [436, 258] on p "Mesa 40" at bounding box center [432, 263] width 27 height 10
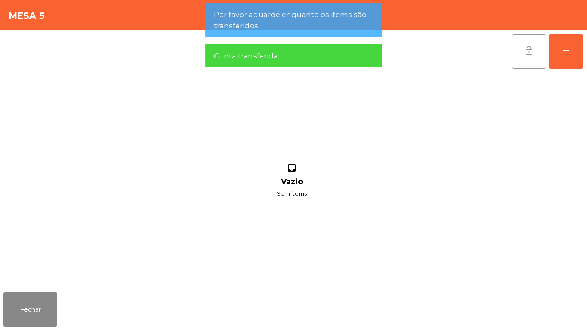
click at [528, 49] on span "lock_open" at bounding box center [528, 51] width 10 height 10
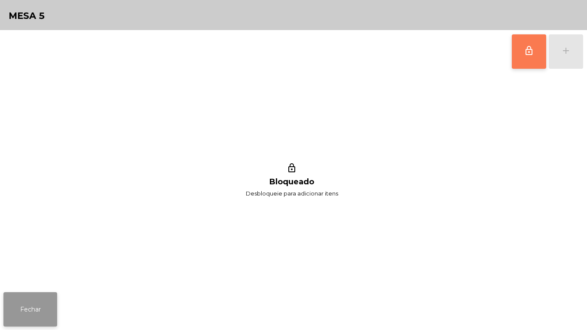
click at [19, 307] on button "Fechar" at bounding box center [30, 309] width 54 height 34
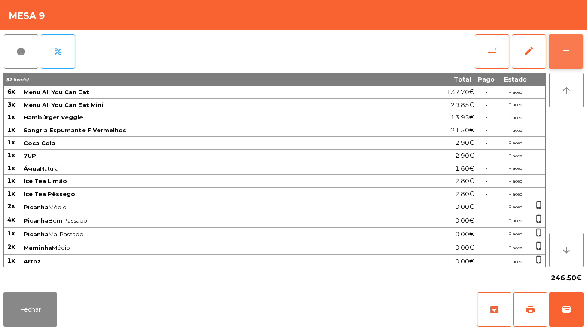
click at [569, 50] on div "add" at bounding box center [565, 51] width 10 height 10
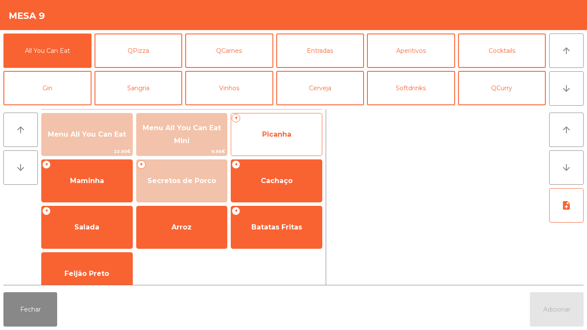
click at [278, 136] on span "Picanha" at bounding box center [276, 134] width 29 height 8
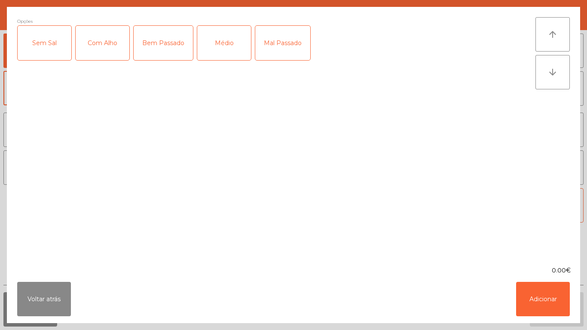
click at [221, 49] on div "Médio" at bounding box center [224, 43] width 54 height 34
click at [549, 295] on button "Adicionar" at bounding box center [543, 299] width 54 height 34
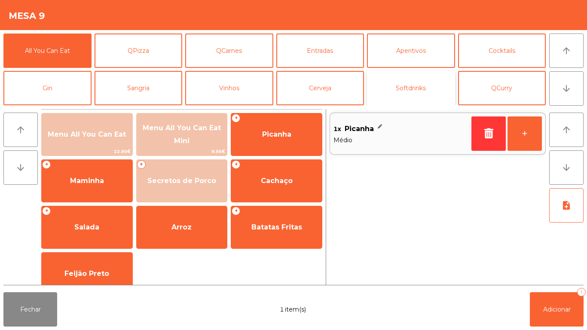
click at [412, 90] on button "Softdrinks" at bounding box center [411, 88] width 88 height 34
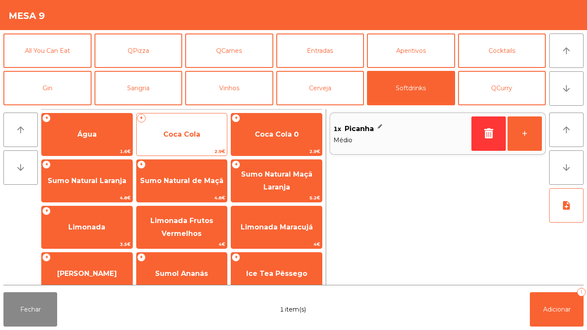
click at [183, 132] on span "Coca Cola" at bounding box center [181, 134] width 37 height 8
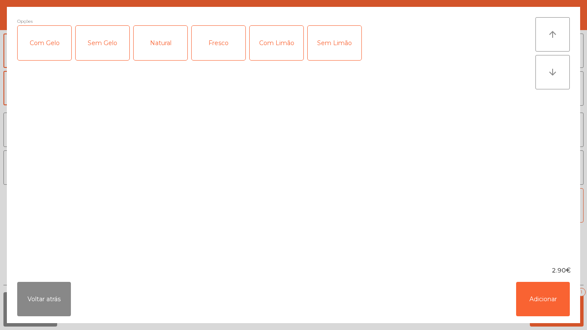
click at [52, 274] on div "2.90€" at bounding box center [293, 270] width 573 height 9
click at [56, 299] on button "Voltar atrás" at bounding box center [44, 299] width 54 height 34
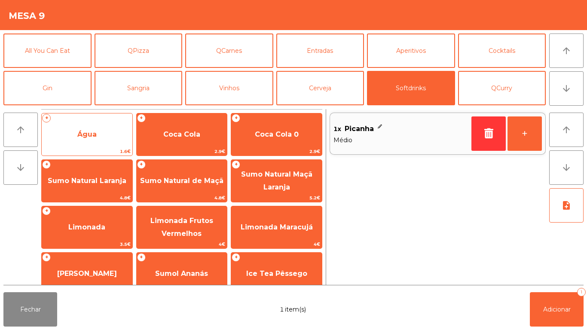
click at [119, 125] on span "Água" at bounding box center [87, 134] width 91 height 23
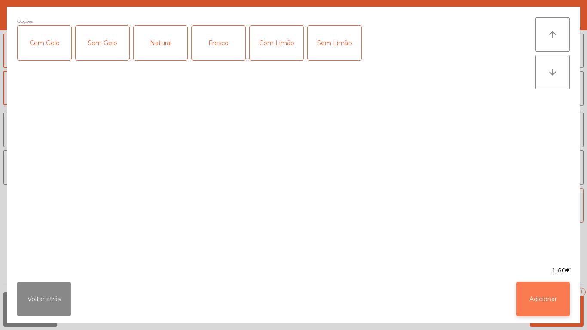
click at [532, 285] on button "Adicionar" at bounding box center [543, 299] width 54 height 34
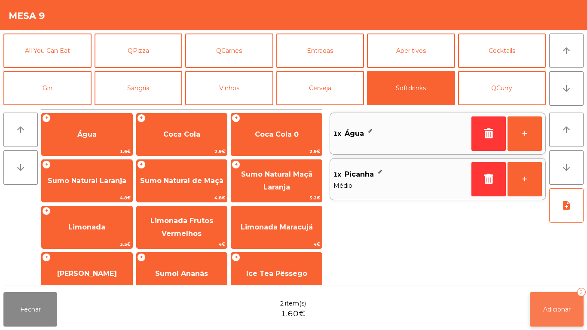
click at [557, 295] on button "Adicionar 2" at bounding box center [556, 309] width 54 height 34
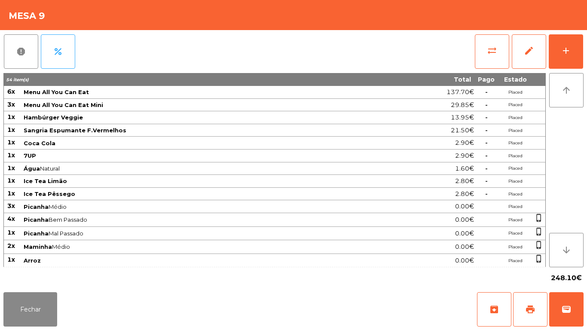
click at [18, 329] on div "Fechar archive print wallet" at bounding box center [293, 309] width 587 height 41
click at [33, 297] on button "Fechar" at bounding box center [30, 309] width 54 height 34
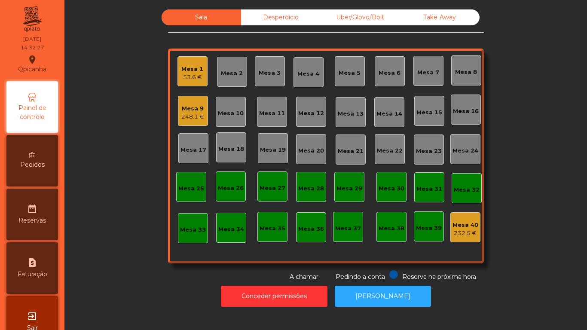
click at [191, 76] on div "53.6 €" at bounding box center [192, 77] width 22 height 9
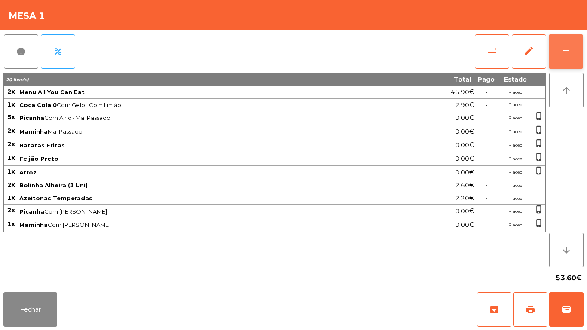
click at [573, 55] on button "add" at bounding box center [565, 51] width 34 height 34
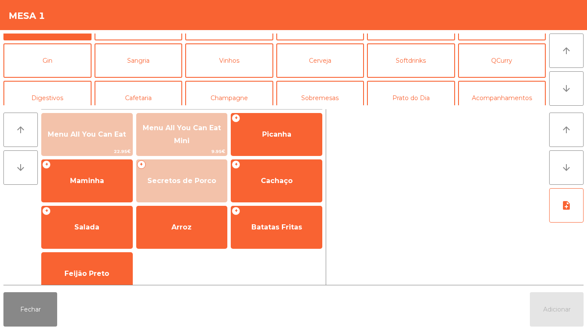
scroll to position [44, 0]
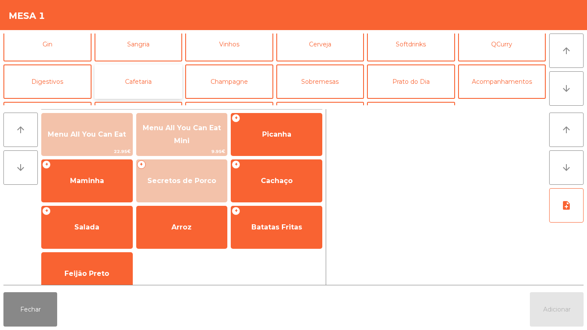
click at [156, 92] on button "Cafetaria" at bounding box center [138, 81] width 88 height 34
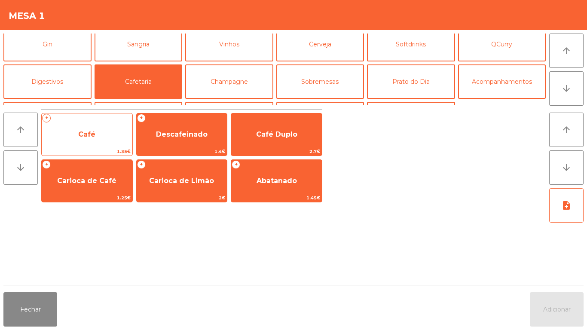
click at [102, 137] on span "Café" at bounding box center [87, 134] width 91 height 23
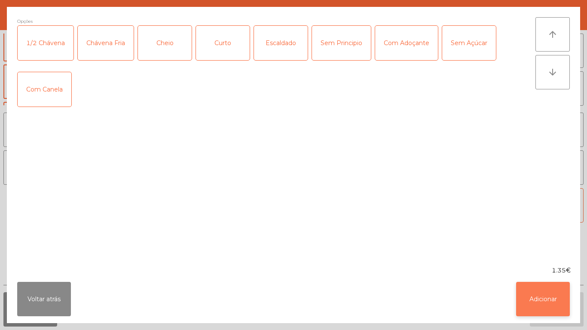
click at [534, 292] on button "Adicionar" at bounding box center [543, 299] width 54 height 34
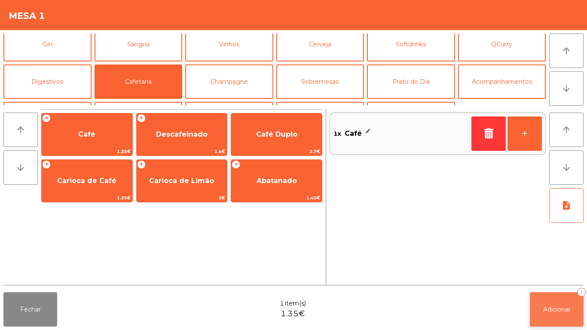
click at [552, 310] on span "Adicionar" at bounding box center [556, 309] width 27 height 8
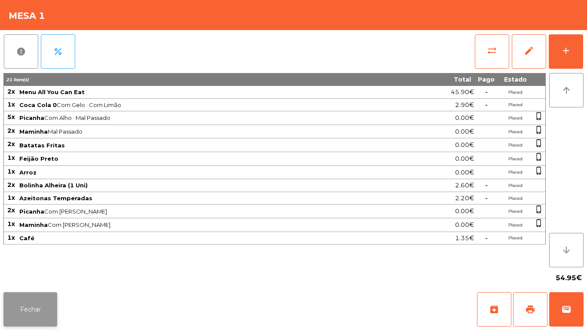
click at [43, 309] on button "Fechar" at bounding box center [30, 309] width 54 height 34
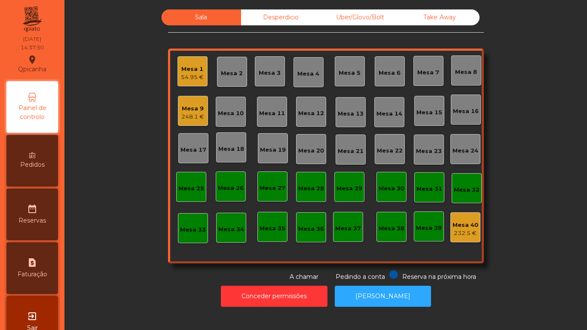
click at [183, 119] on div "248.1 €" at bounding box center [192, 117] width 23 height 9
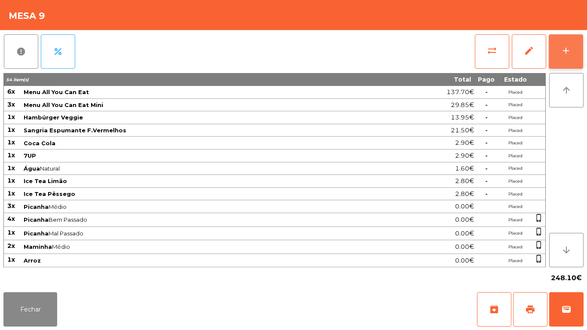
click at [564, 62] on button "add" at bounding box center [565, 51] width 34 height 34
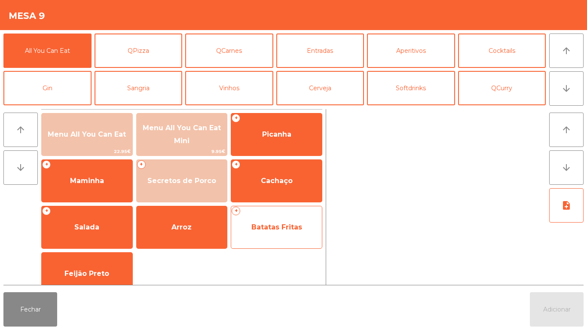
click at [266, 226] on span "Batatas Fritas" at bounding box center [276, 227] width 51 height 8
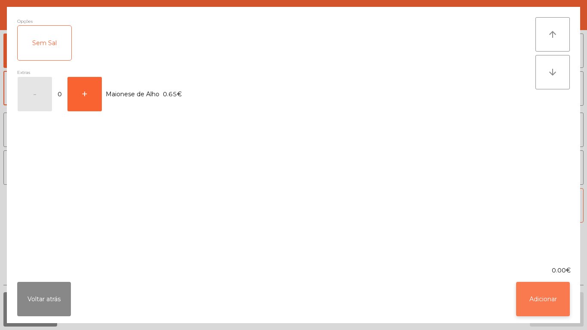
click at [534, 300] on button "Adicionar" at bounding box center [543, 299] width 54 height 34
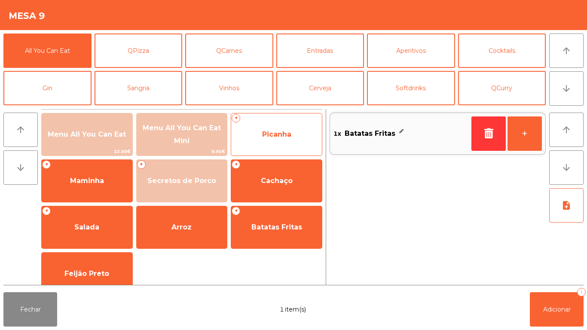
click at [288, 140] on span "Picanha" at bounding box center [276, 134] width 91 height 23
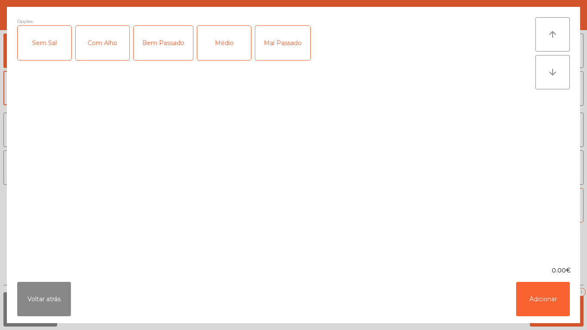
click at [231, 55] on div "Médio" at bounding box center [224, 43] width 54 height 34
click at [95, 52] on div "Com Alho" at bounding box center [103, 43] width 54 height 34
click at [538, 302] on button "Adicionar" at bounding box center [543, 299] width 54 height 34
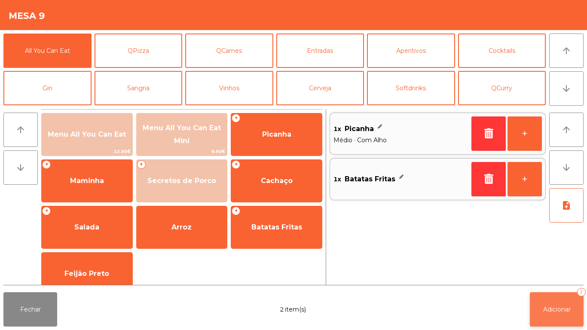
click at [560, 302] on button "Adicionar 2" at bounding box center [556, 309] width 54 height 34
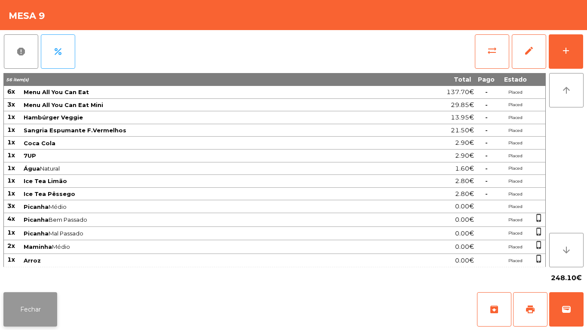
click at [43, 298] on button "Fechar" at bounding box center [30, 309] width 54 height 34
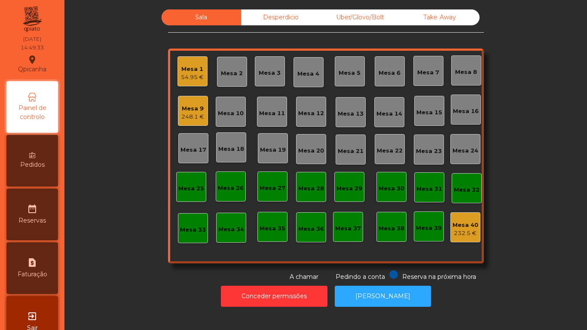
click at [185, 73] on div "Mesa 1" at bounding box center [192, 69] width 23 height 9
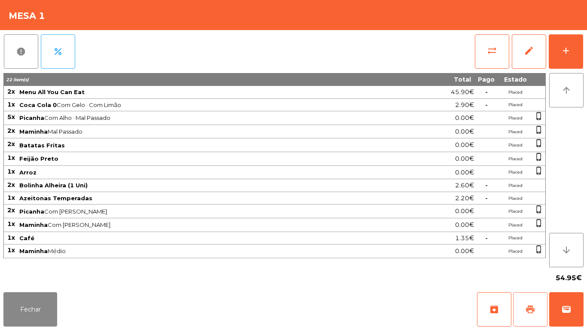
click at [529, 307] on span "print" at bounding box center [530, 309] width 10 height 10
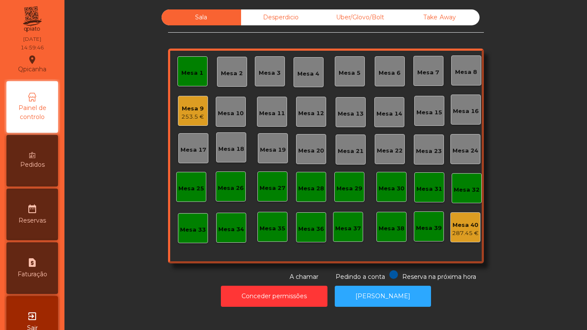
click at [189, 70] on div "Mesa 1" at bounding box center [192, 73] width 22 height 9
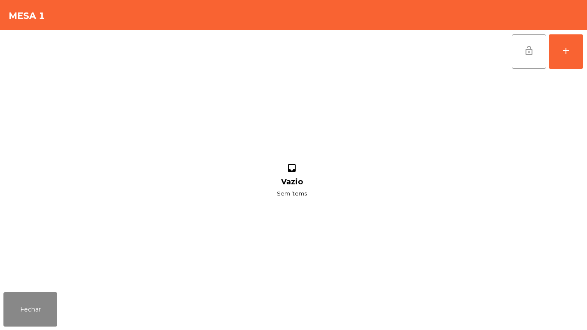
click at [519, 55] on button "lock_open" at bounding box center [528, 51] width 34 height 34
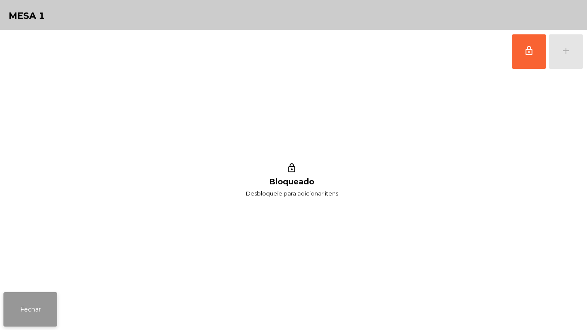
click at [28, 307] on button "Fechar" at bounding box center [30, 309] width 54 height 34
